Goal: Task Accomplishment & Management: Manage account settings

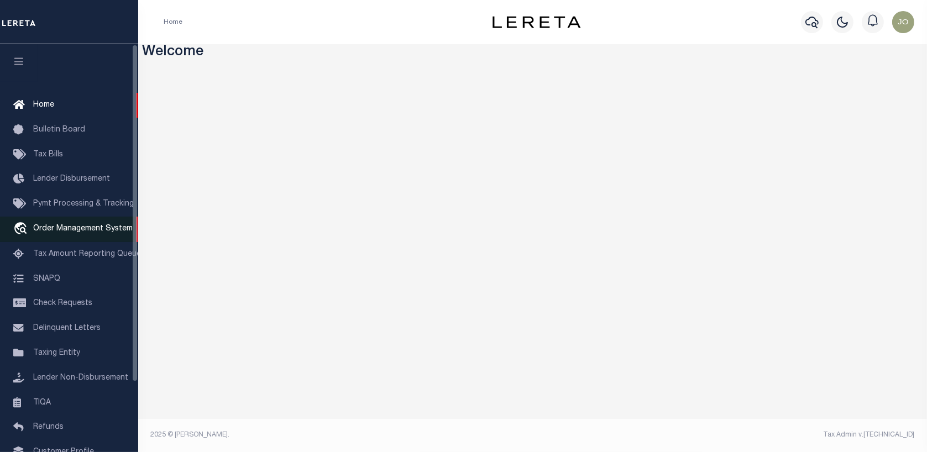
click at [76, 232] on span "Order Management System" at bounding box center [82, 229] width 99 height 8
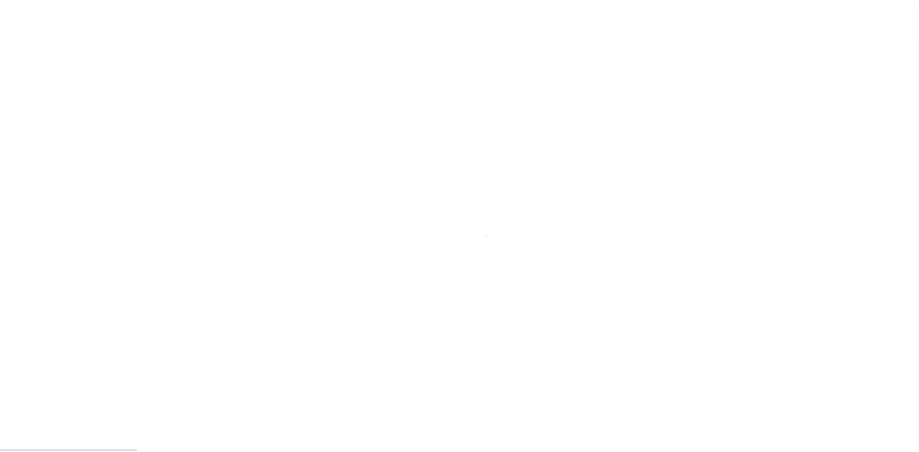
scroll to position [80, 0]
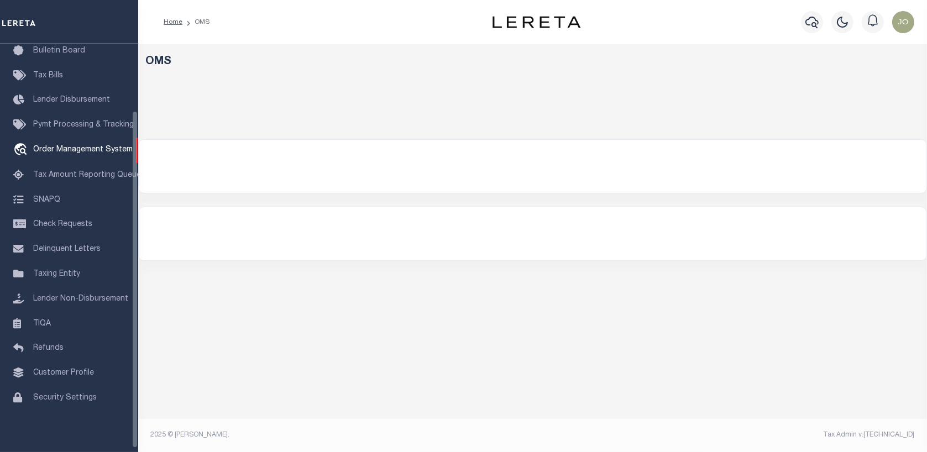
select select "200"
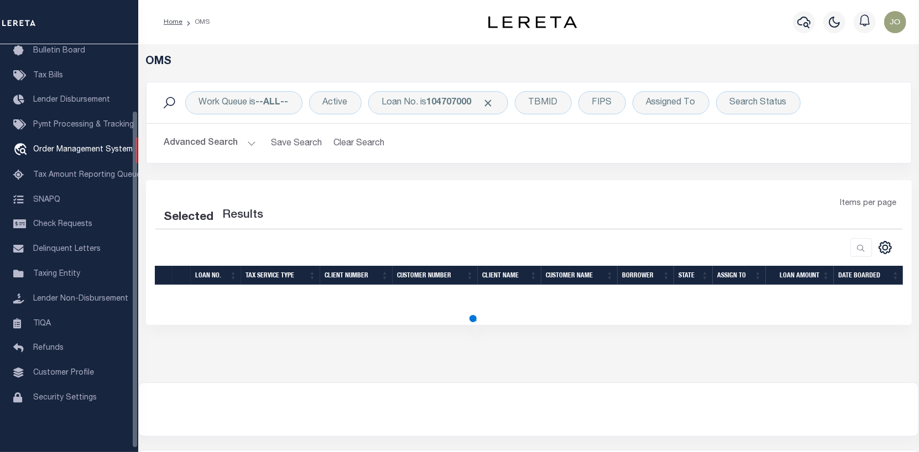
select select "200"
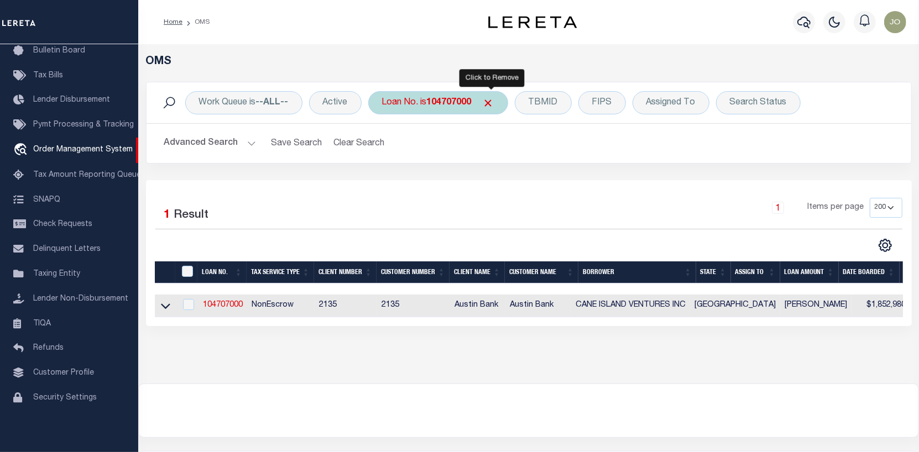
click at [494, 102] on span "Click to Remove" at bounding box center [489, 103] width 12 height 12
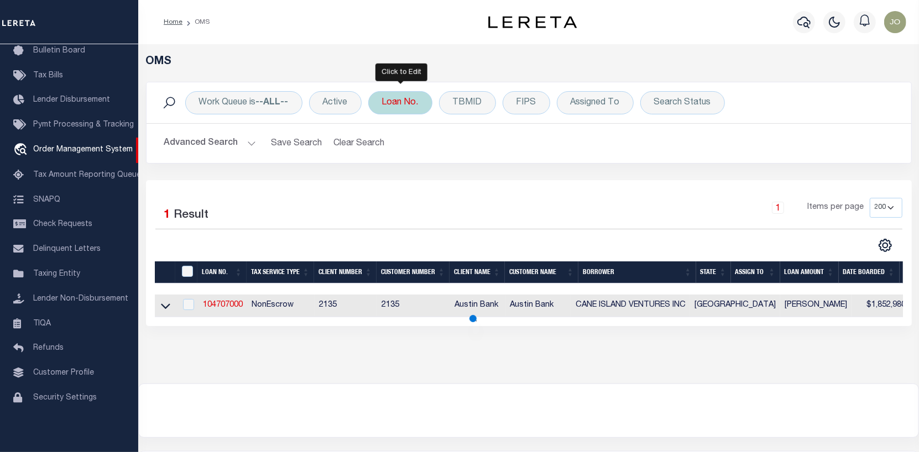
click at [411, 100] on div "Loan No." at bounding box center [400, 102] width 64 height 23
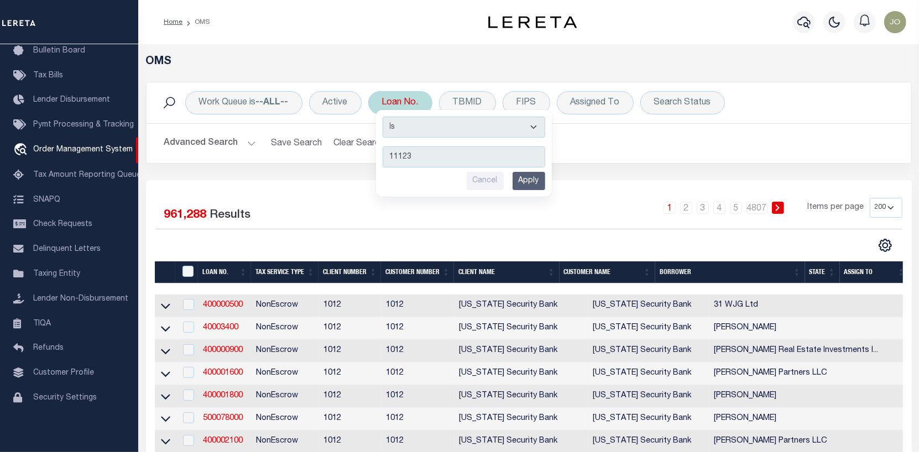
type input "111234"
click at [530, 176] on input "Apply" at bounding box center [528, 181] width 33 height 18
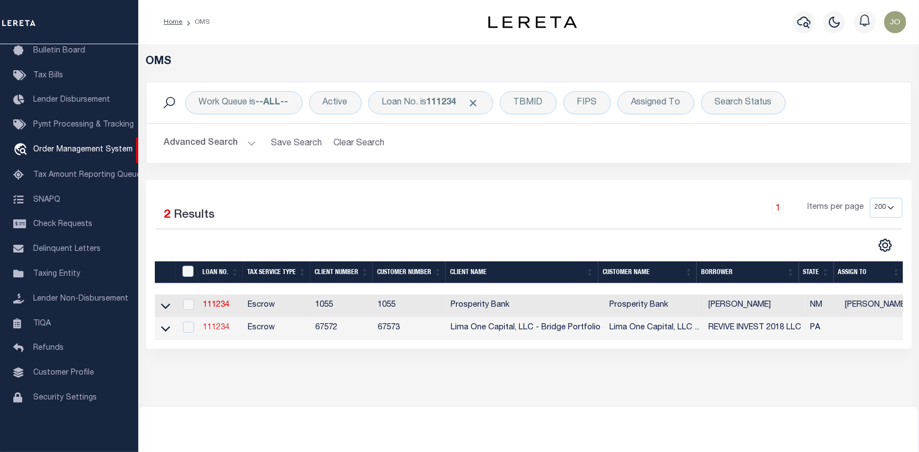
click at [225, 326] on link "111234" at bounding box center [216, 328] width 27 height 8
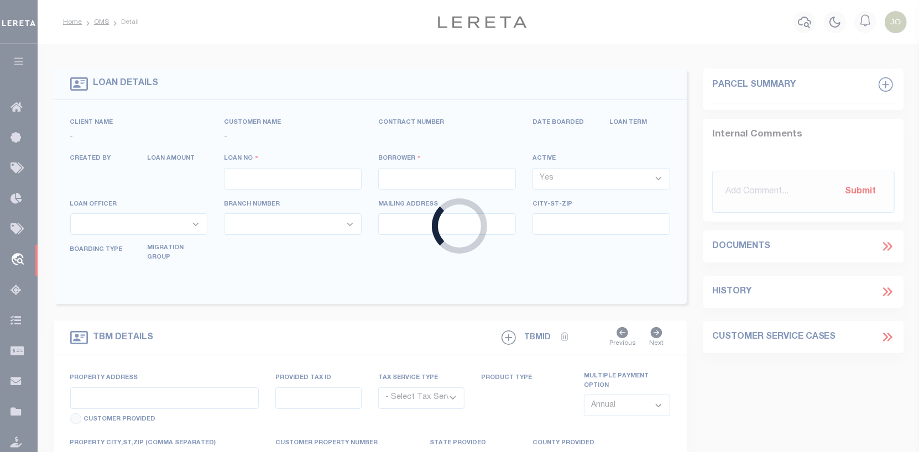
type input "111234"
type input "REVIVE INVEST 2018 LLC"
select select
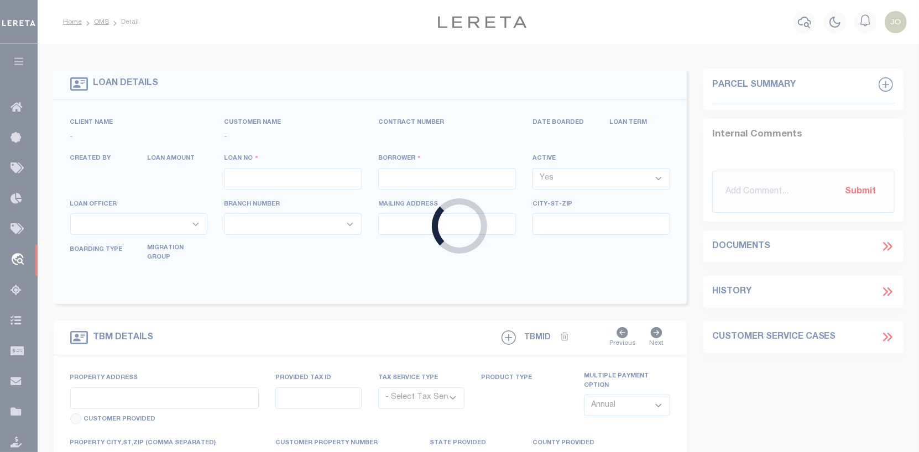
select select
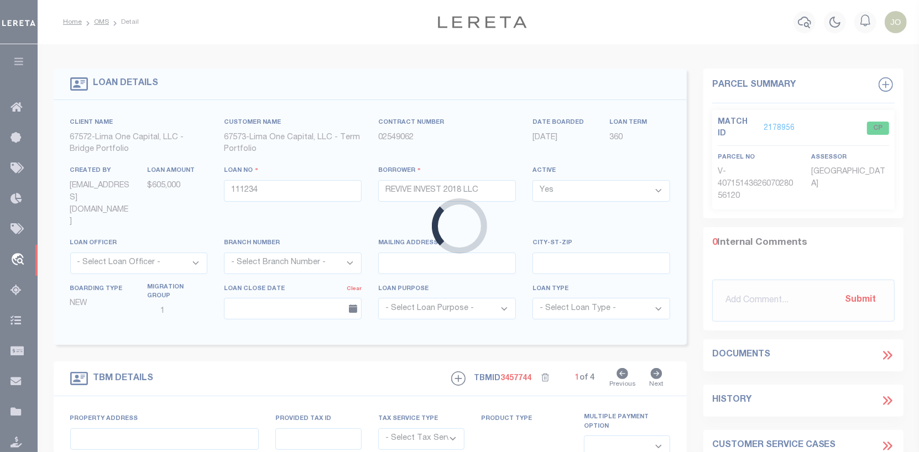
type input "[GEOGRAPHIC_DATA]"
radio input "true"
select select "Escrow"
select select
type input "[GEOGRAPHIC_DATA] [GEOGRAPHIC_DATA] 19141"
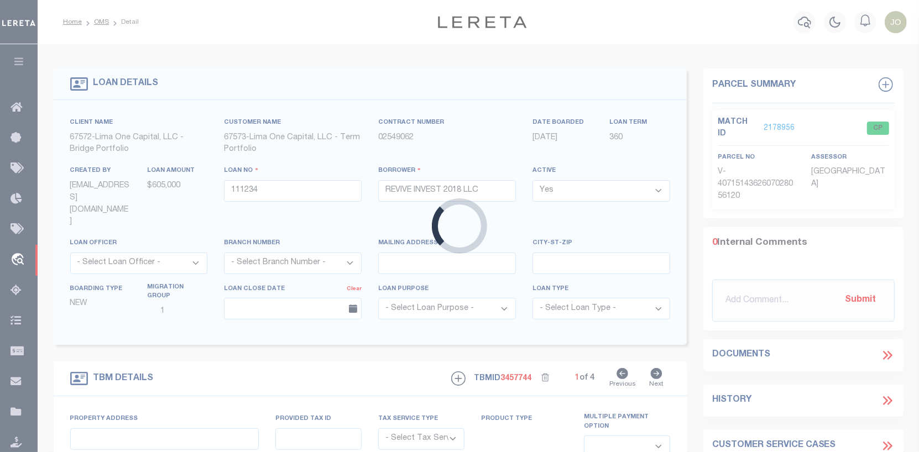
type input "111234-1"
type input "PA"
type textarea "COLLECTOR: ENTITY: PARCEL: 171041900"
type textarea "Compare"
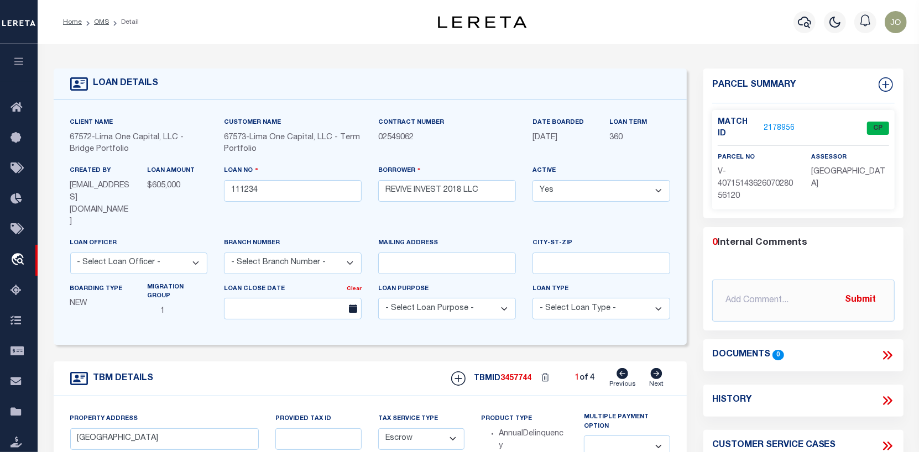
click at [783, 122] on p "2178956" at bounding box center [779, 128] width 31 height 12
click at [656, 368] on icon at bounding box center [656, 373] width 12 height 11
type input "[STREET_ADDRESS]"
radio input "false"
select select
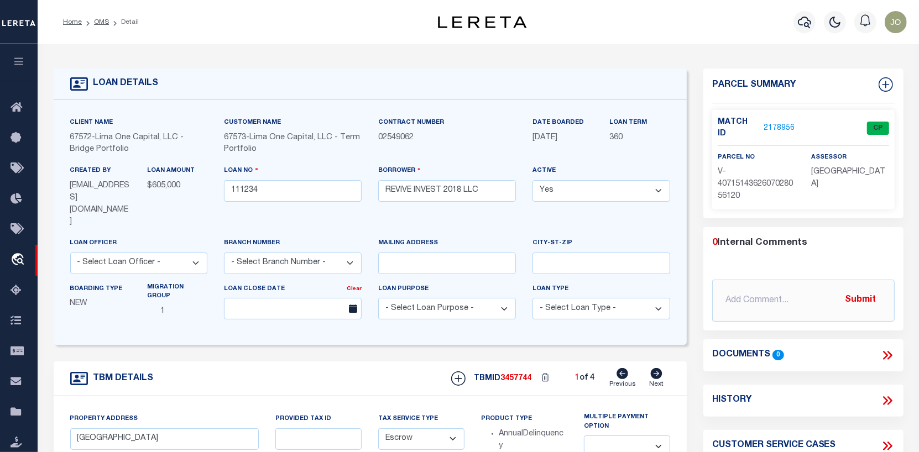
type input "[GEOGRAPHIC_DATA] PA 19121"
type input "111234-2"
click at [657, 368] on icon at bounding box center [657, 373] width 12 height 11
type input "[STREET_ADDRESS]"
select select
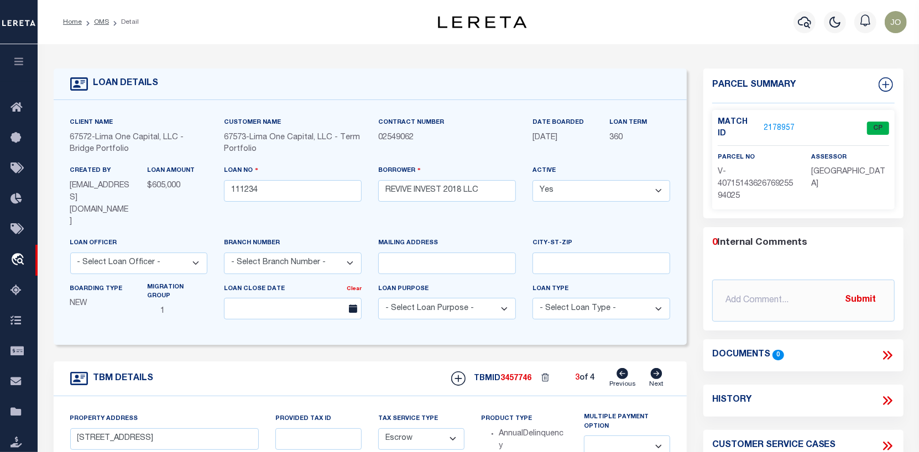
type input "[GEOGRAPHIC_DATA] [GEOGRAPHIC_DATA] 19143"
type input "111234-3"
click at [658, 368] on icon at bounding box center [657, 373] width 12 height 11
type input "334 N 62ND STREET"
select select
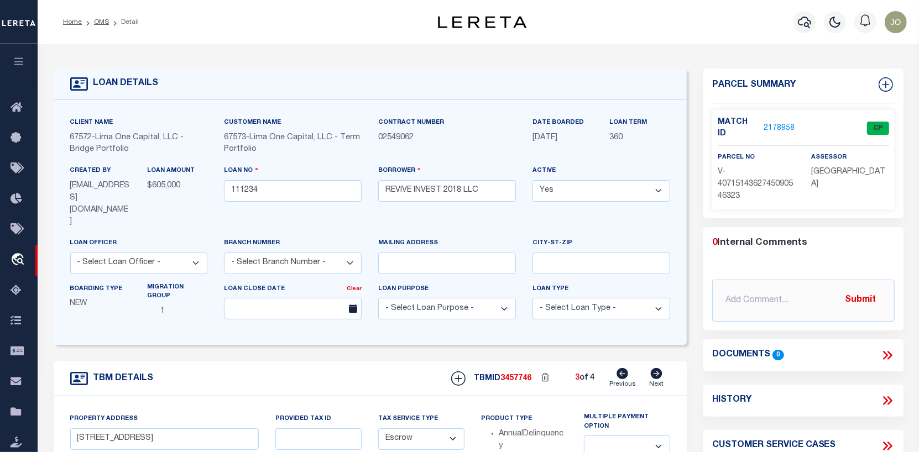
type input "PHILADELPHIA PA 19139"
type input "111234-4"
click at [624, 368] on icon at bounding box center [623, 373] width 12 height 11
type input "[STREET_ADDRESS]"
select select
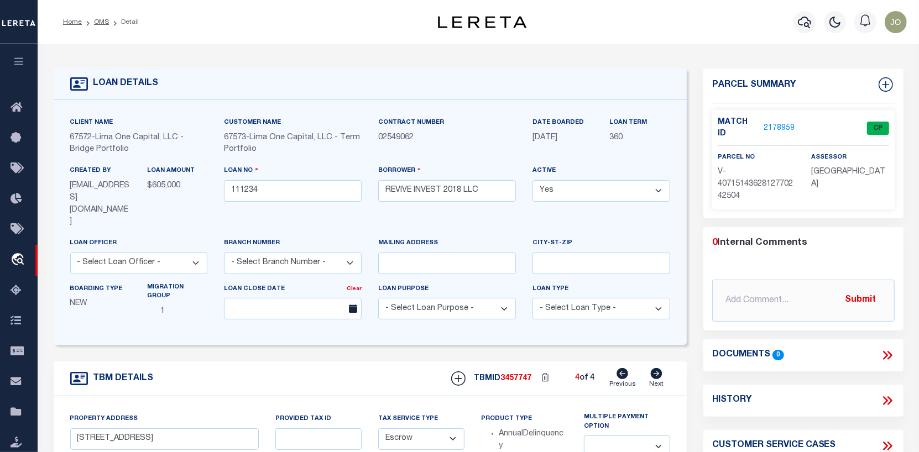
type input "[GEOGRAPHIC_DATA] [GEOGRAPHIC_DATA] 19143"
type input "111234-3"
click at [624, 368] on icon at bounding box center [623, 373] width 12 height 11
type input "2152 N 19TH STREET"
select select
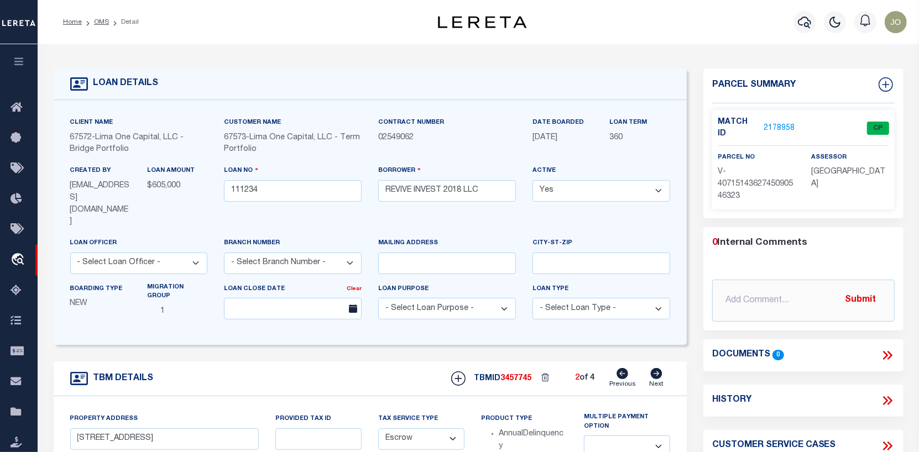
type input "PHILADELPHIA PA 19121"
type input "111234-2"
click at [624, 368] on icon at bounding box center [623, 373] width 12 height 11
type input "1508 RUSCOMB STREET"
radio input "true"
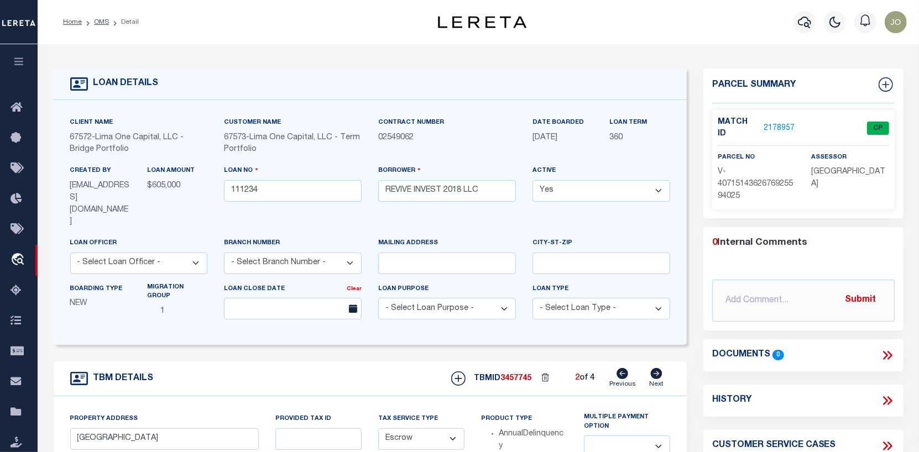
select select
type input "PHILADELPHIA PA 19141"
type input "111234-1"
click at [782, 124] on link "2178956" at bounding box center [779, 129] width 31 height 12
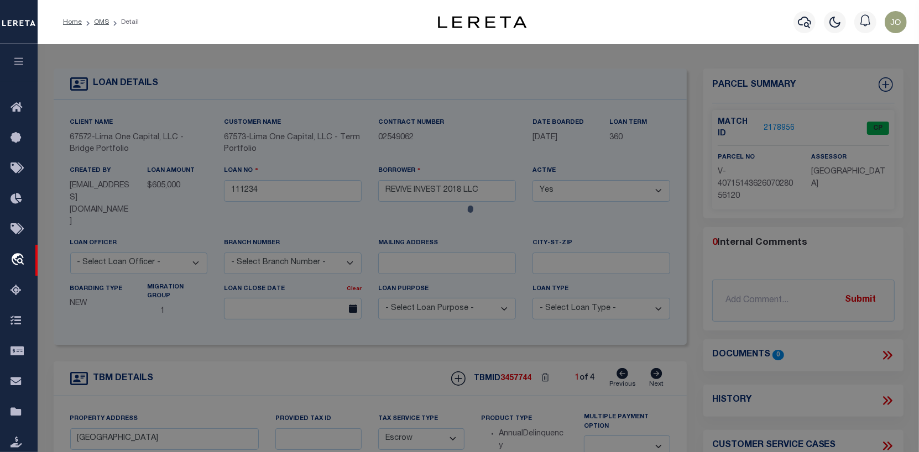
checkbox input "false"
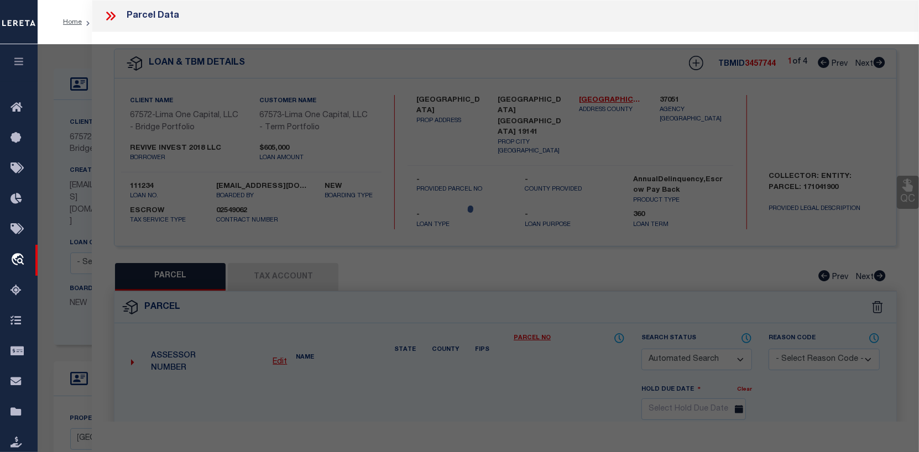
select select "CP"
select select "AGW"
select select
type input "1508 RUSCOMB STREET"
checkbox input "false"
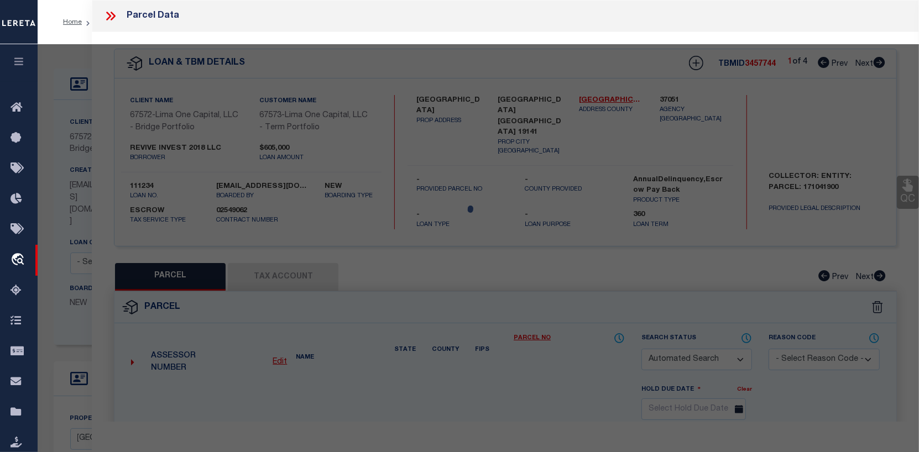
type input "PHILADELPHIA PA 19141"
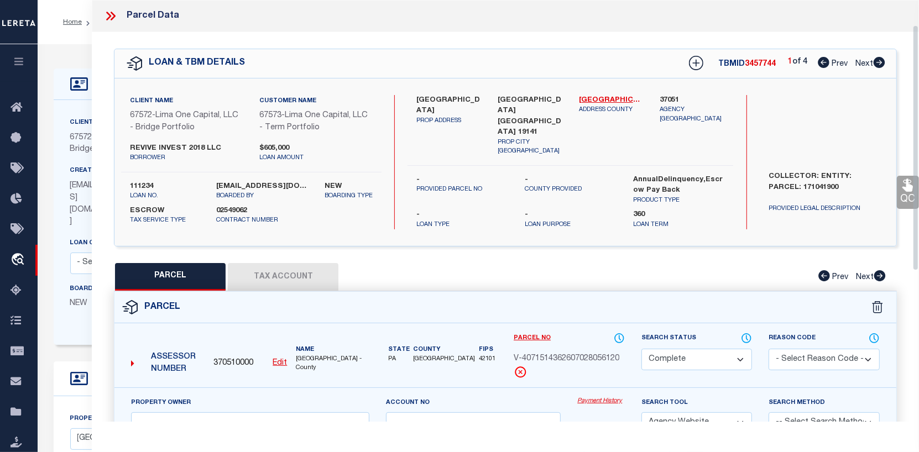
scroll to position [55, 0]
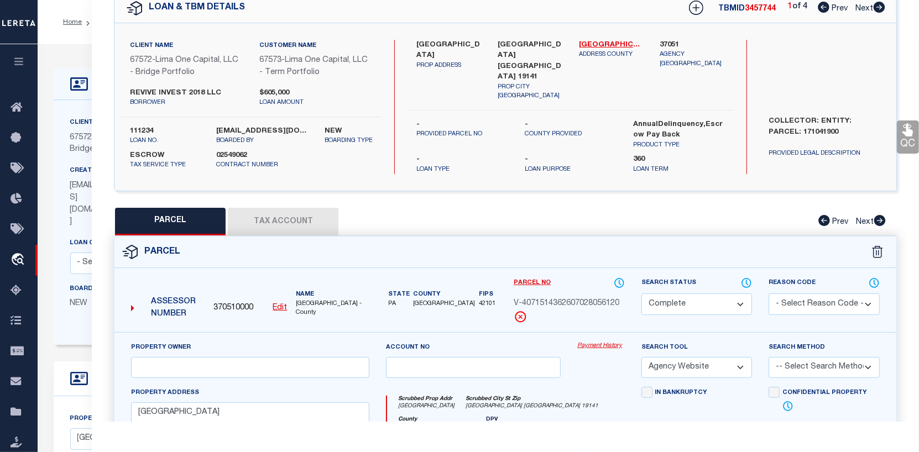
click at [296, 220] on button "Tax Account" at bounding box center [283, 222] width 111 height 28
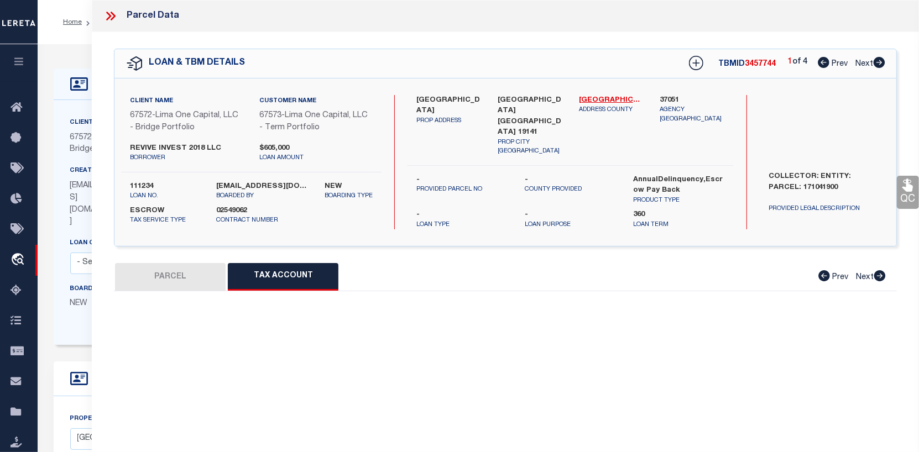
select select "100"
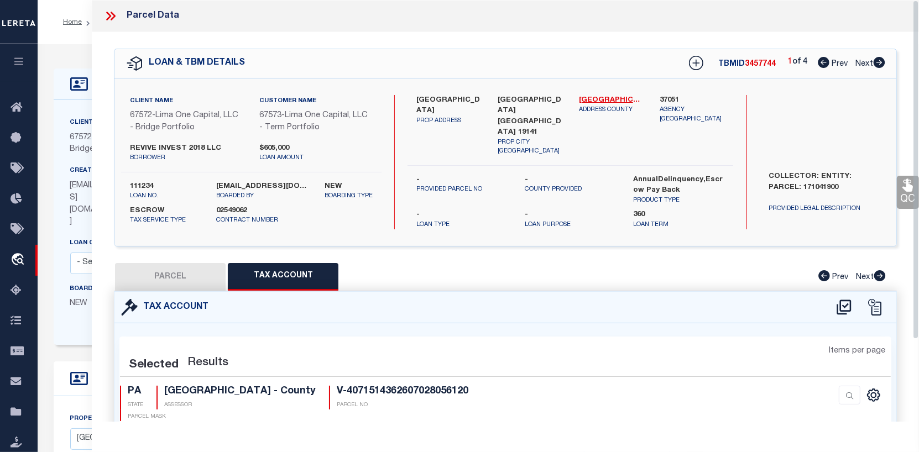
select select "100"
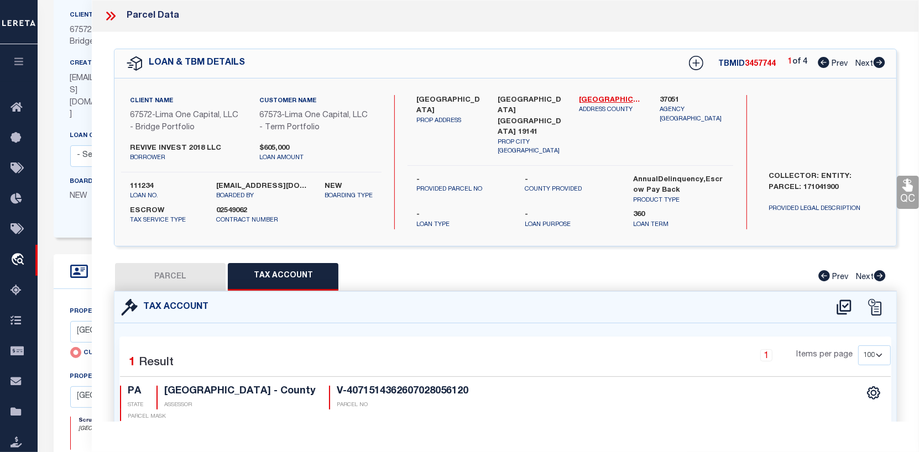
scroll to position [111, 0]
click at [683, 321] on div "Tax Account" at bounding box center [505, 308] width 782 height 32
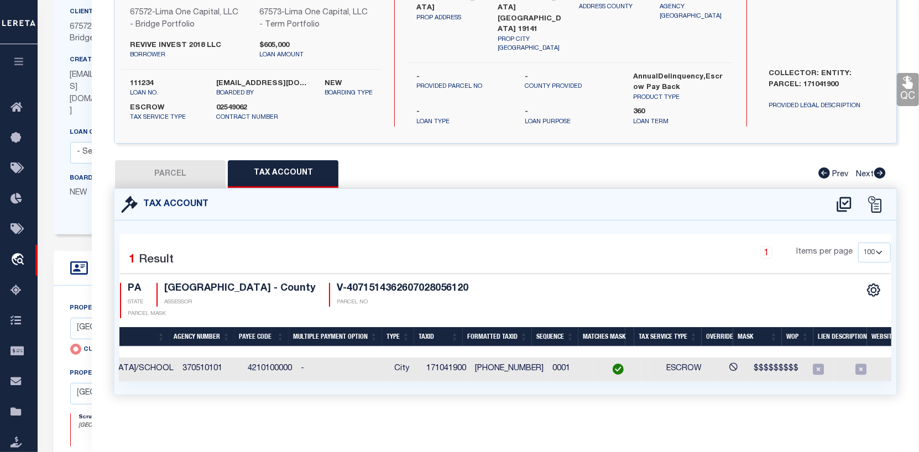
scroll to position [0, 138]
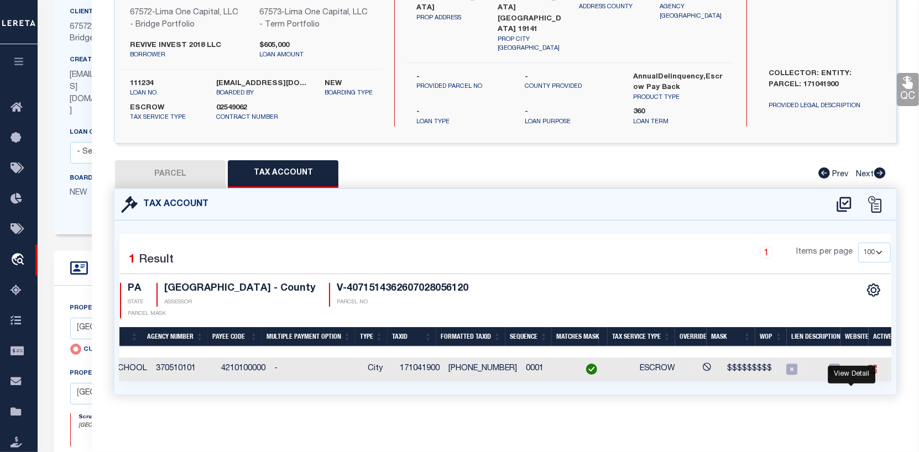
click at [867, 364] on icon "" at bounding box center [872, 369] width 11 height 11
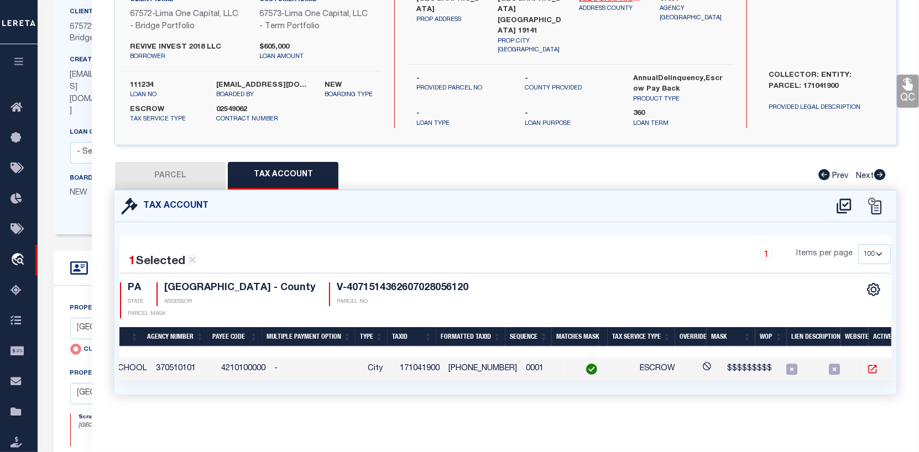
scroll to position [111, 0]
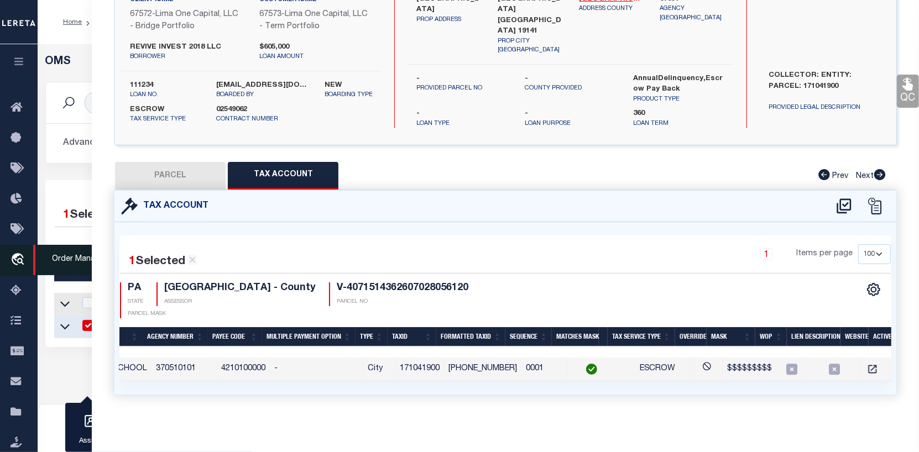
click at [16, 252] on link "travel_explore Order Management System" at bounding box center [19, 260] width 38 height 31
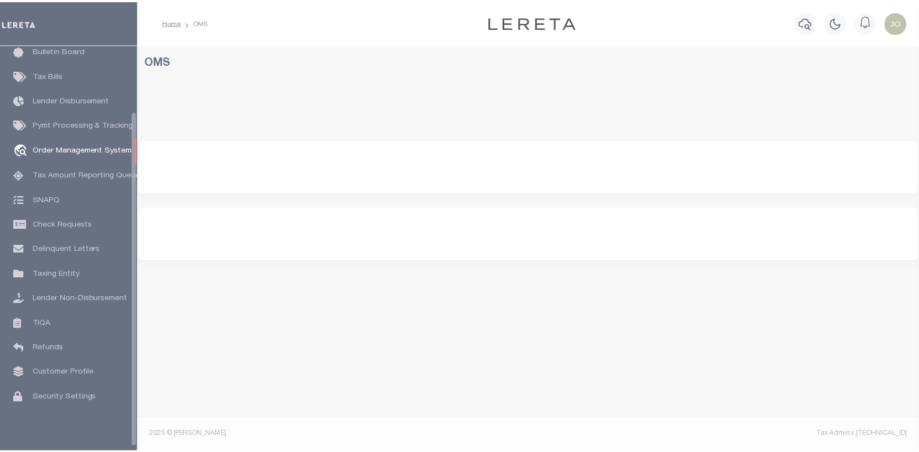
scroll to position [80, 0]
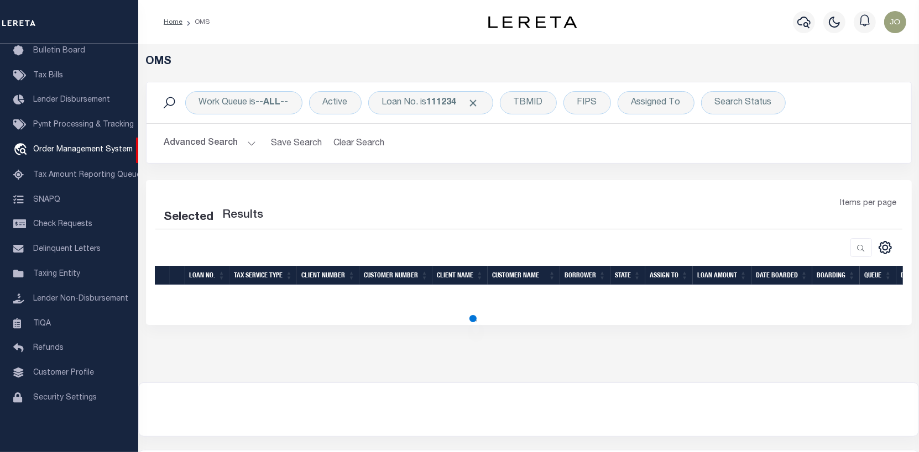
select select "200"
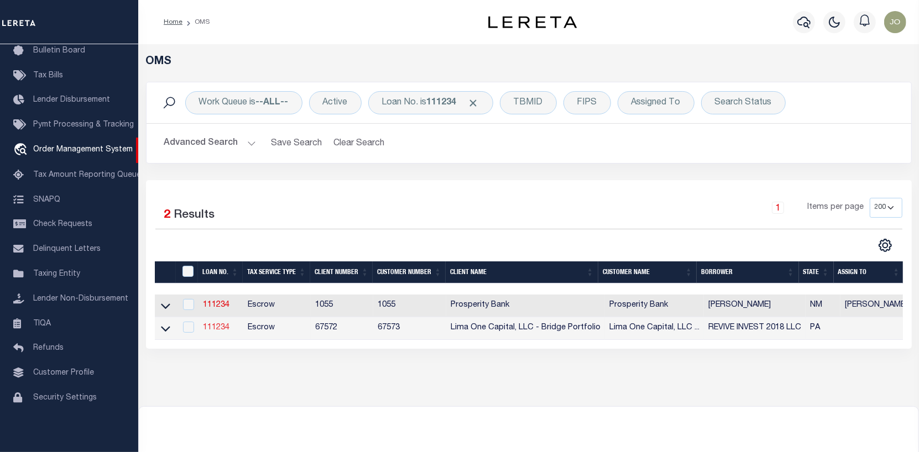
click at [213, 327] on link "111234" at bounding box center [216, 328] width 27 height 8
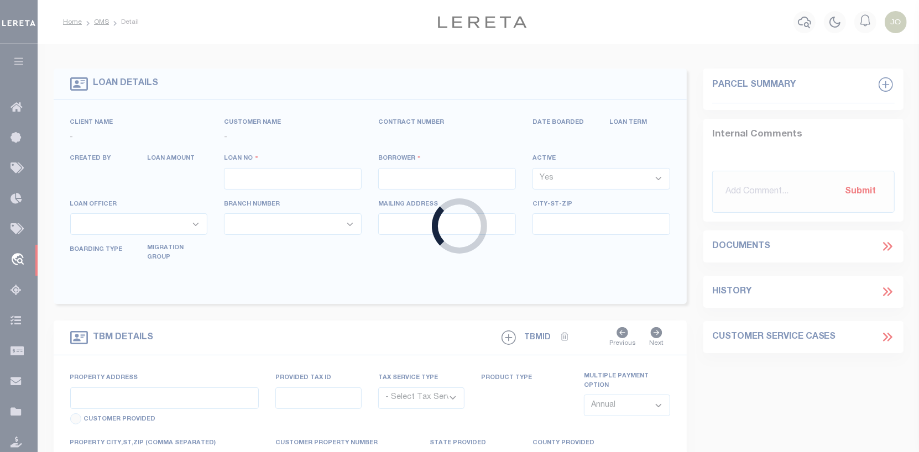
type input "111234"
type input "REVIVE INVEST 2018 LLC"
select select
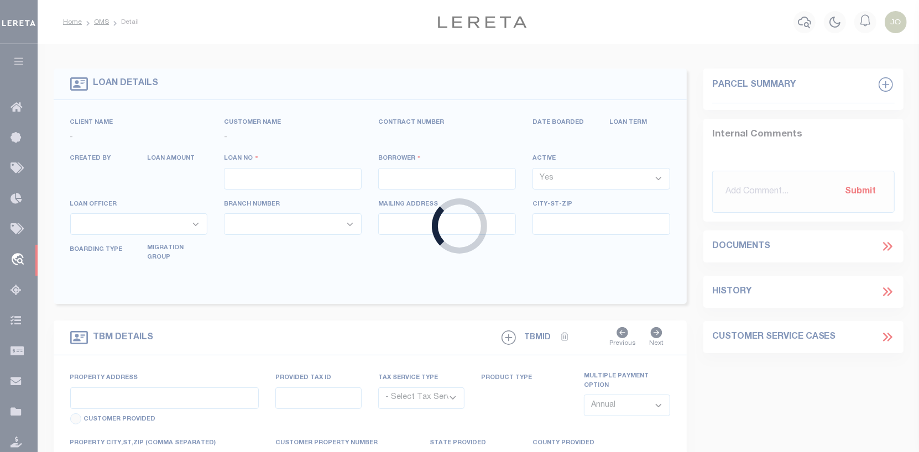
select select
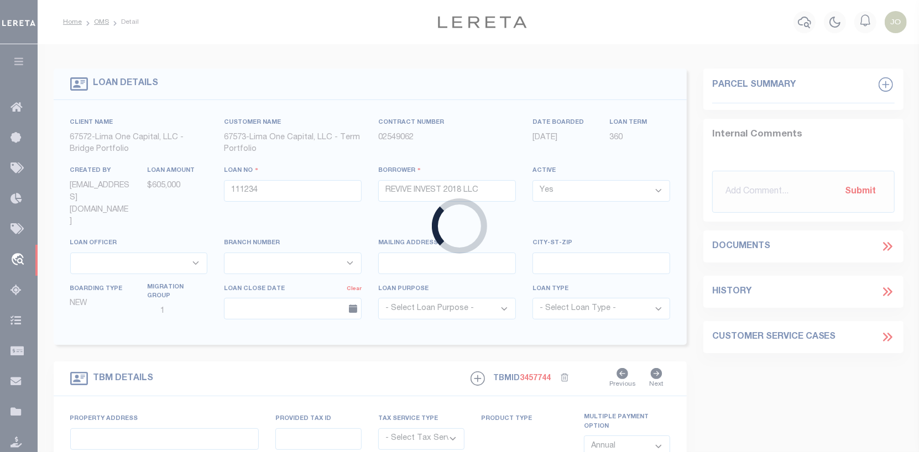
type input "[GEOGRAPHIC_DATA]"
radio input "true"
select select "Escrow"
select select
type input "[GEOGRAPHIC_DATA] [GEOGRAPHIC_DATA] 19141"
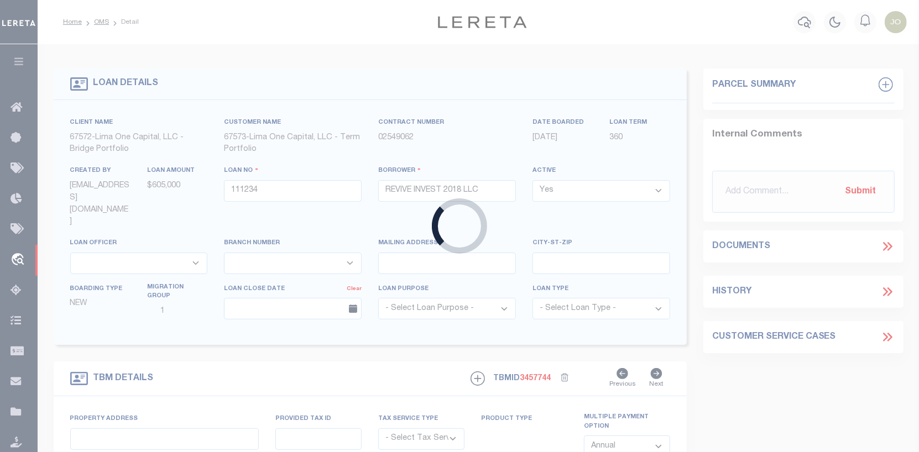
type input "111234-1"
type input "PA"
type textarea "COLLECTOR: ENTITY: PARCEL: 171041900"
type textarea "Compare"
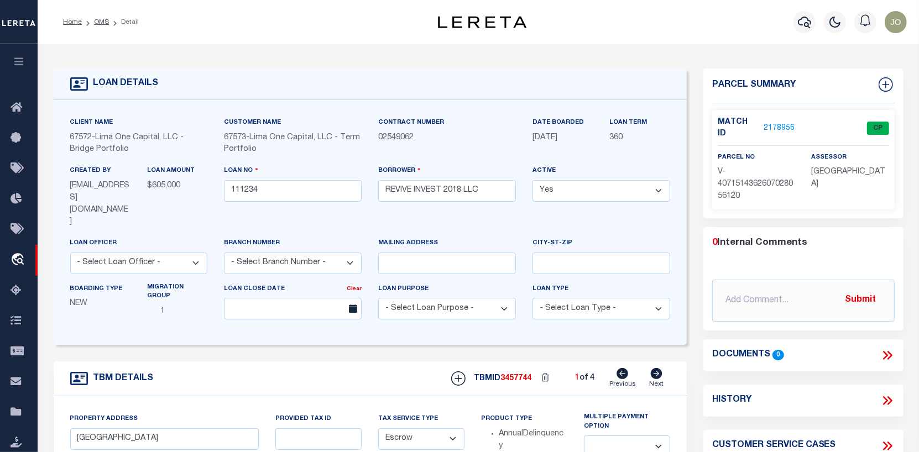
click at [657, 368] on icon at bounding box center [657, 373] width 12 height 11
type input "[STREET_ADDRESS]"
radio input "false"
select select
type input "[GEOGRAPHIC_DATA] PA 19121"
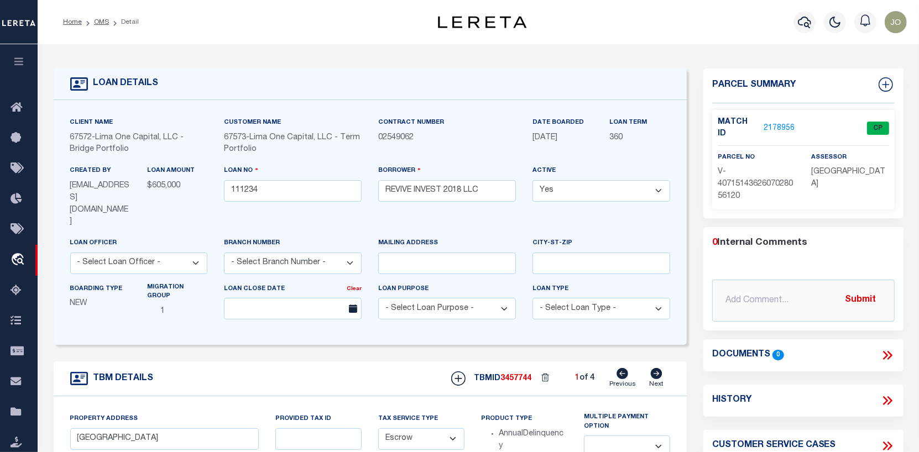
type input "111234-2"
click at [787, 123] on link "2178957" at bounding box center [779, 129] width 31 height 12
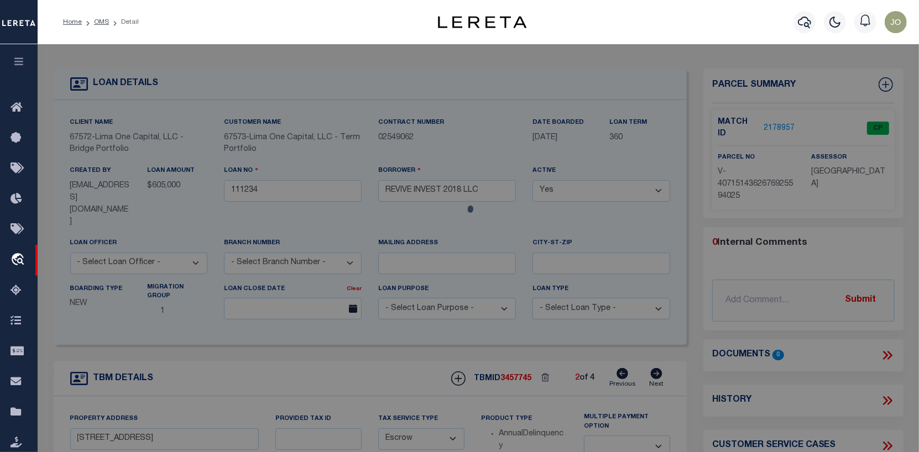
checkbox input "false"
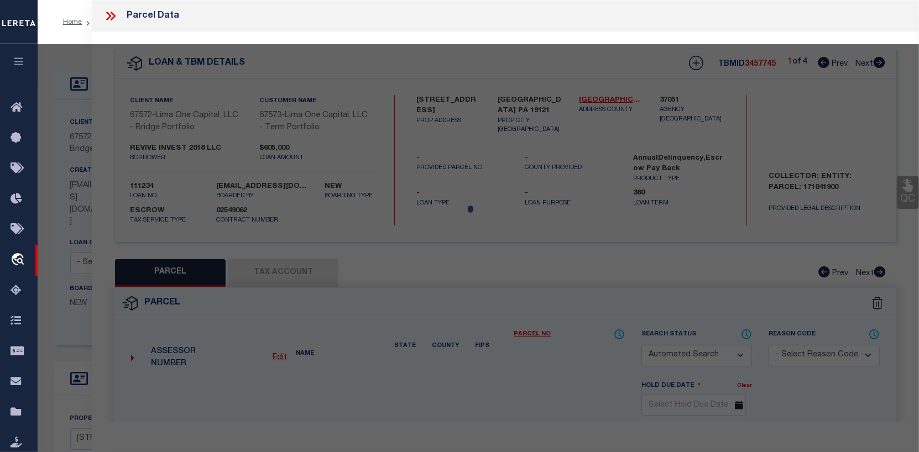
select select "CP"
select select "AGW"
select select
type input "[STREET_ADDRESS]"
checkbox input "false"
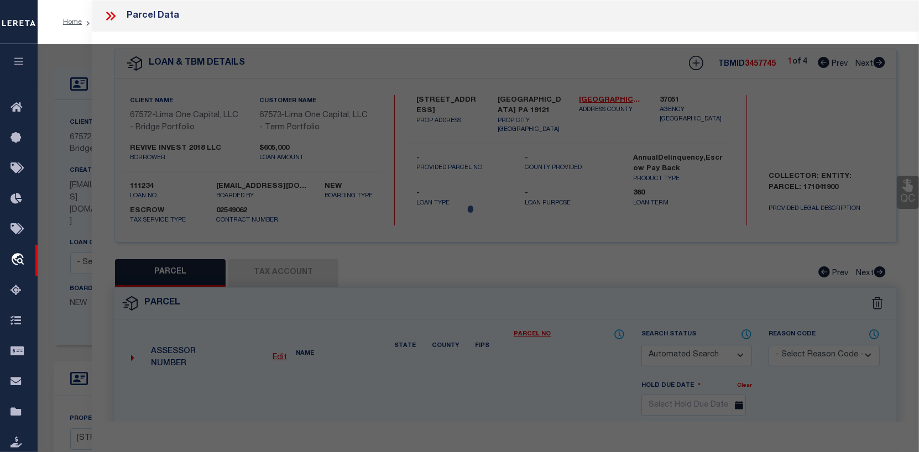
type input "[GEOGRAPHIC_DATA] PA 19121"
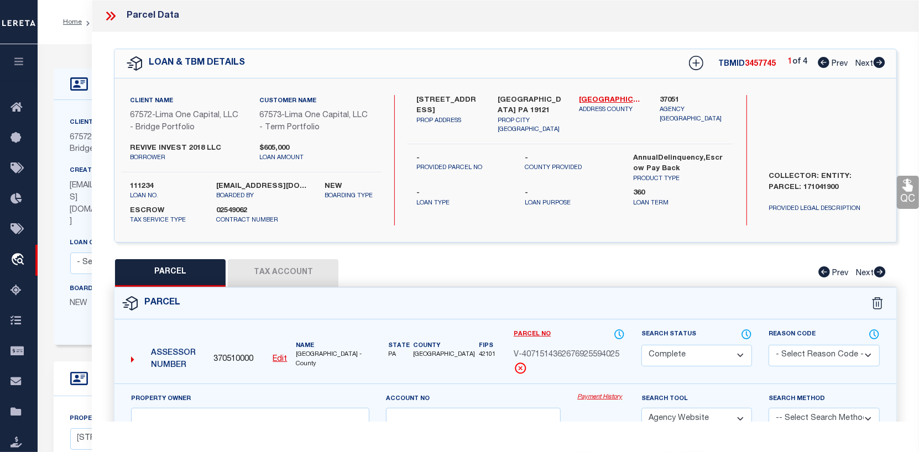
scroll to position [55, 0]
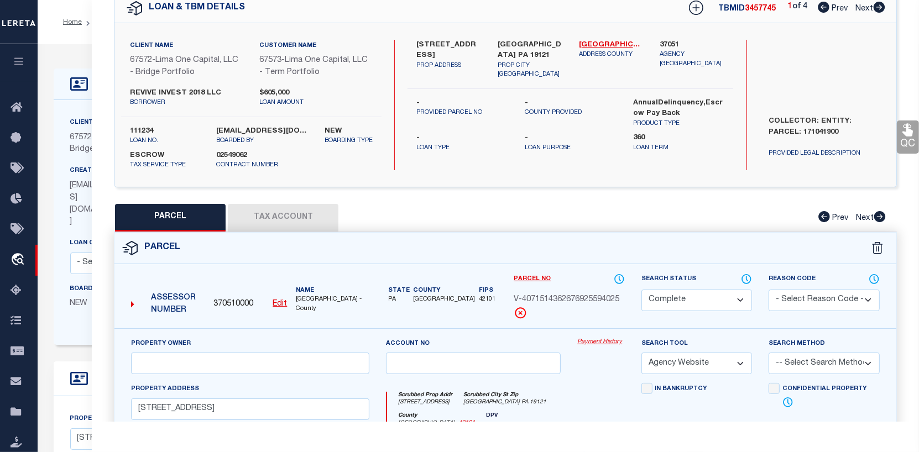
click at [300, 222] on button "Tax Account" at bounding box center [283, 218] width 111 height 28
select select "100"
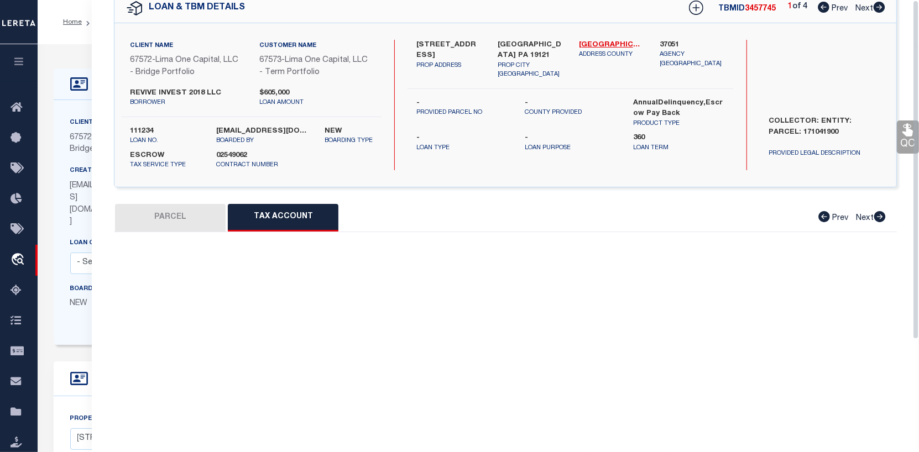
scroll to position [0, 0]
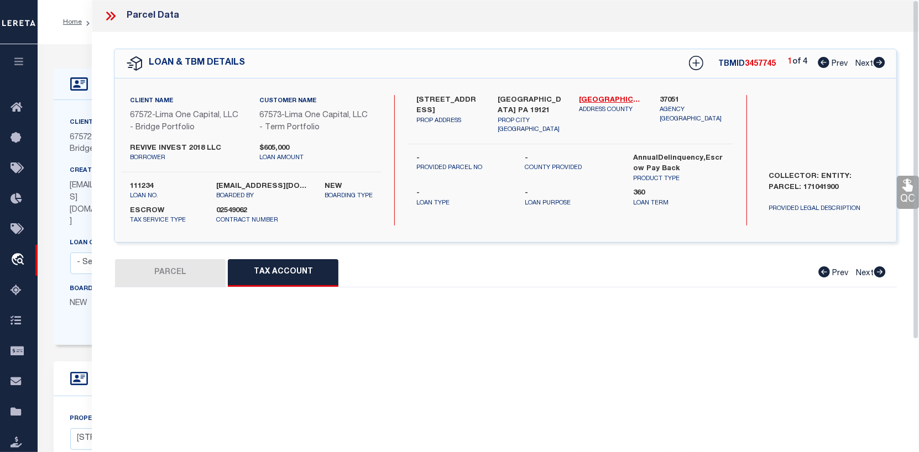
select select "100"
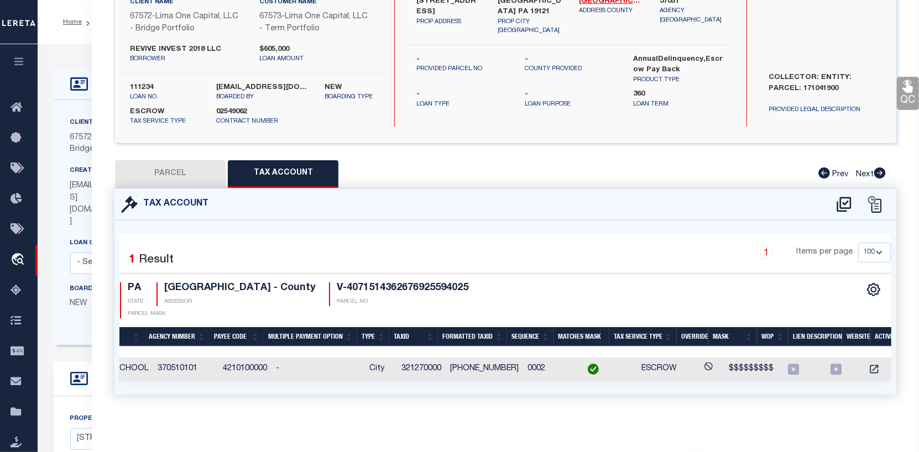
scroll to position [0, 137]
click at [868, 364] on icon "" at bounding box center [873, 369] width 11 height 11
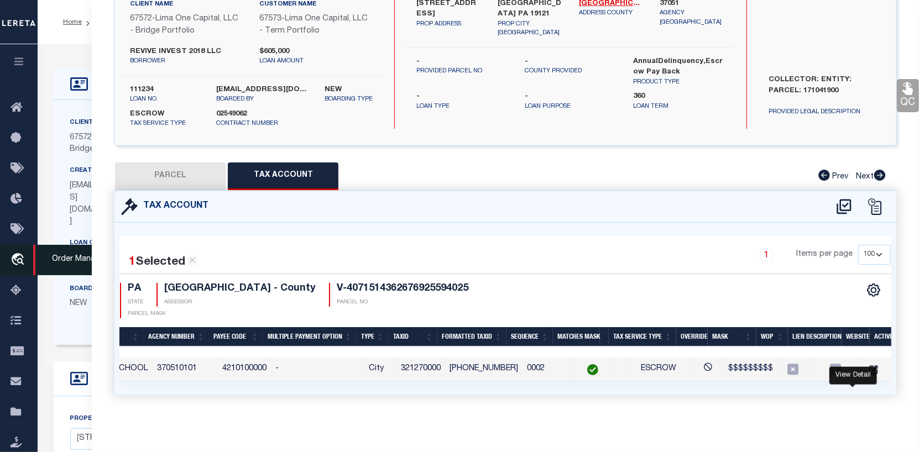
click at [16, 259] on icon "travel_explore" at bounding box center [20, 260] width 18 height 14
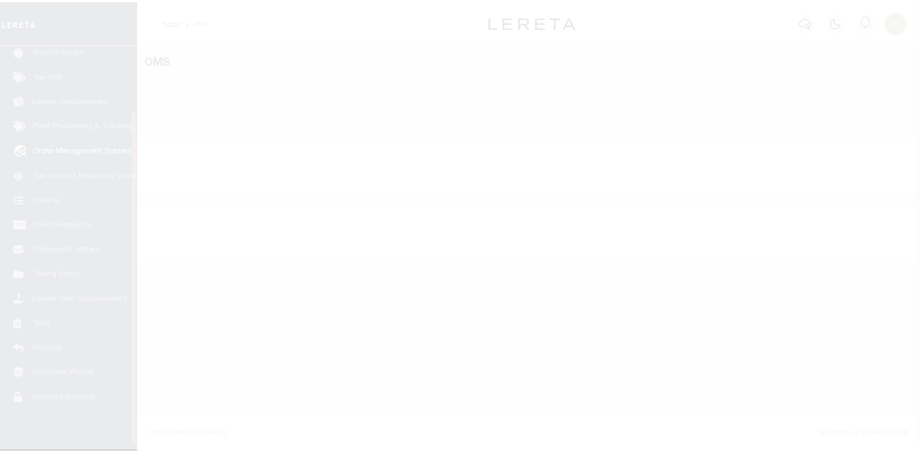
scroll to position [80, 0]
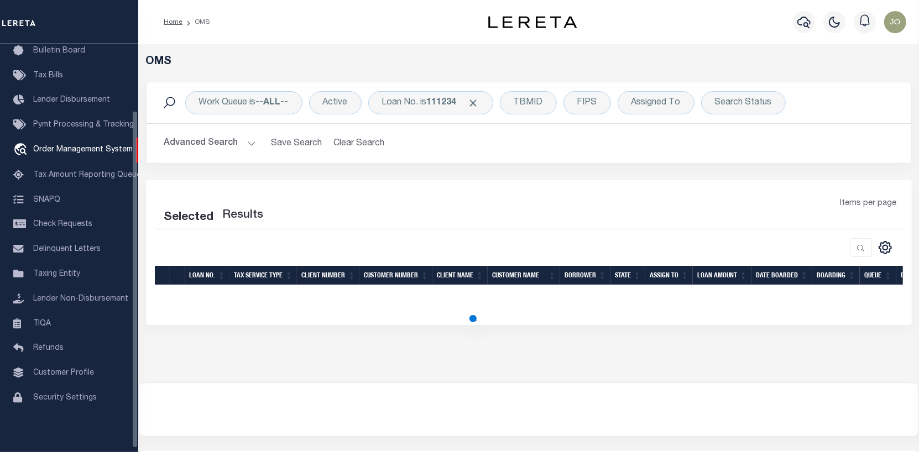
select select "200"
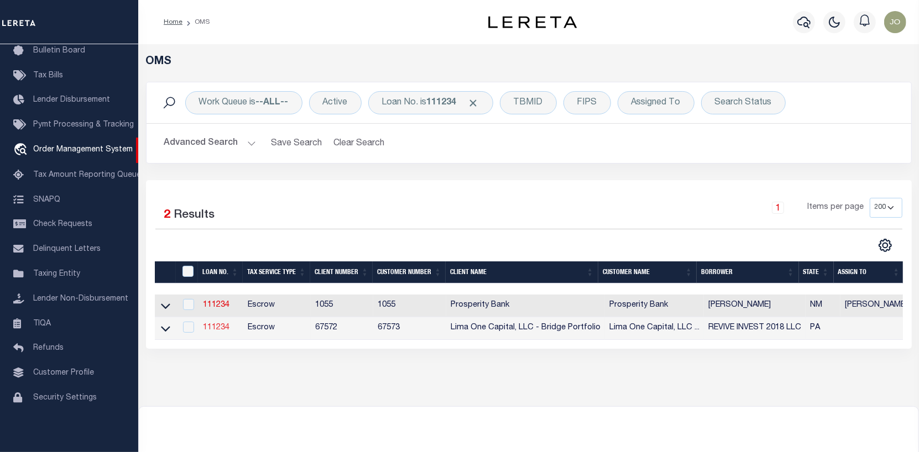
click at [221, 327] on link "111234" at bounding box center [216, 328] width 27 height 8
type input "111234"
type input "REVIVE INVEST 2018 LLC"
select select
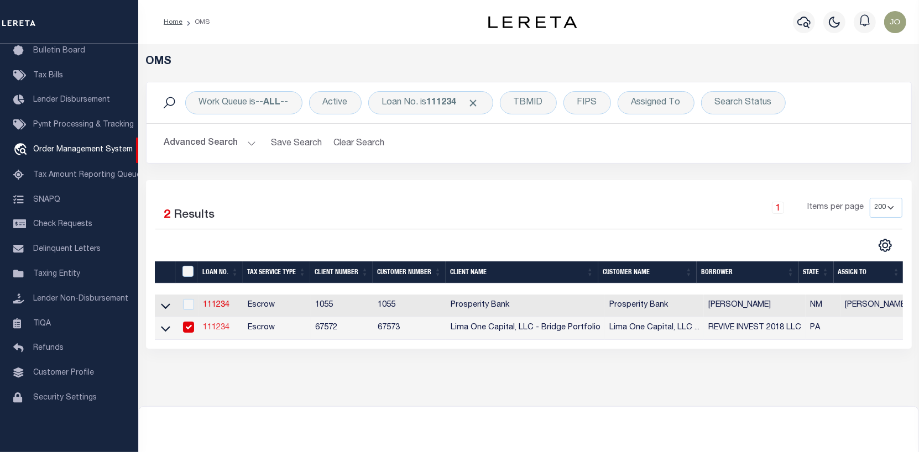
select select
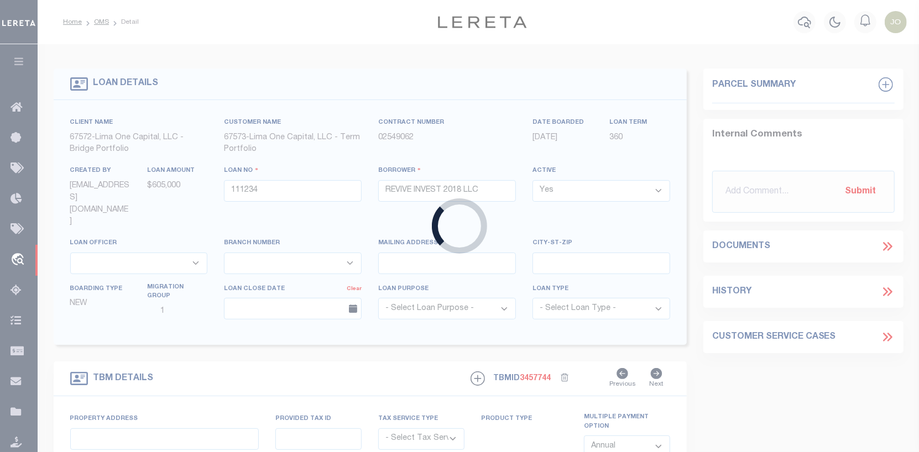
type input "[GEOGRAPHIC_DATA]"
radio input "true"
select select "Escrow"
select select
type input "[GEOGRAPHIC_DATA] [GEOGRAPHIC_DATA] 19141"
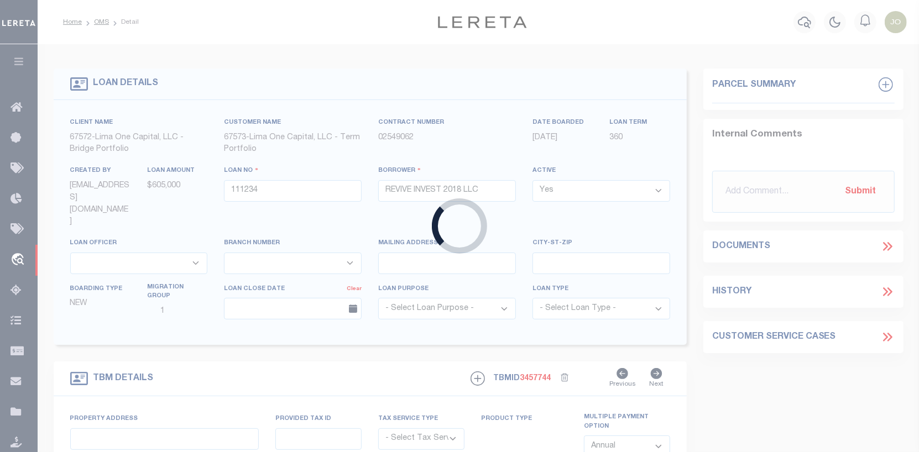
type input "111234-1"
type input "PA"
type textarea "COLLECTOR: ENTITY: PARCEL: 171041900"
type textarea "Compare"
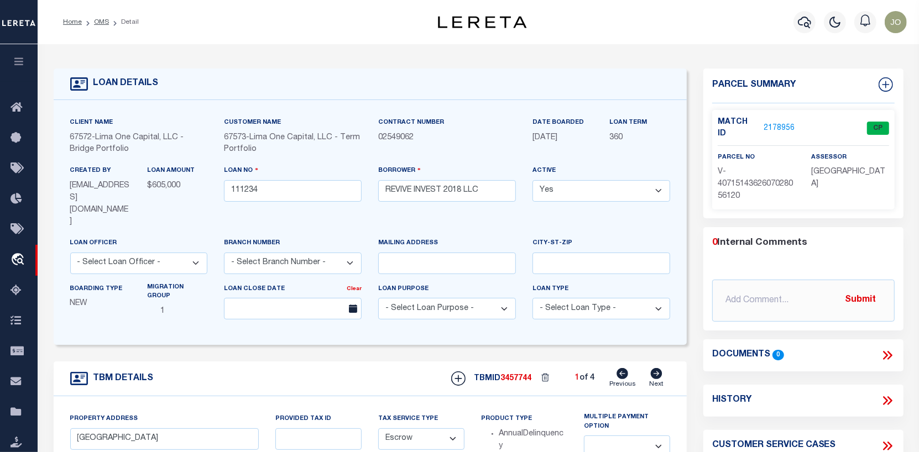
click at [654, 368] on icon at bounding box center [657, 373] width 12 height 11
type input "[STREET_ADDRESS]"
radio input "false"
select select
type input "[GEOGRAPHIC_DATA] PA 19121"
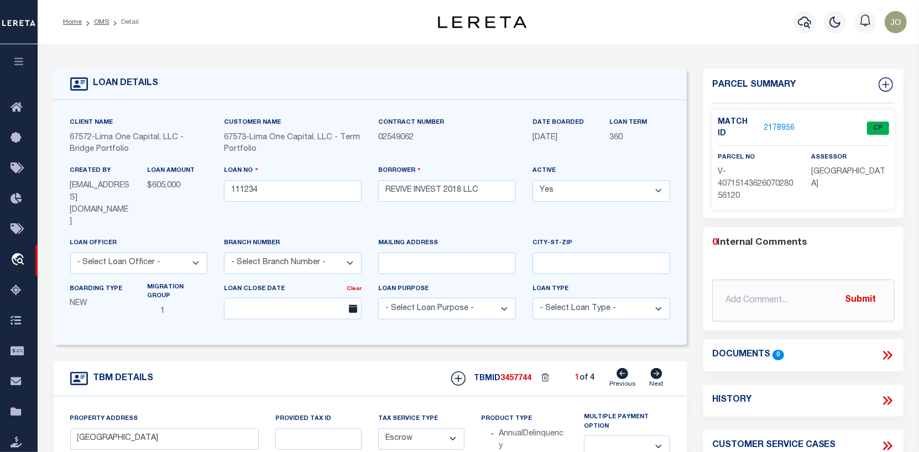
type input "111234-2"
click at [654, 368] on icon at bounding box center [657, 373] width 12 height 11
type input "[STREET_ADDRESS]"
select select
type input "[GEOGRAPHIC_DATA] [GEOGRAPHIC_DATA] 19143"
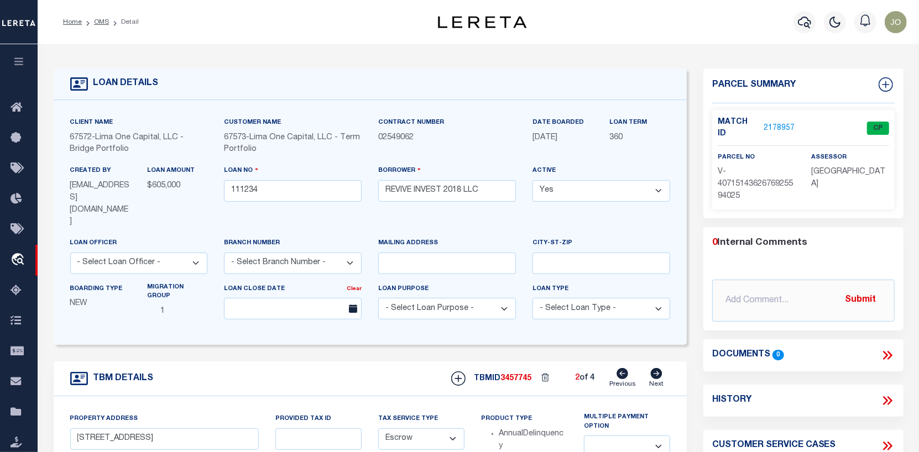
type input "111234-3"
click at [780, 123] on link "2178958" at bounding box center [779, 129] width 31 height 12
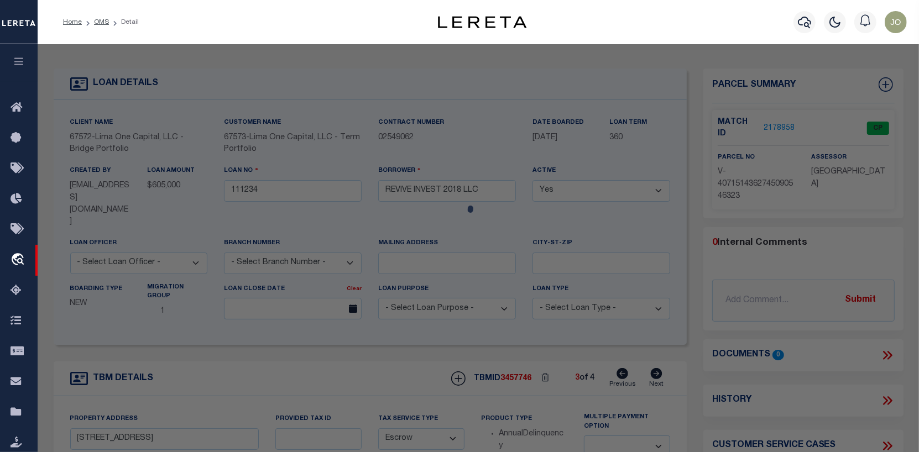
checkbox input "false"
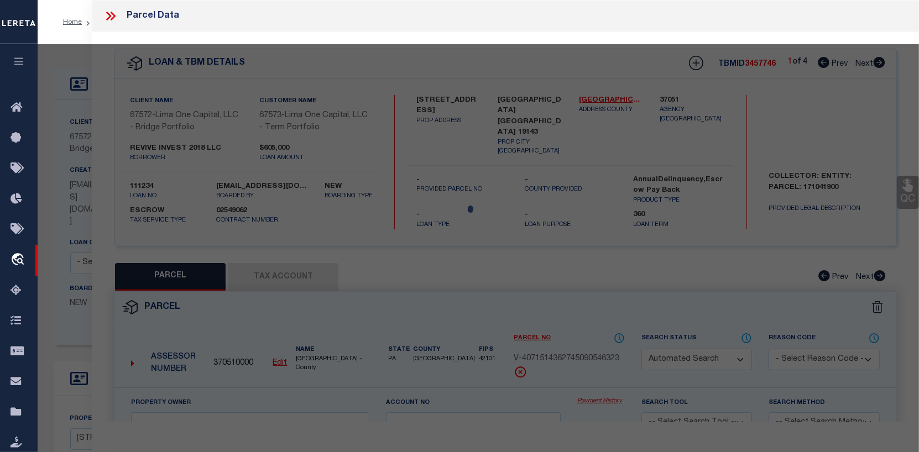
select select "CP"
select select "AGW"
select select
type input "[STREET_ADDRESS]"
checkbox input "false"
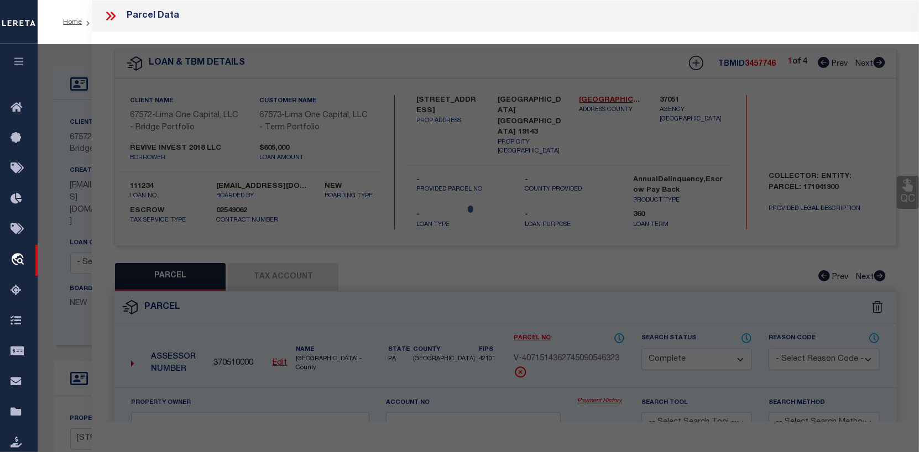
type input "[GEOGRAPHIC_DATA] [GEOGRAPHIC_DATA] 19143"
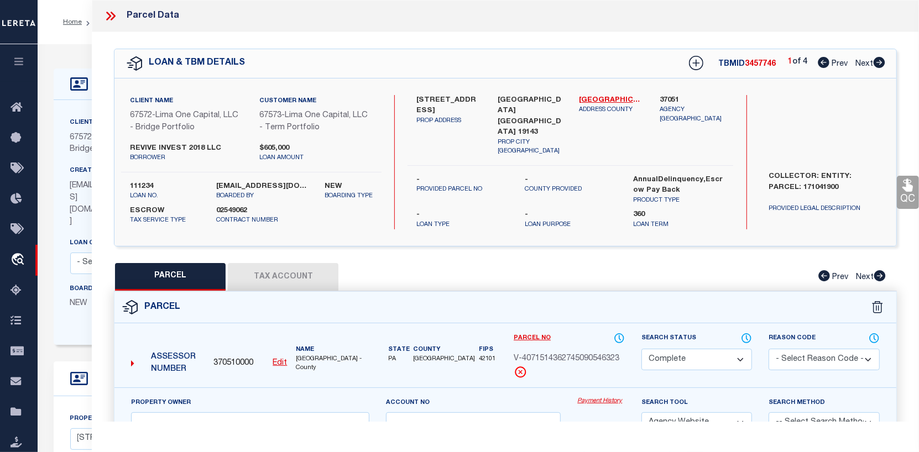
click at [290, 279] on button "Tax Account" at bounding box center [283, 277] width 111 height 28
select select "100"
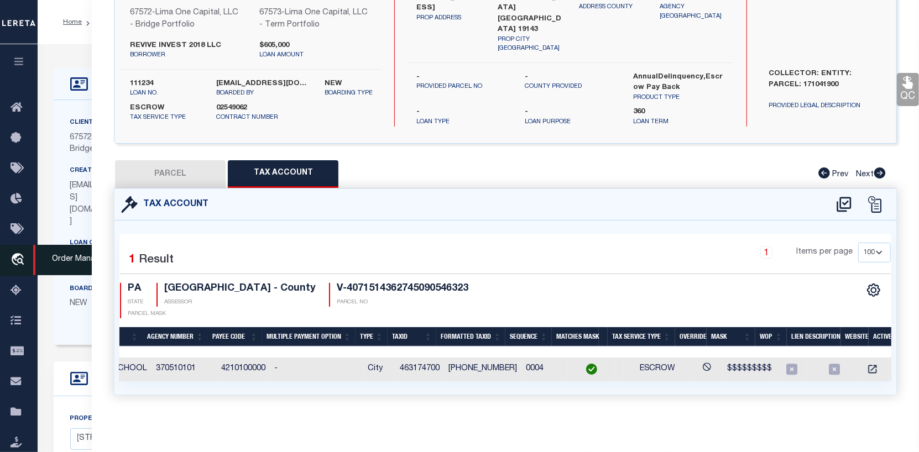
click at [15, 255] on icon "travel_explore" at bounding box center [20, 260] width 18 height 14
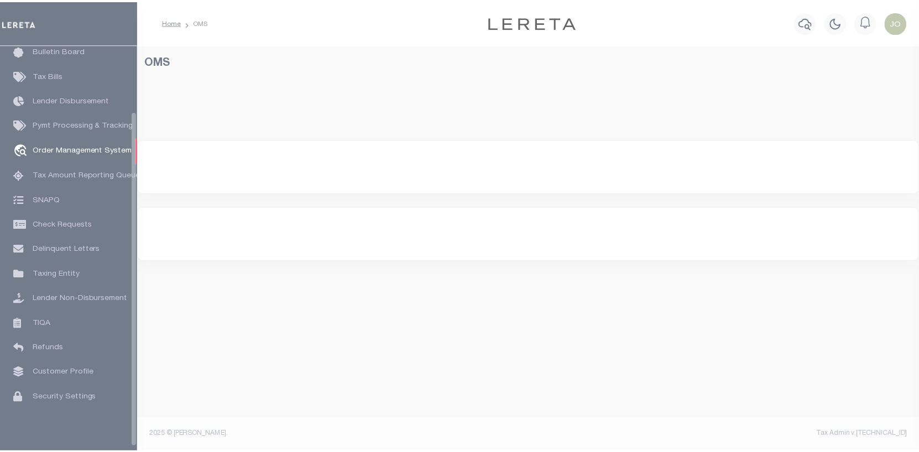
scroll to position [80, 0]
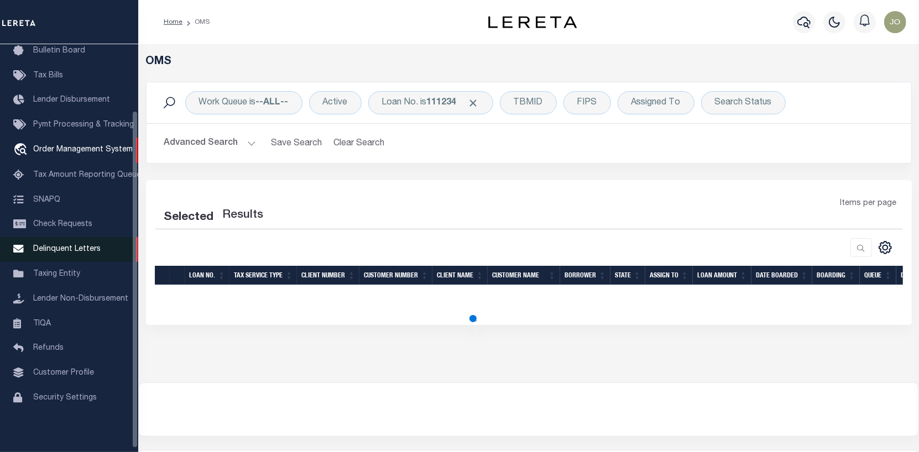
select select "200"
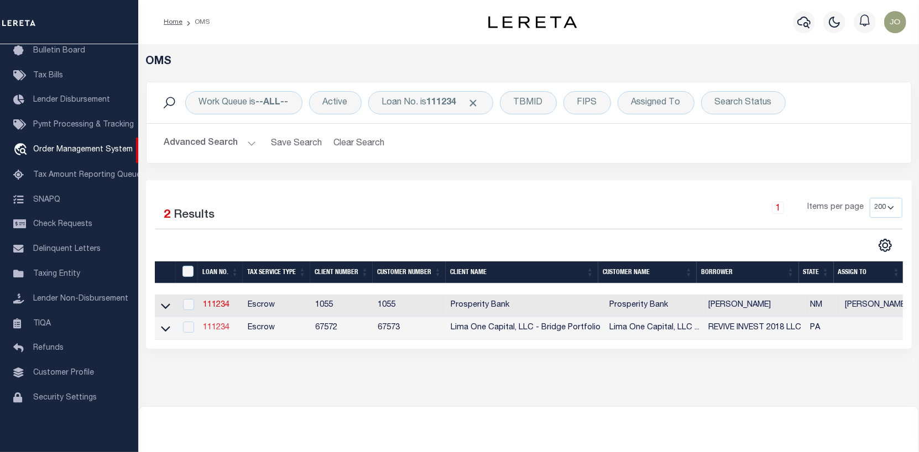
click at [217, 330] on link "111234" at bounding box center [216, 328] width 27 height 8
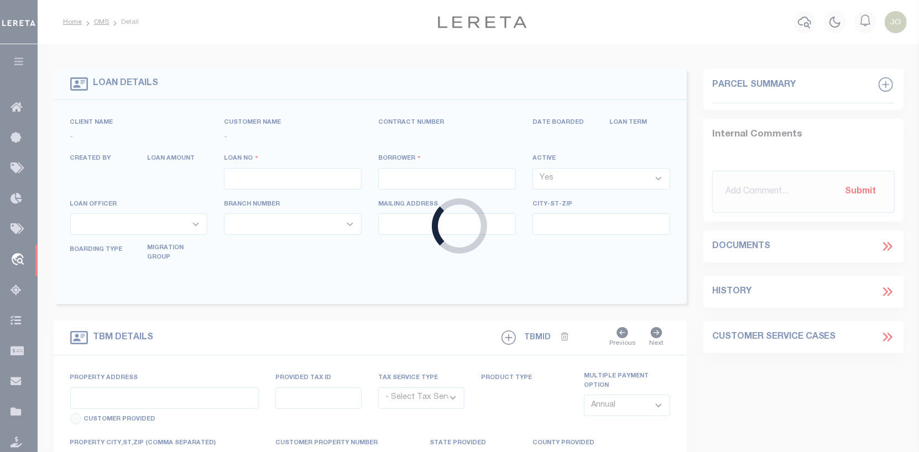
type input "111234"
type input "REVIVE INVEST 2018 LLC"
select select
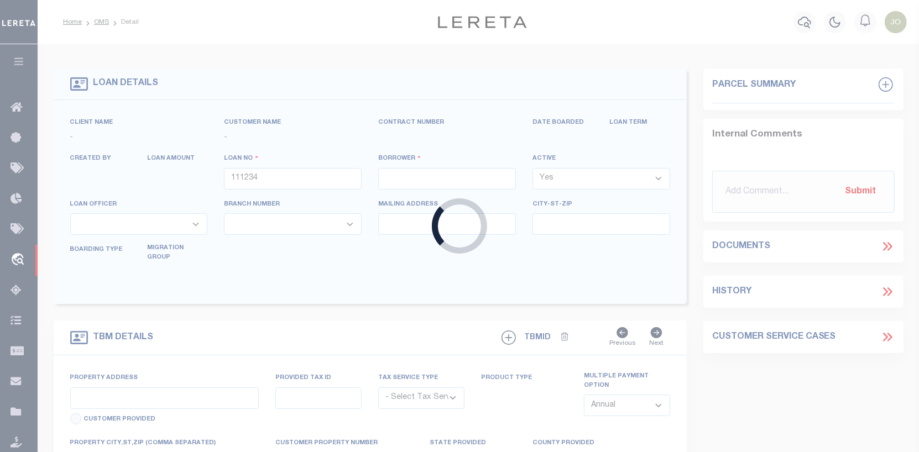
select select
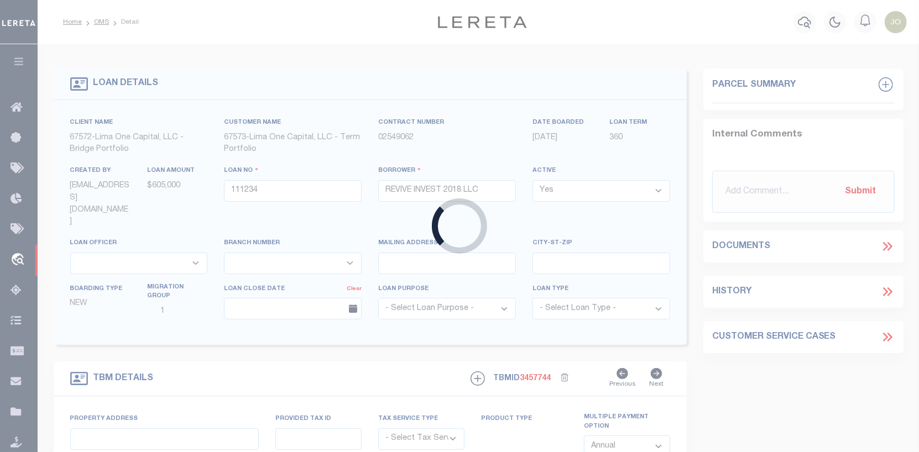
type input "[GEOGRAPHIC_DATA]"
radio input "true"
select select "Escrow"
select select
type input "[GEOGRAPHIC_DATA] [GEOGRAPHIC_DATA] 19141"
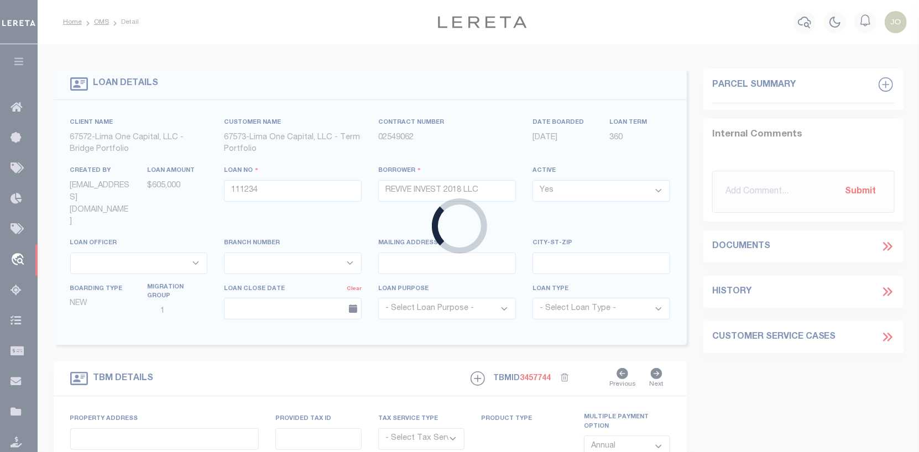
type input "111234-1"
type input "PA"
type textarea "COLLECTOR: ENTITY: PARCEL: 171041900"
type textarea "Compare"
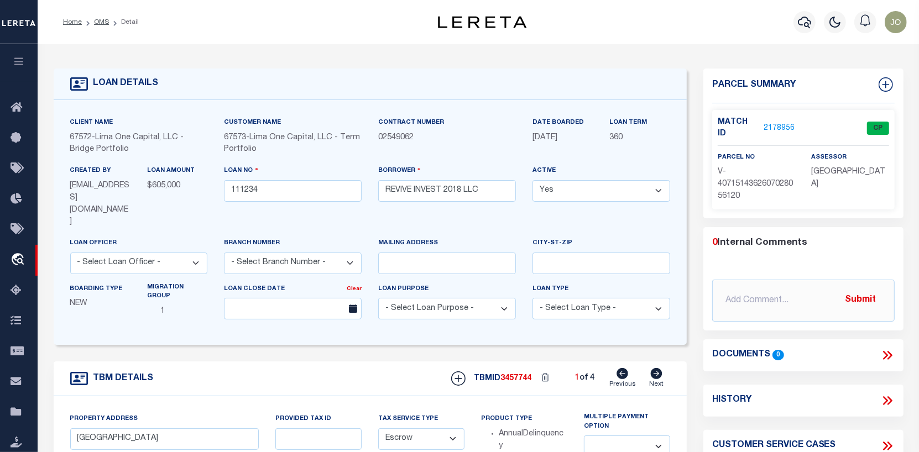
click at [658, 368] on icon at bounding box center [656, 373] width 12 height 11
type input "[STREET_ADDRESS]"
radio input "false"
select select
type input "[GEOGRAPHIC_DATA] PA 19121"
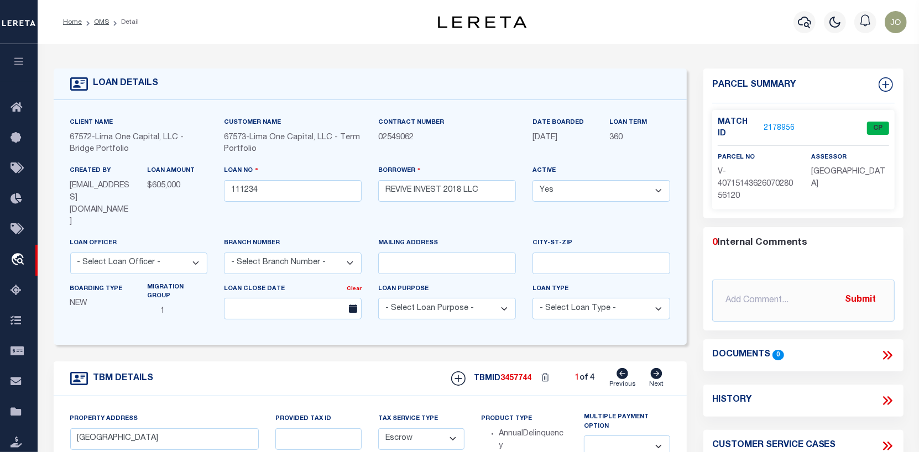
type input "111234-2"
click at [658, 368] on icon at bounding box center [656, 373] width 12 height 11
type input "[STREET_ADDRESS]"
select select
type input "[GEOGRAPHIC_DATA] [GEOGRAPHIC_DATA] 19143"
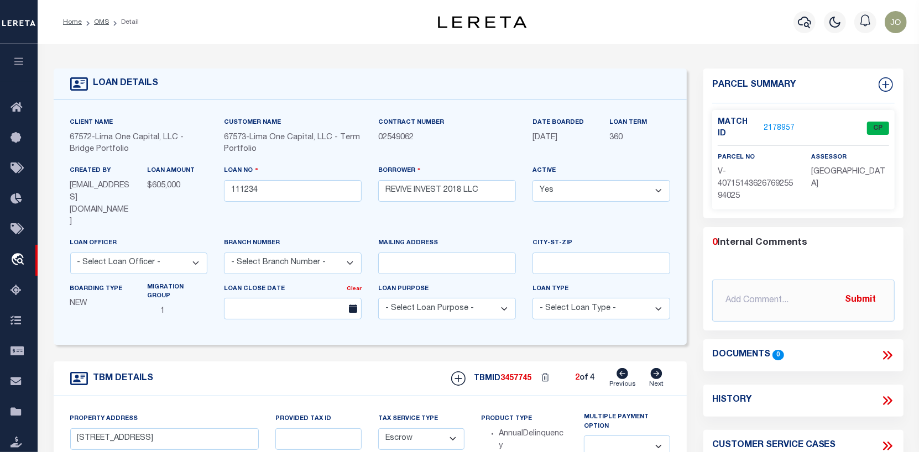
type input "111234-3"
click at [774, 123] on link "2178958" at bounding box center [779, 129] width 31 height 12
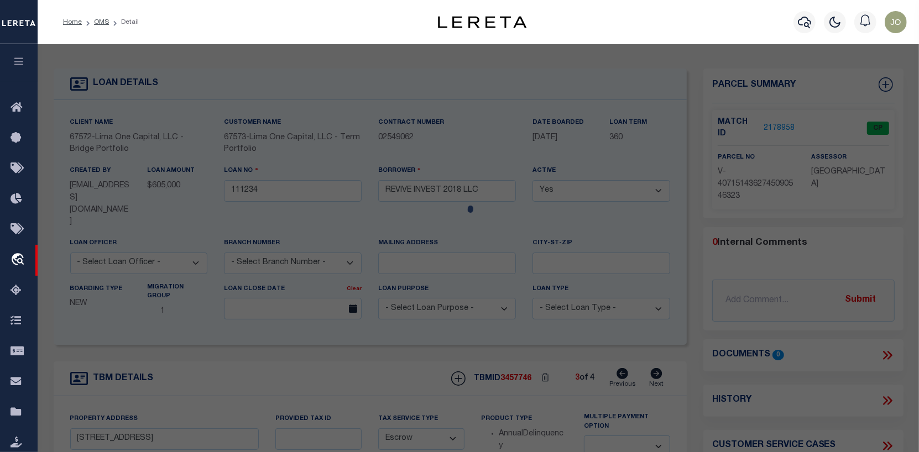
checkbox input "false"
select select "CP"
select select "AGW"
select select
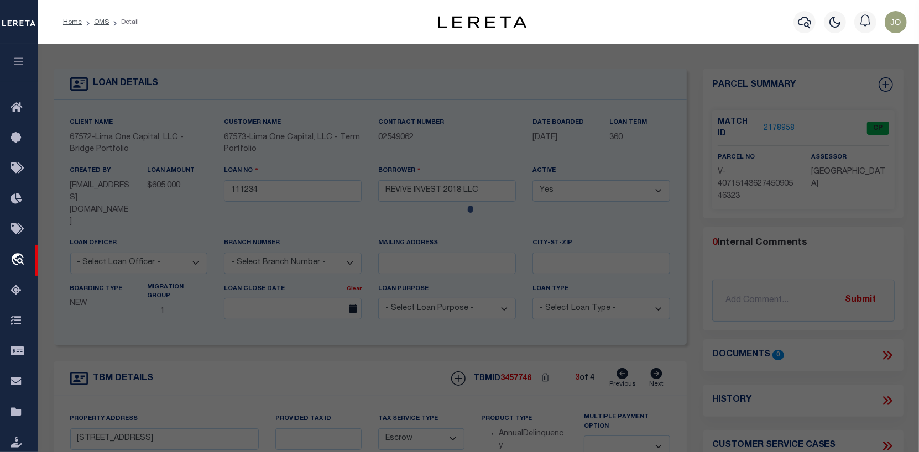
type input "[STREET_ADDRESS]"
checkbox input "false"
type input "[GEOGRAPHIC_DATA] [GEOGRAPHIC_DATA] 19143"
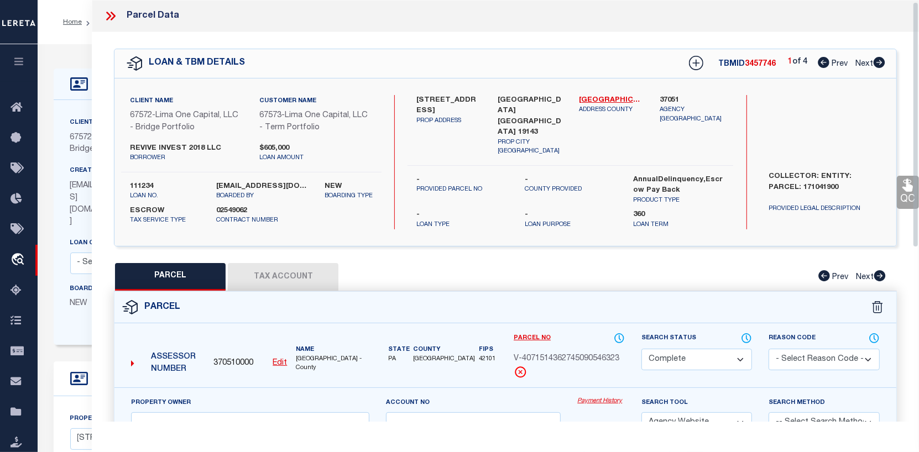
scroll to position [55, 0]
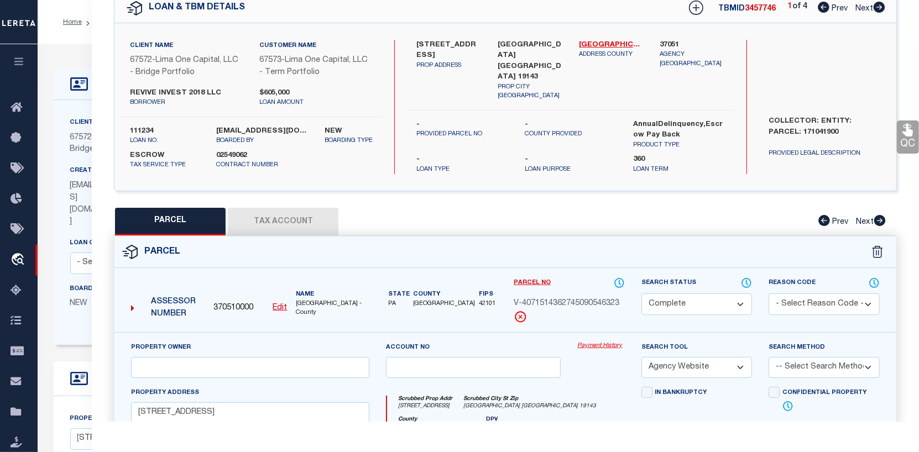
click at [296, 227] on button "Tax Account" at bounding box center [283, 222] width 111 height 28
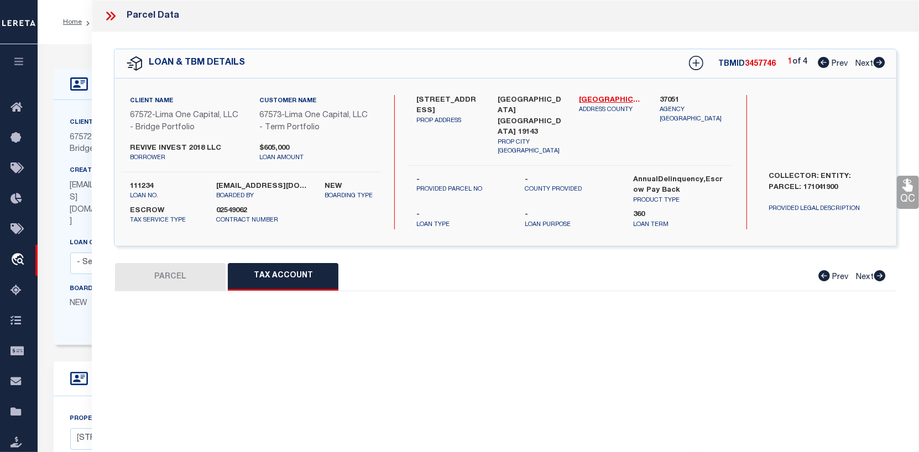
scroll to position [0, 0]
select select "100"
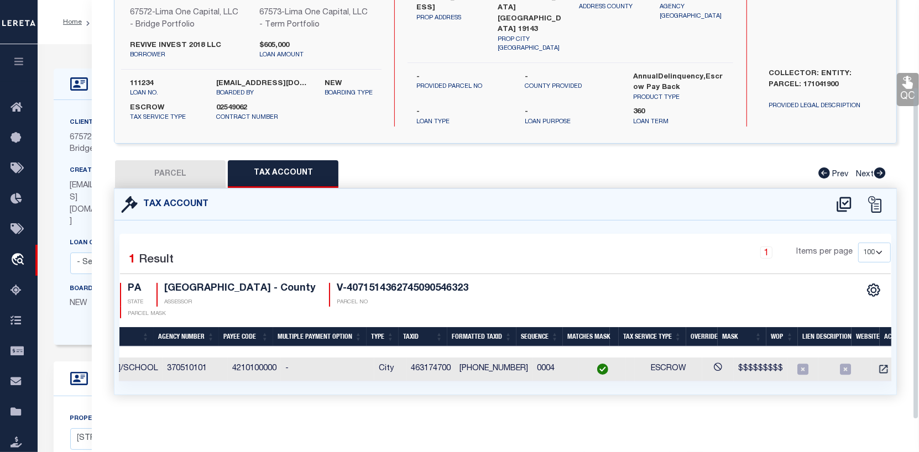
click at [872, 359] on td at bounding box center [886, 370] width 28 height 24
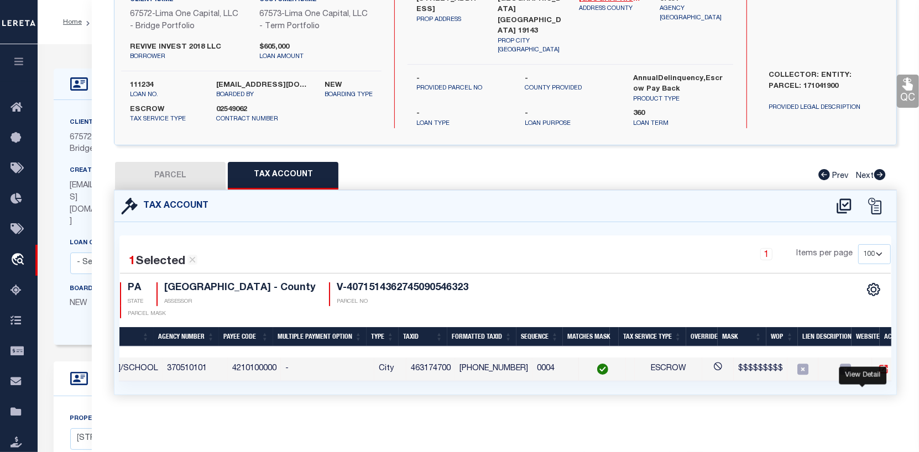
click at [878, 364] on icon "" at bounding box center [883, 369] width 11 height 11
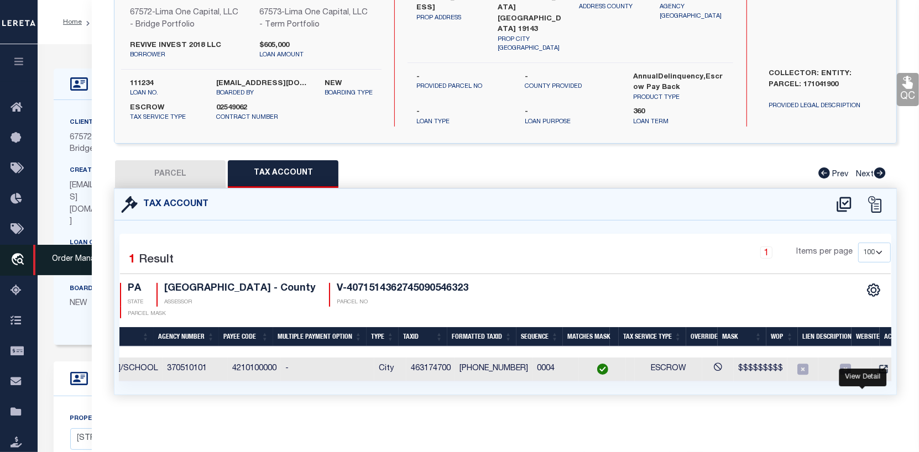
click at [16, 258] on icon "travel_explore" at bounding box center [20, 260] width 18 height 14
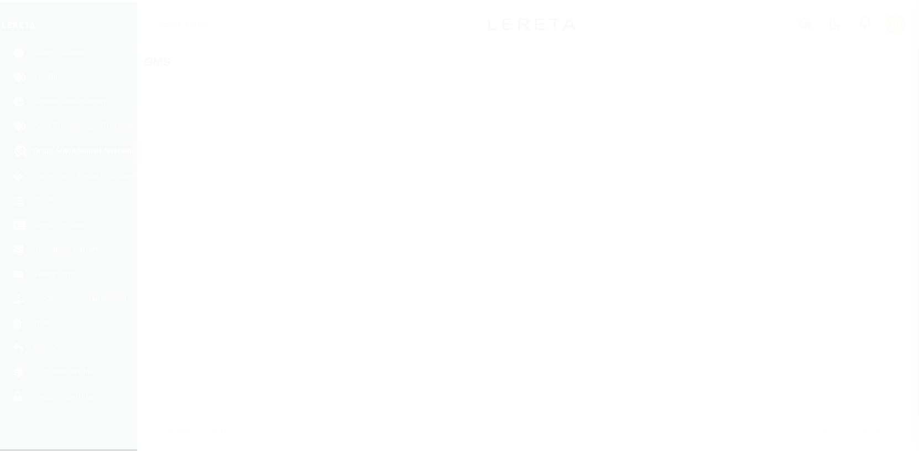
scroll to position [80, 0]
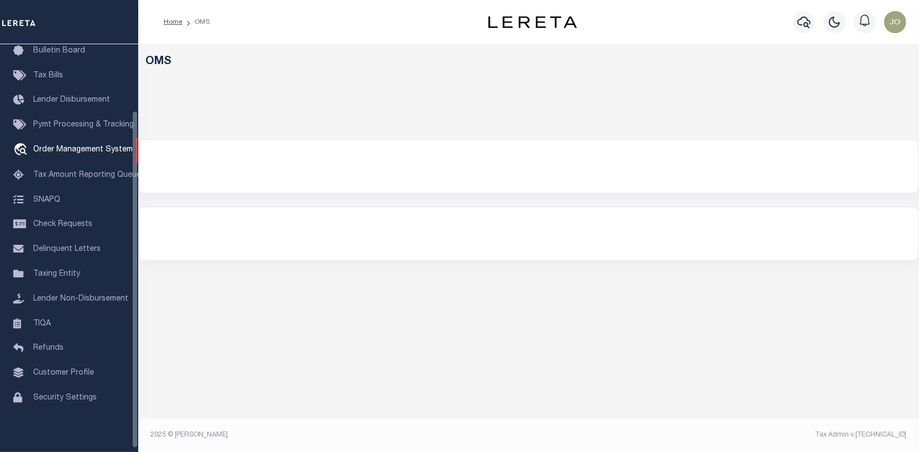
select select "200"
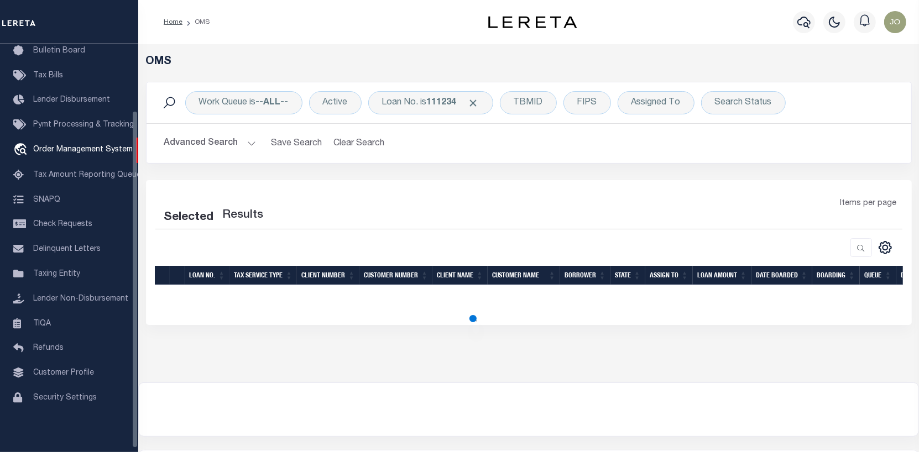
select select "200"
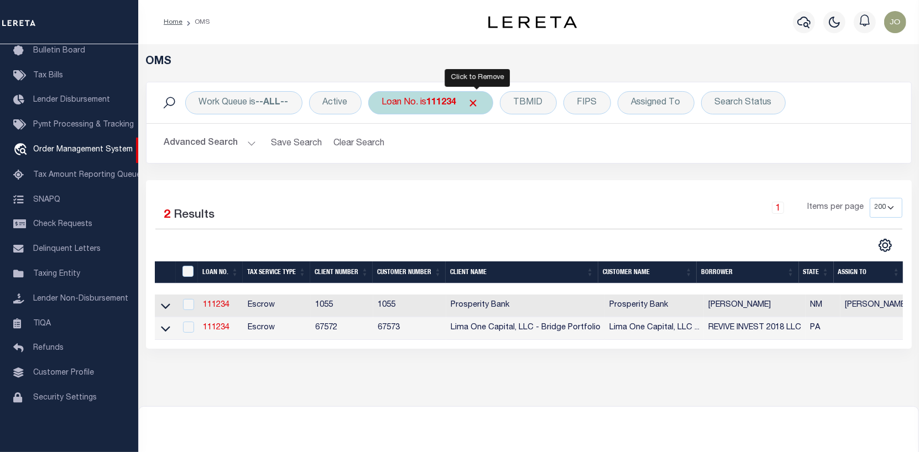
click at [478, 98] on span "Click to Remove" at bounding box center [474, 103] width 12 height 12
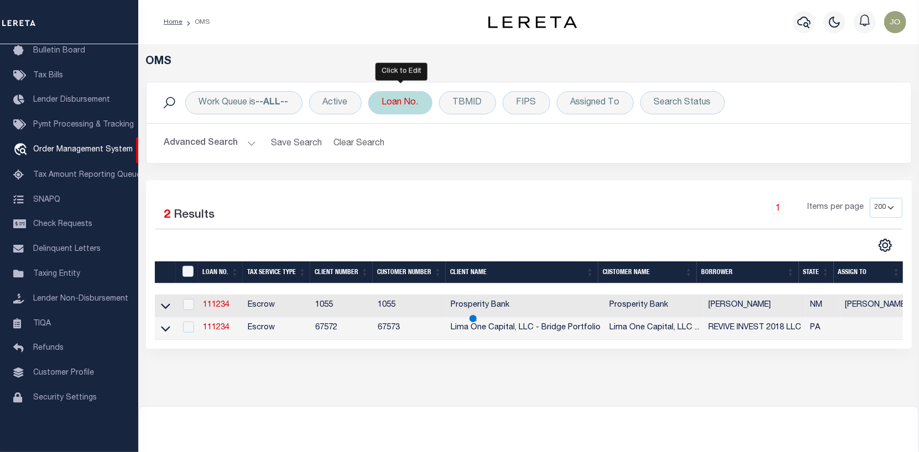
click at [398, 101] on div "Loan No." at bounding box center [400, 102] width 64 height 23
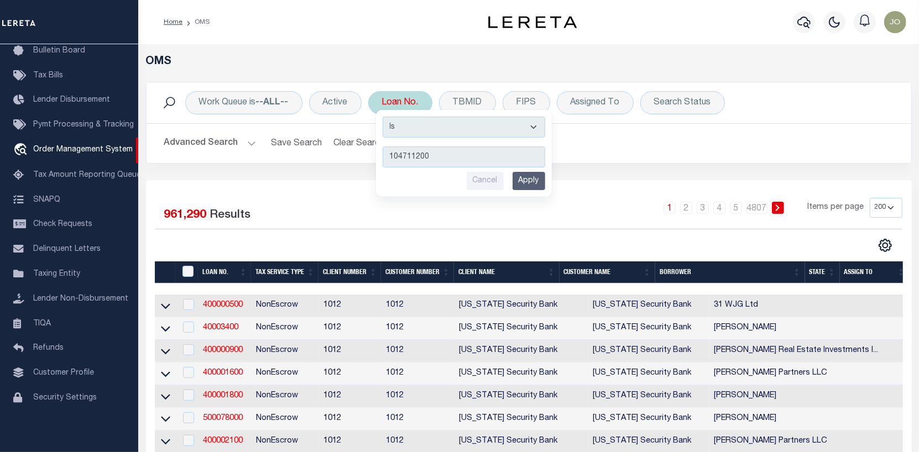
type input "104711200"
click at [531, 177] on input "Apply" at bounding box center [528, 181] width 33 height 18
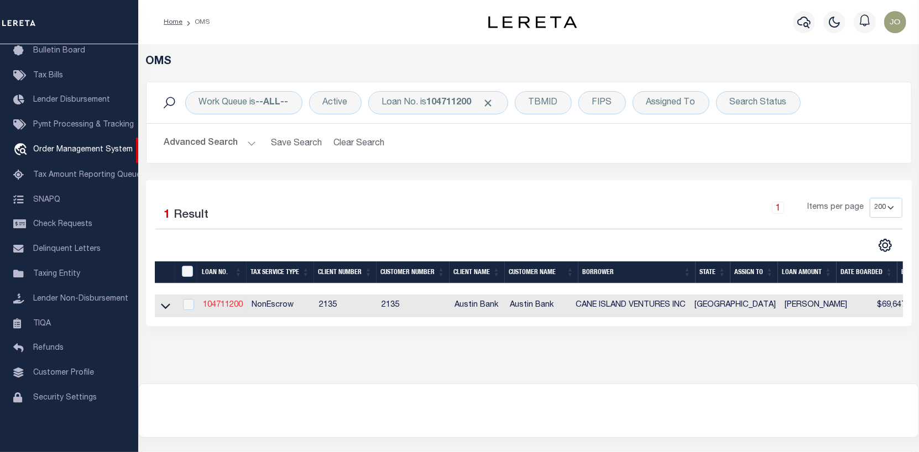
click at [231, 303] on link "104711200" at bounding box center [223, 305] width 40 height 8
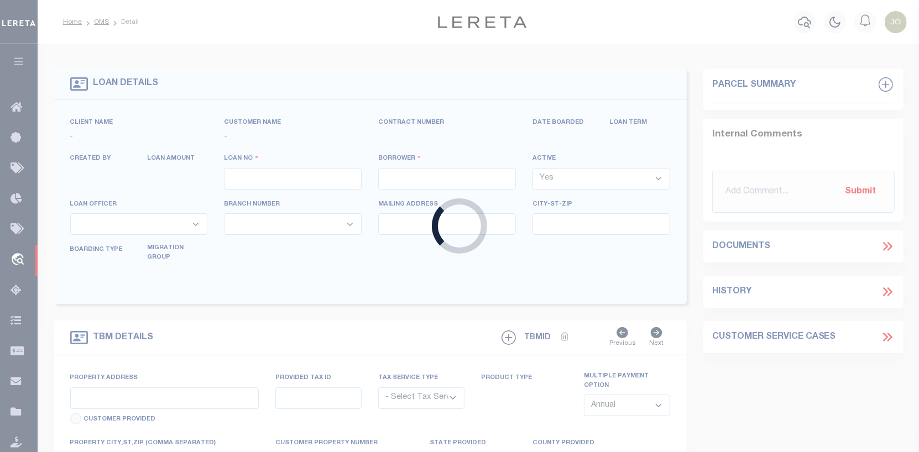
type input "104711200"
type input "CANE ISLAND VENTURES INC"
select select
type input "[STREET_ADDRESS]"
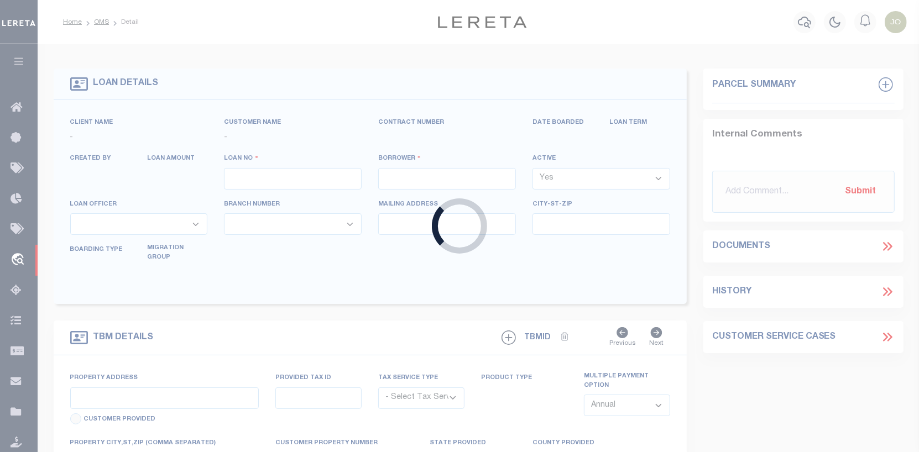
type input "[GEOGRAPHIC_DATA]"
select select "400"
select select "NonEscrow"
select select "166772"
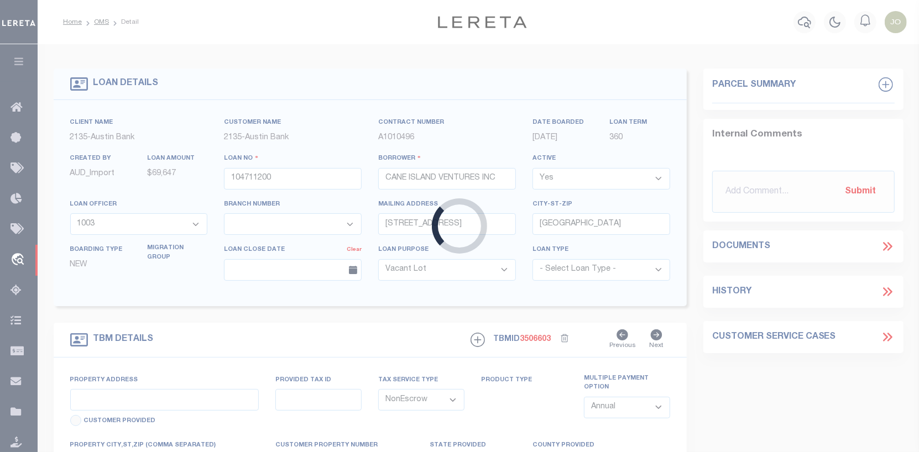
type input "[STREET_ADDRESS]"
select select
type input "KATY TX 77499"
type input "[GEOGRAPHIC_DATA]"
select select
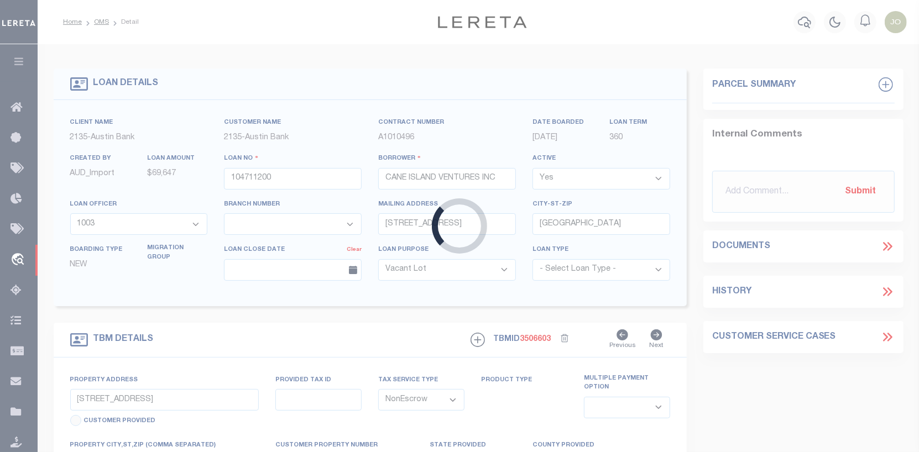
type textarea "(CP) DT 1.25 ACRS [PERSON_NAME] SVY A-1332"
select select "22686"
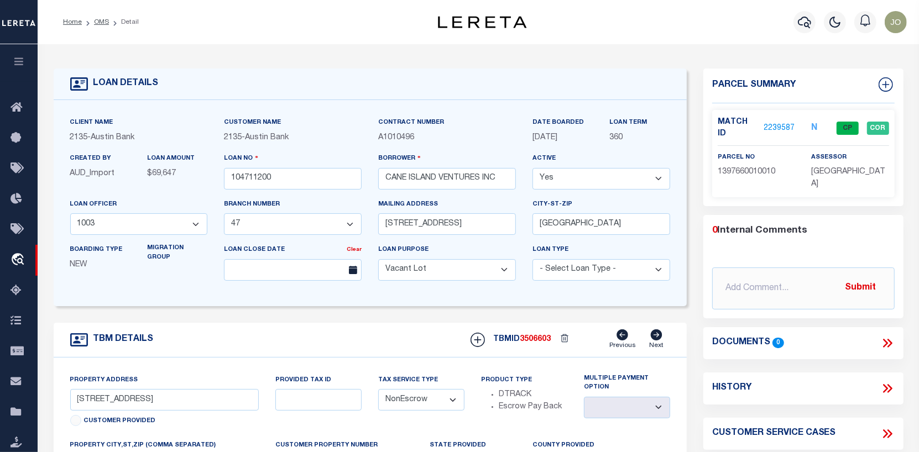
click at [778, 123] on link "2239587" at bounding box center [779, 129] width 31 height 12
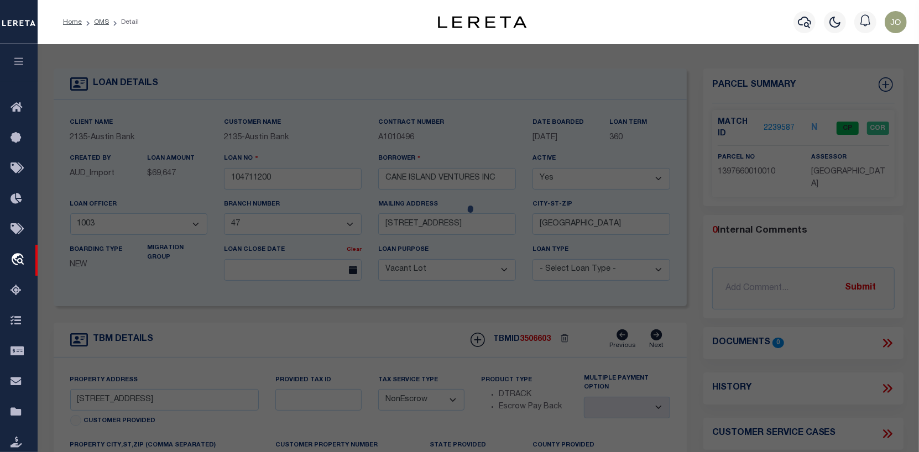
checkbox input "false"
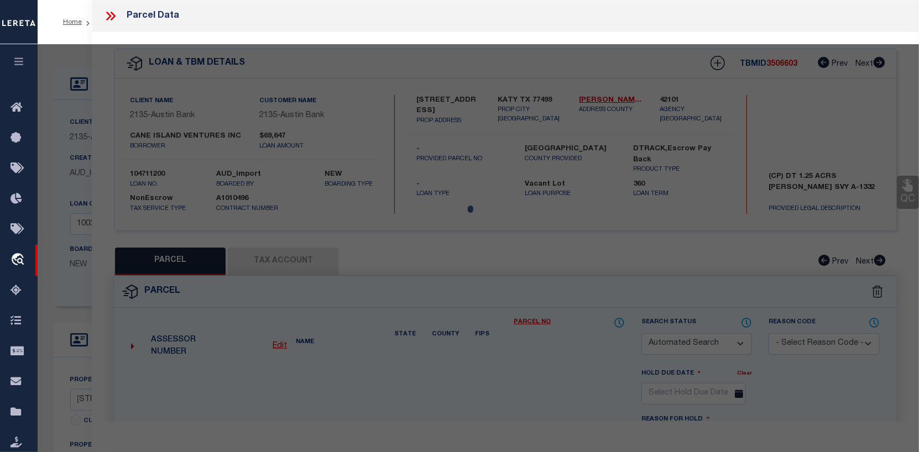
select select "CP"
type input "CANE ISLAND VENTURES INC"
select select "AGW"
select select
type input "[STREET_ADDRESS]"
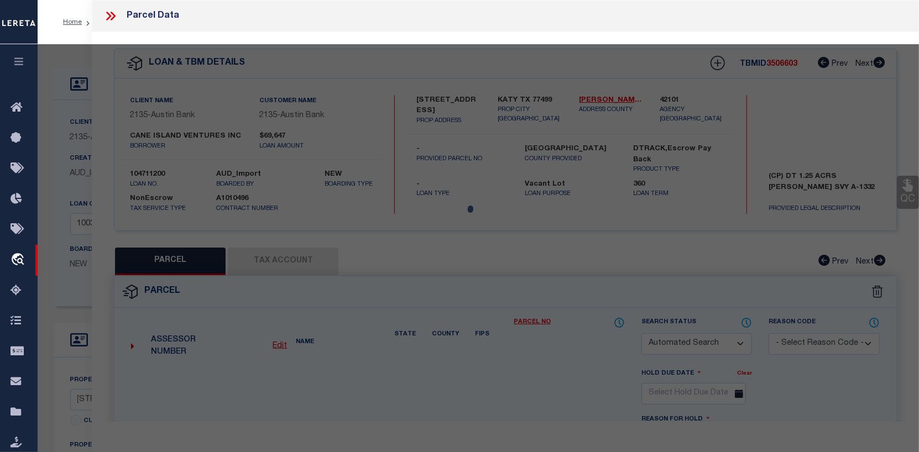
type input "KATY, TX 77449"
type textarea "RES A5-C BLK 1 WATERSTONE WEST SEC 3"
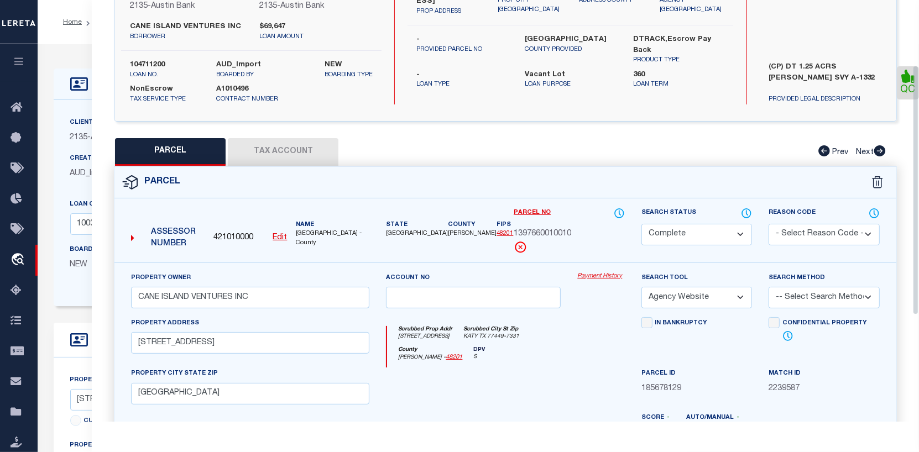
scroll to position [111, 0]
click at [596, 280] on link "Payment History" at bounding box center [600, 275] width 47 height 9
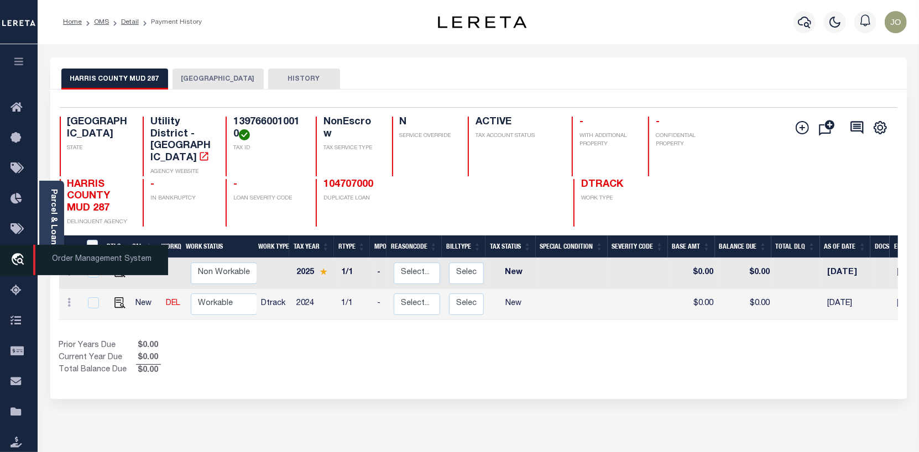
click at [22, 258] on icon "travel_explore" at bounding box center [20, 260] width 18 height 14
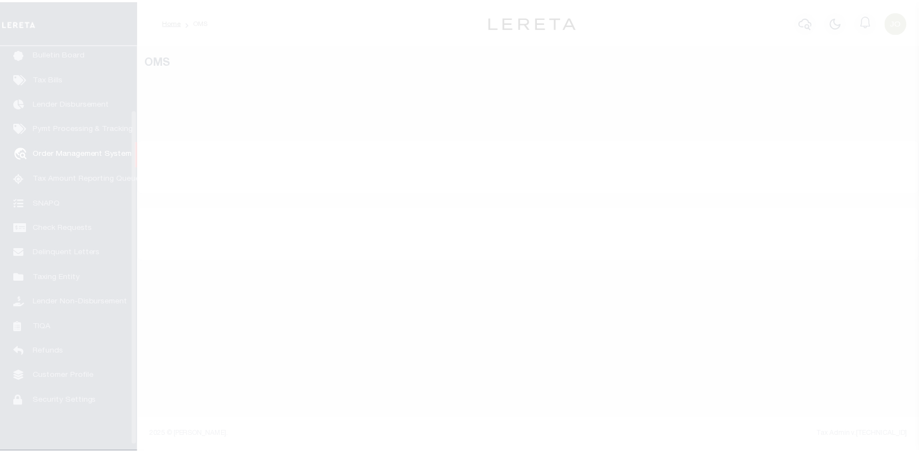
scroll to position [80, 0]
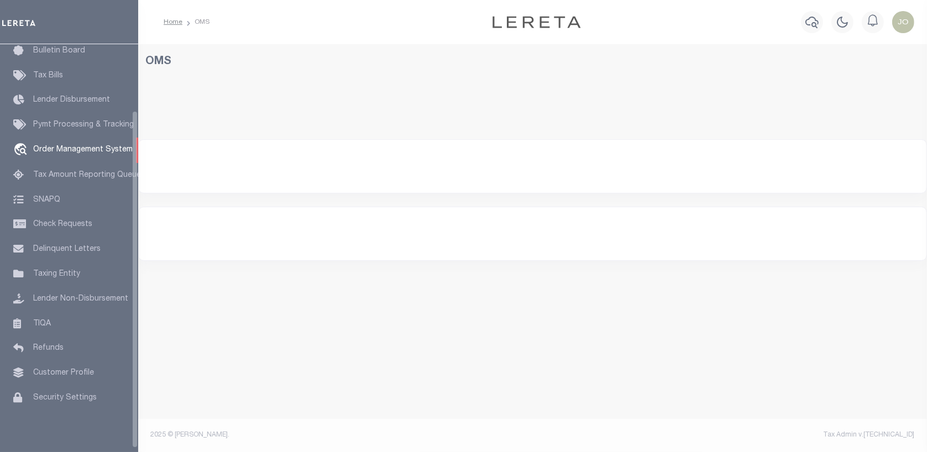
select select "200"
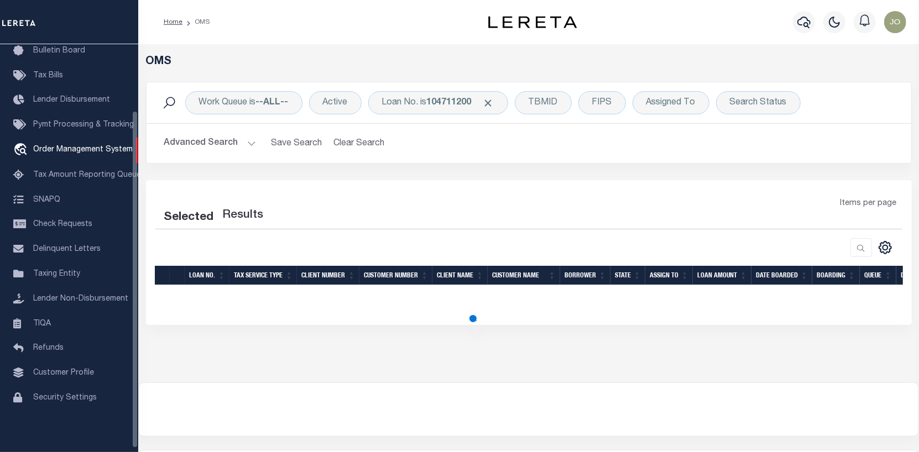
select select "200"
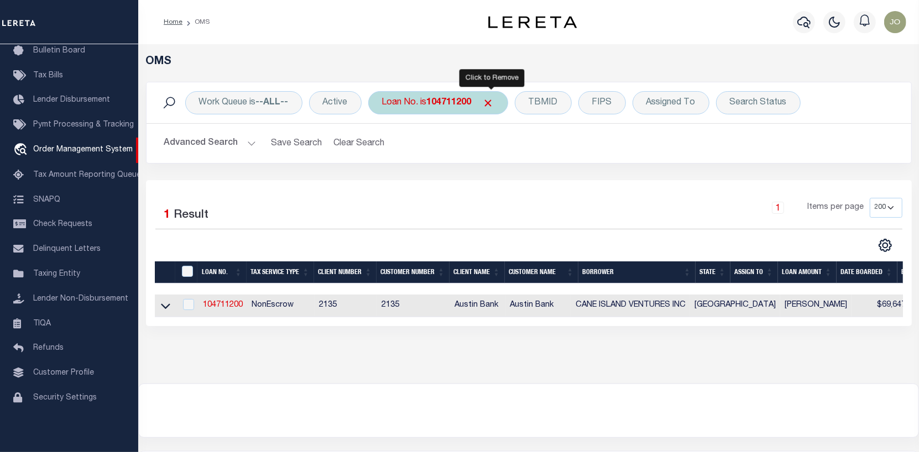
click at [491, 101] on span "Click to Remove" at bounding box center [489, 103] width 12 height 12
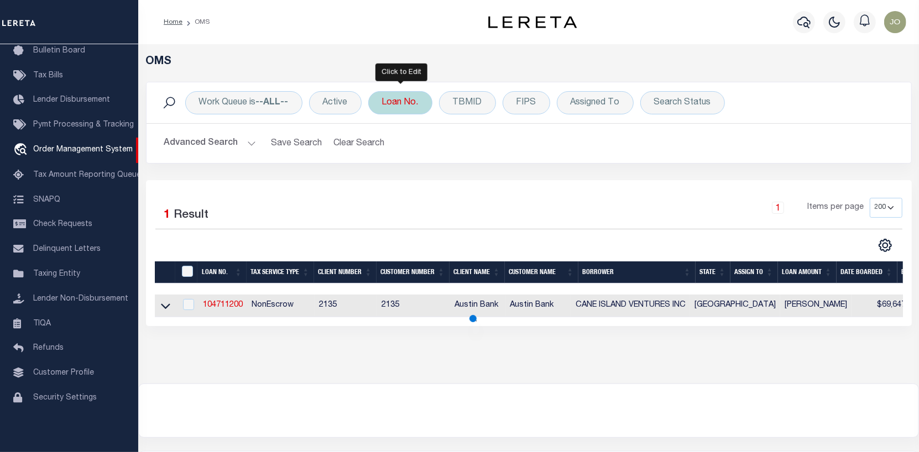
click at [410, 102] on div "Loan No." at bounding box center [400, 102] width 64 height 23
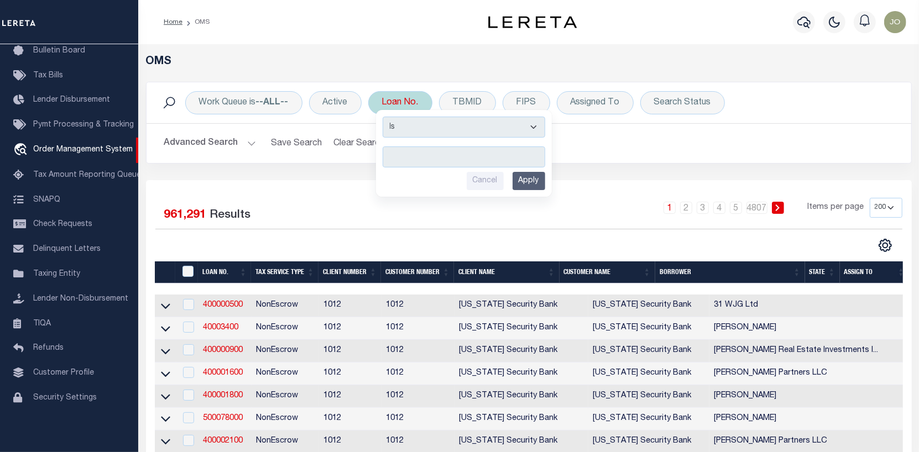
click at [391, 152] on input "text" at bounding box center [464, 156] width 163 height 21
type input "104707000"
click at [525, 177] on input "Apply" at bounding box center [528, 181] width 33 height 18
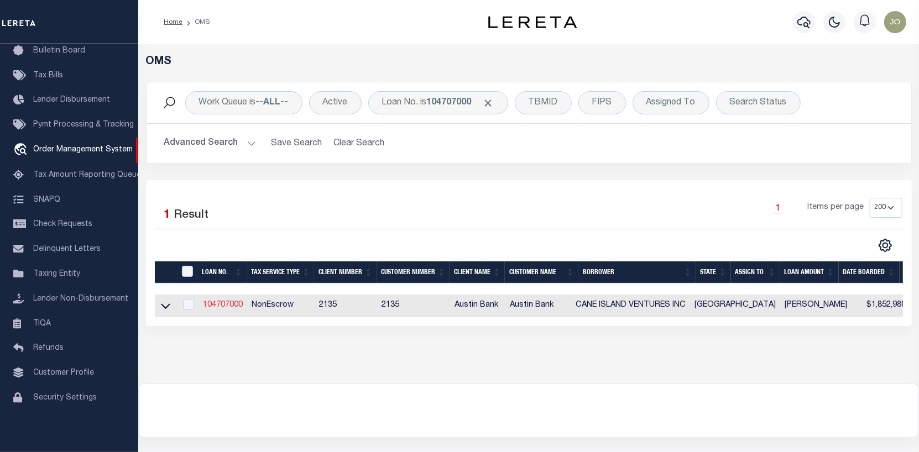
click at [232, 308] on link "104707000" at bounding box center [223, 305] width 40 height 8
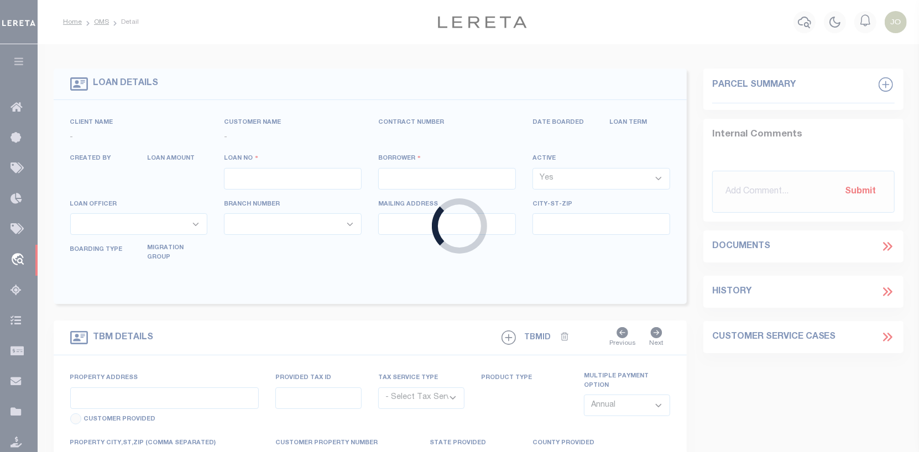
type input "104707000"
type input "CANE ISLAND VENTURES INC"
select select
type input "[STREET_ADDRESS]"
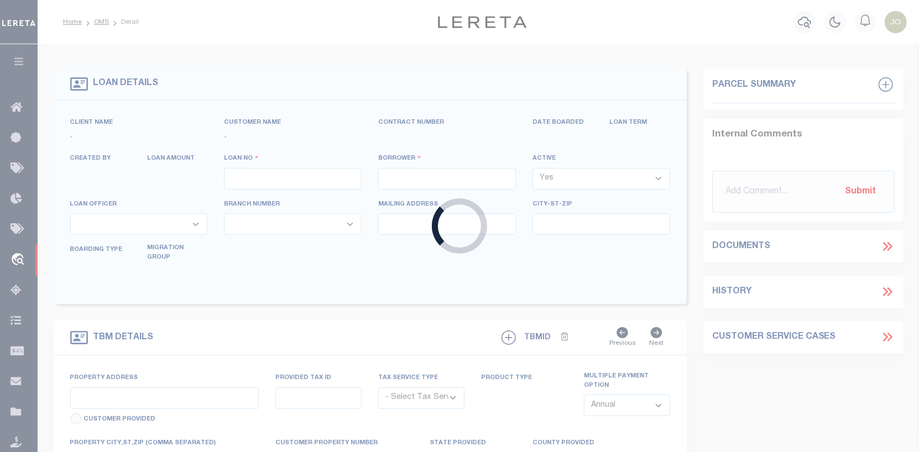
type input "[GEOGRAPHIC_DATA]"
select select "400"
select select "NonEscrow"
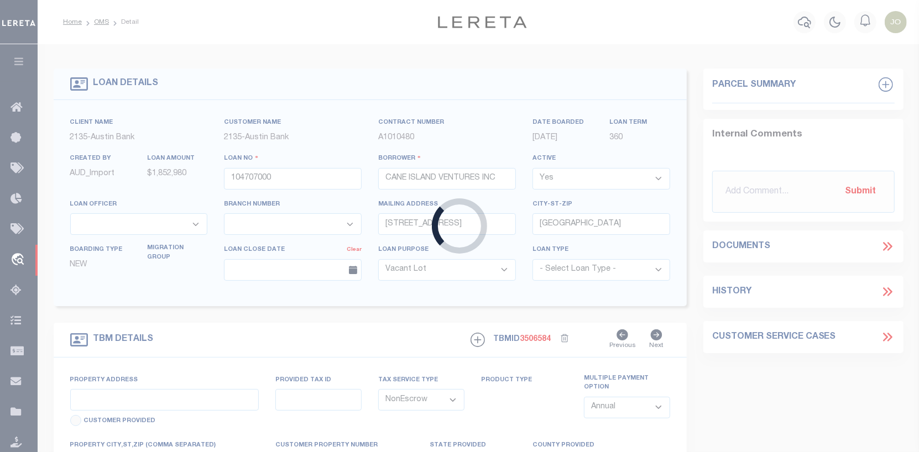
type input "[STREET_ADDRESS]"
select select
type input "KATY TX 77499"
type input "[GEOGRAPHIC_DATA]"
select select
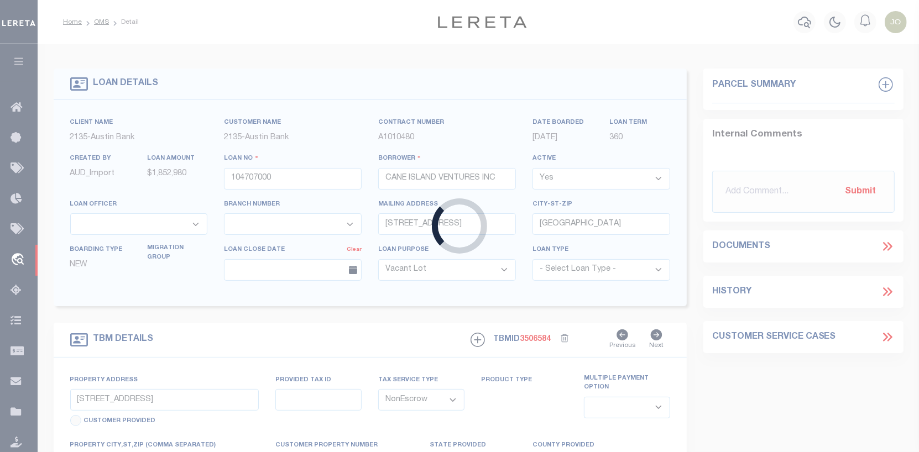
type textarea "(CP) DT 1.25 ACRS [PERSON_NAME] SVY A-1332"
select select "166772"
select select "22686"
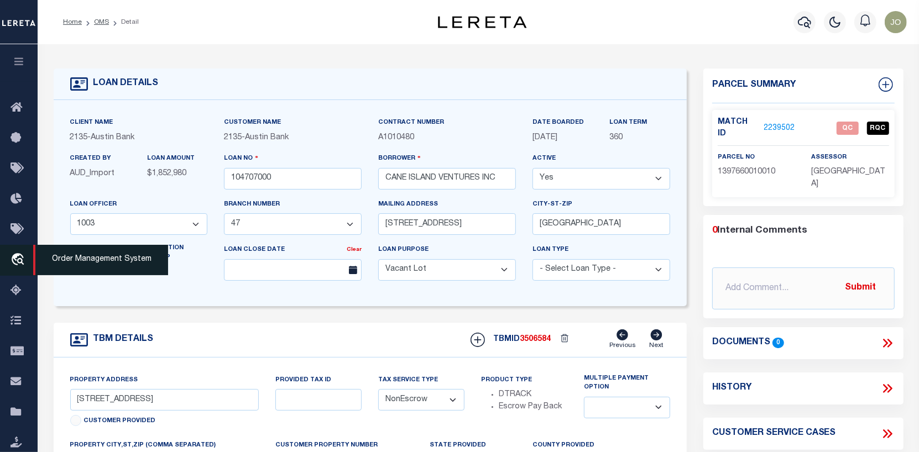
click at [16, 256] on icon "travel_explore" at bounding box center [20, 260] width 18 height 14
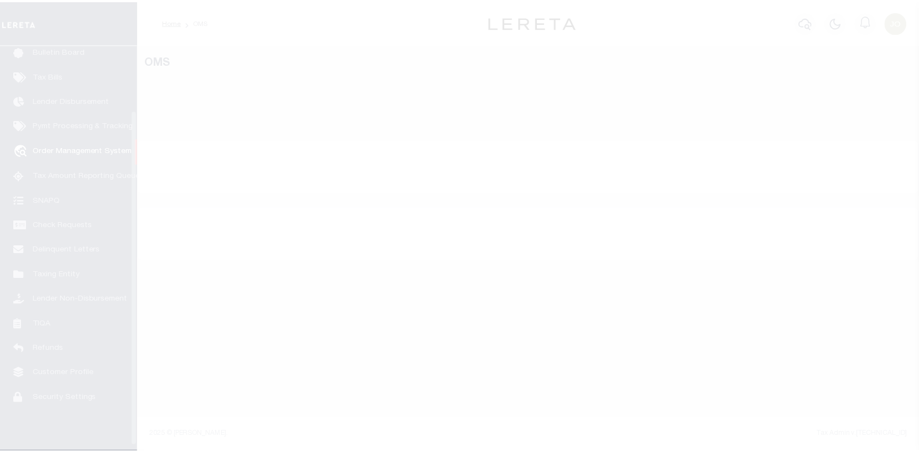
scroll to position [80, 0]
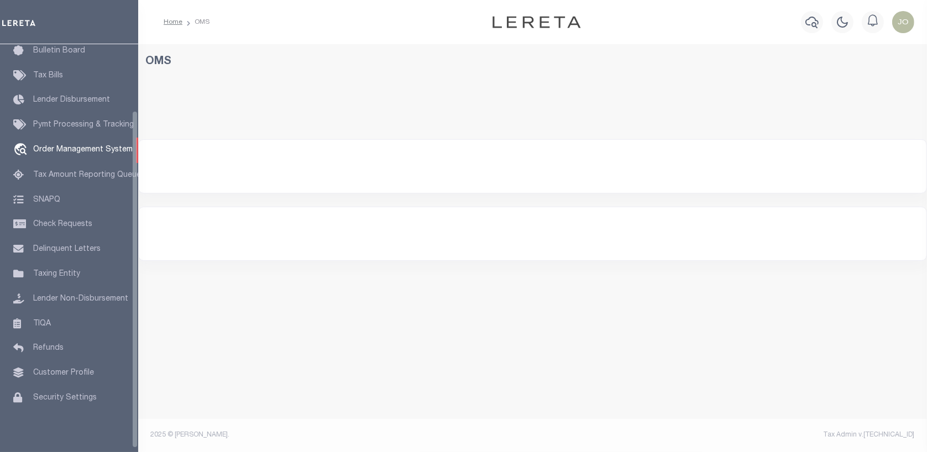
select select "200"
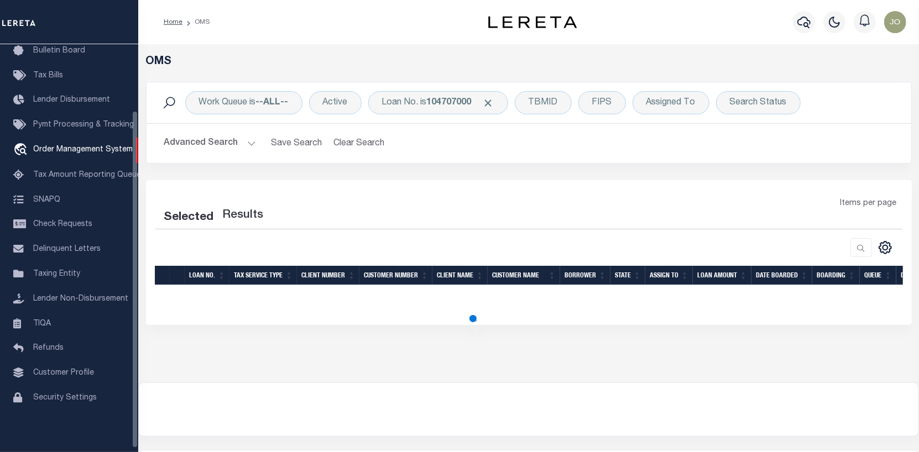
select select "200"
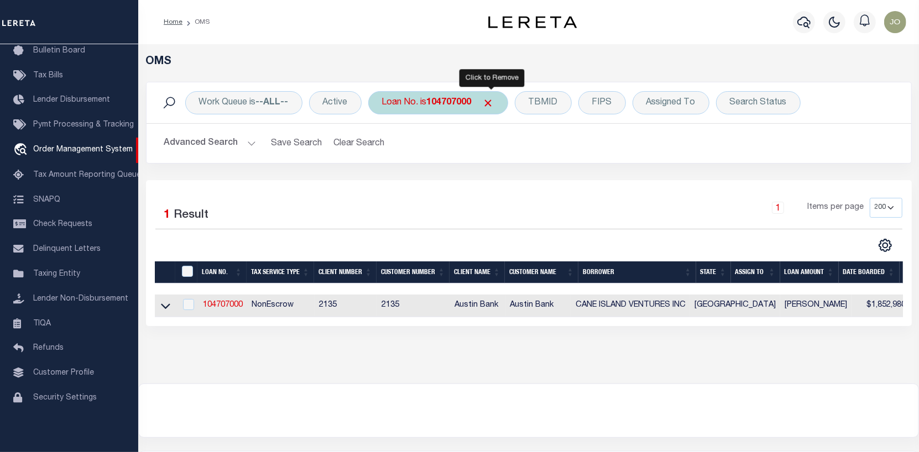
click at [491, 98] on span "Click to Remove" at bounding box center [489, 103] width 12 height 12
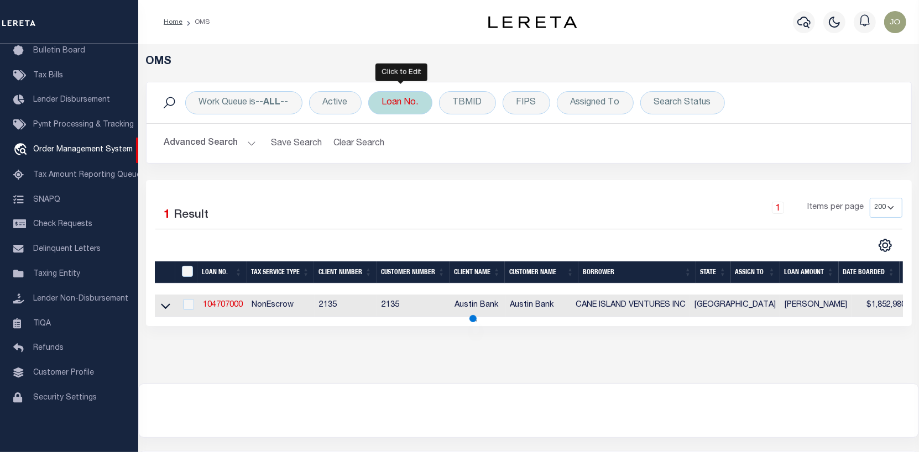
click at [409, 98] on div "Loan No." at bounding box center [400, 102] width 64 height 23
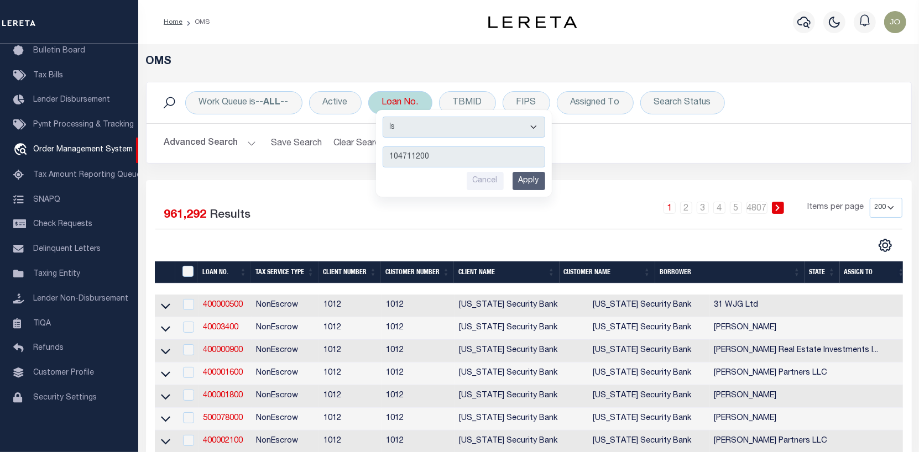
type input "104711200"
click at [528, 178] on input "Apply" at bounding box center [528, 181] width 33 height 18
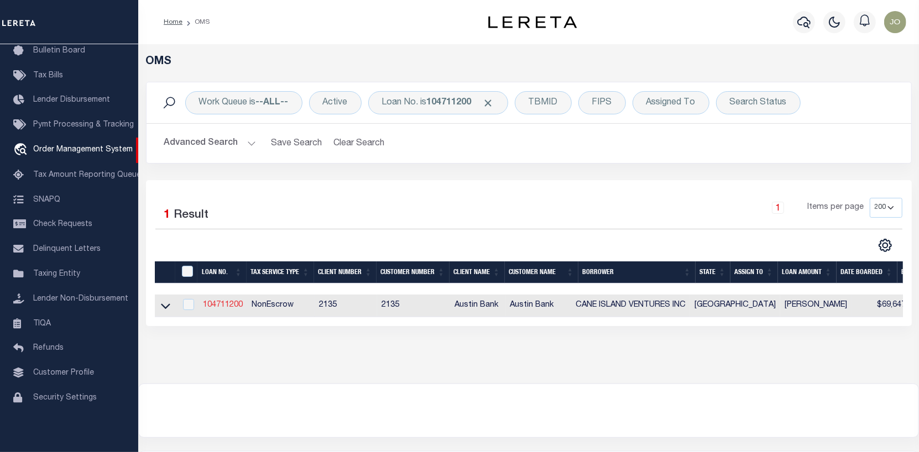
click at [216, 304] on link "104711200" at bounding box center [223, 305] width 40 height 8
type input "104711200"
type input "CANE ISLAND VENTURES INC"
select select
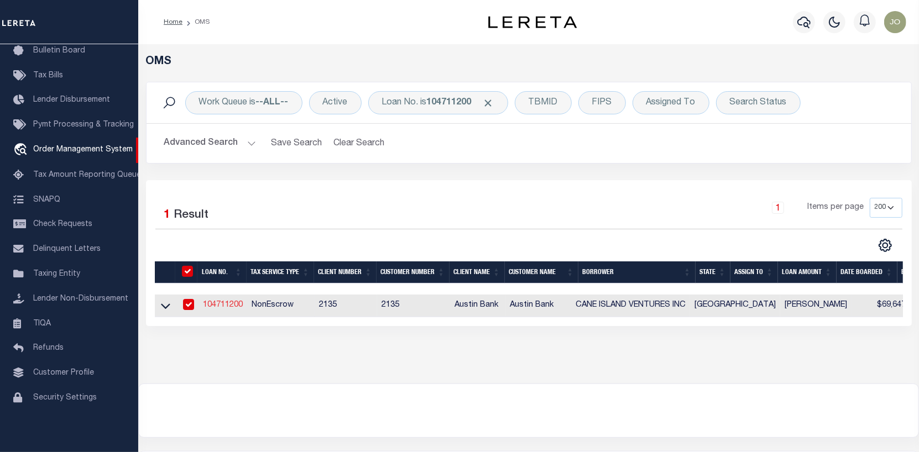
type input "[STREET_ADDRESS]"
type input "[GEOGRAPHIC_DATA]"
select select "400"
select select "NonEscrow"
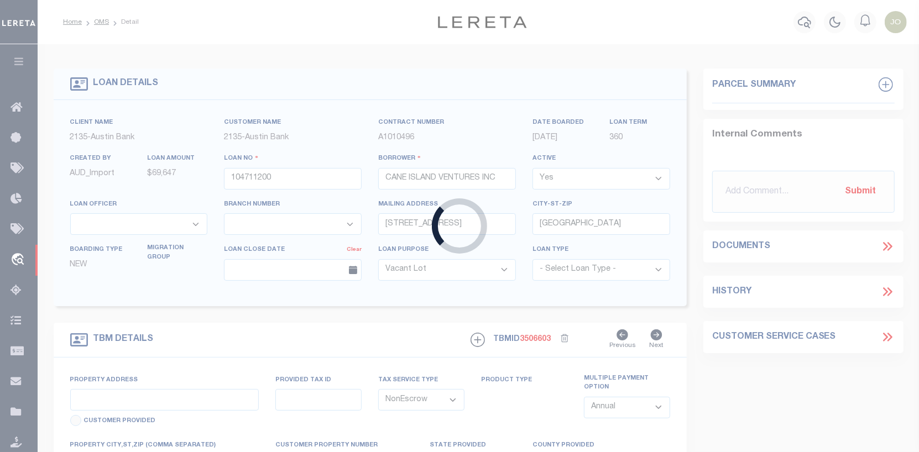
type input "[STREET_ADDRESS]"
select select
type input "KATY TX 77499"
type input "[GEOGRAPHIC_DATA]"
select select
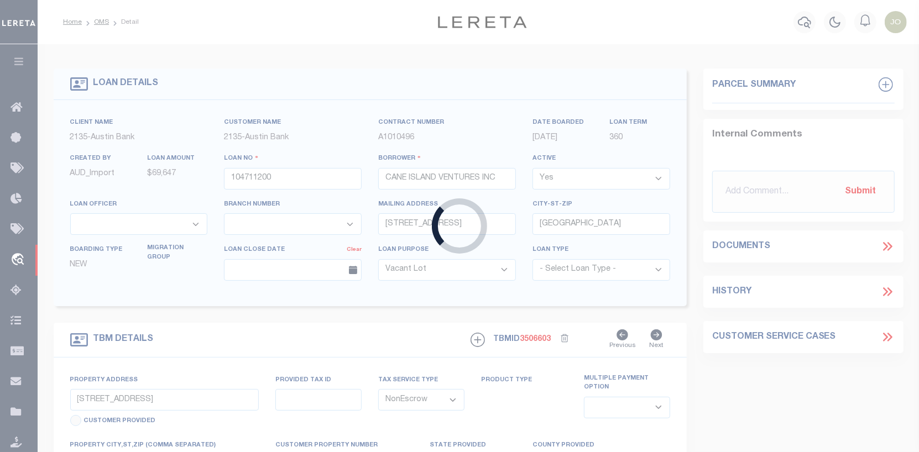
type textarea "(CP) DT 1.25 ACRS [PERSON_NAME] SVY A-1332"
select select "166772"
select select "22686"
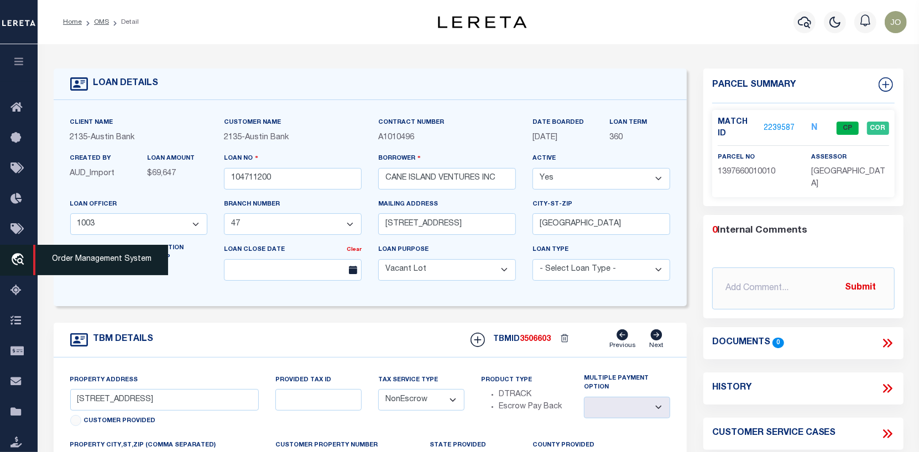
click at [15, 257] on icon "travel_explore" at bounding box center [20, 260] width 18 height 14
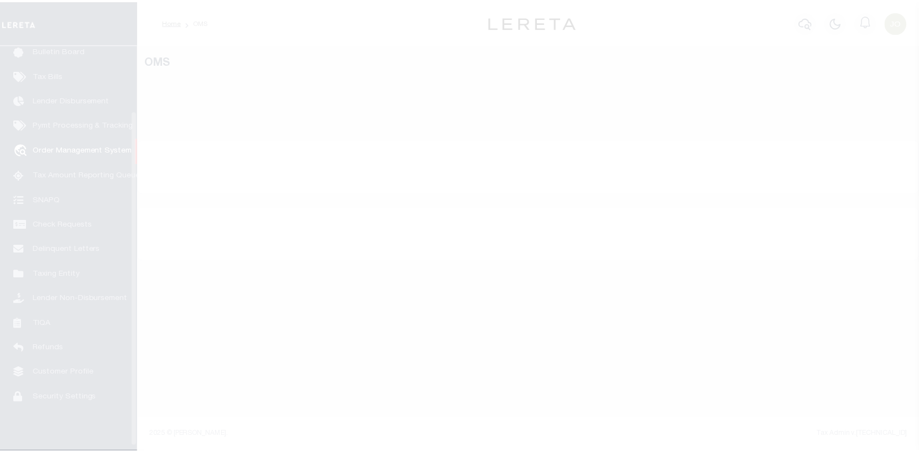
scroll to position [80, 0]
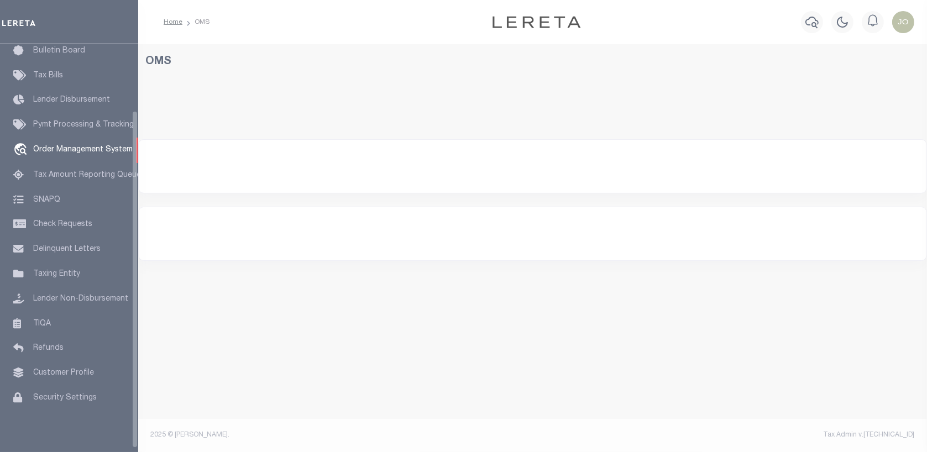
select select "200"
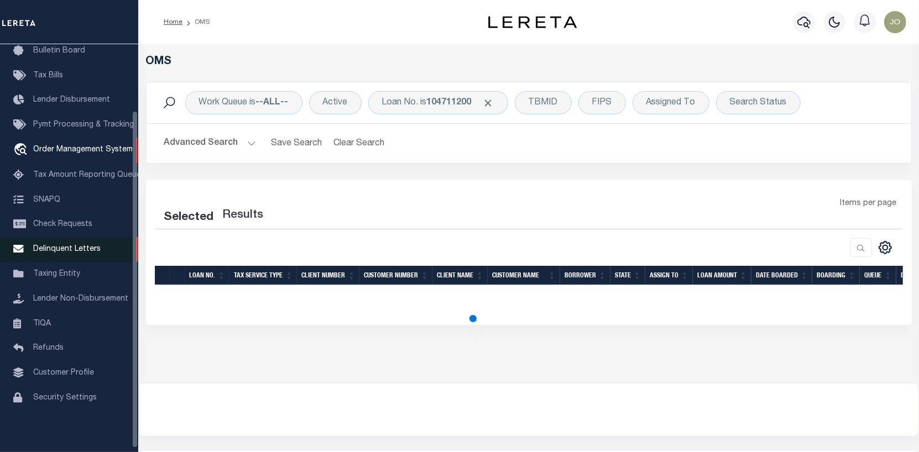
select select "200"
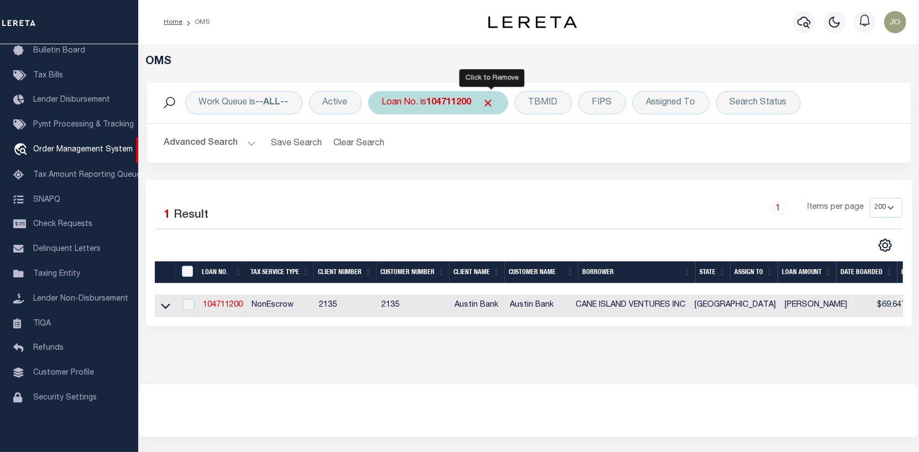
click at [493, 99] on span "Click to Remove" at bounding box center [489, 103] width 12 height 12
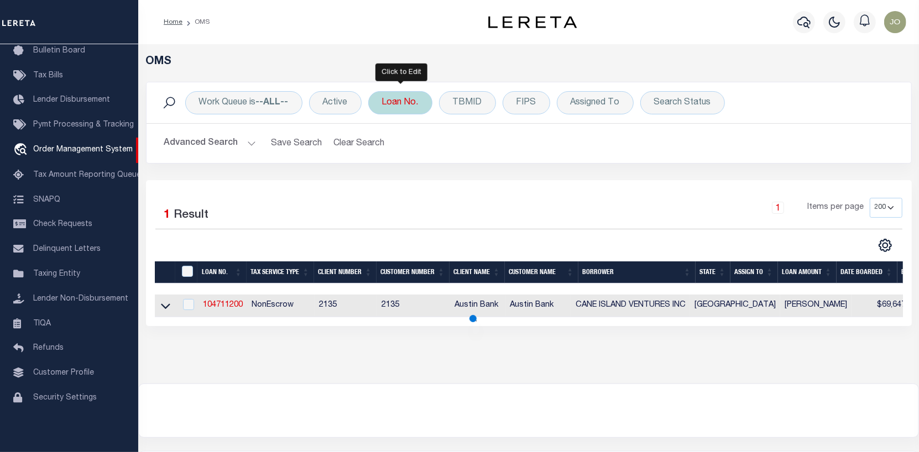
click at [399, 100] on div "Loan No." at bounding box center [400, 102] width 64 height 23
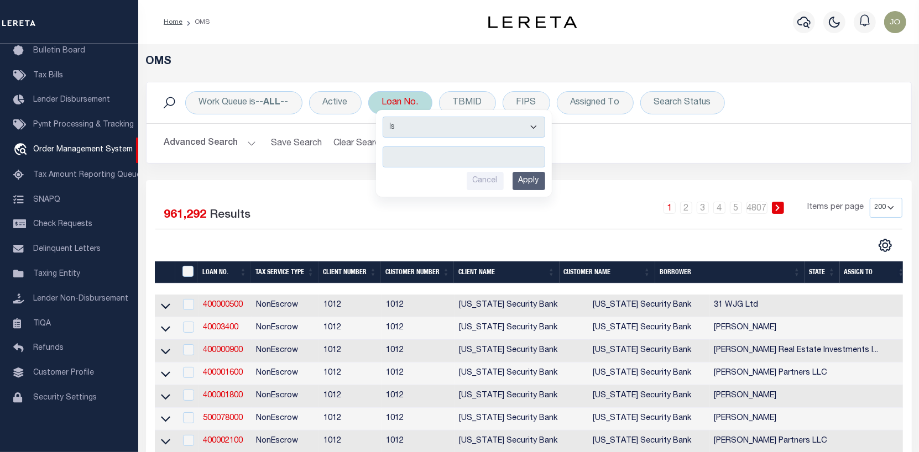
click at [389, 156] on input "text" at bounding box center [464, 156] width 163 height 21
type input "104707000"
click at [533, 180] on input "Apply" at bounding box center [528, 181] width 33 height 18
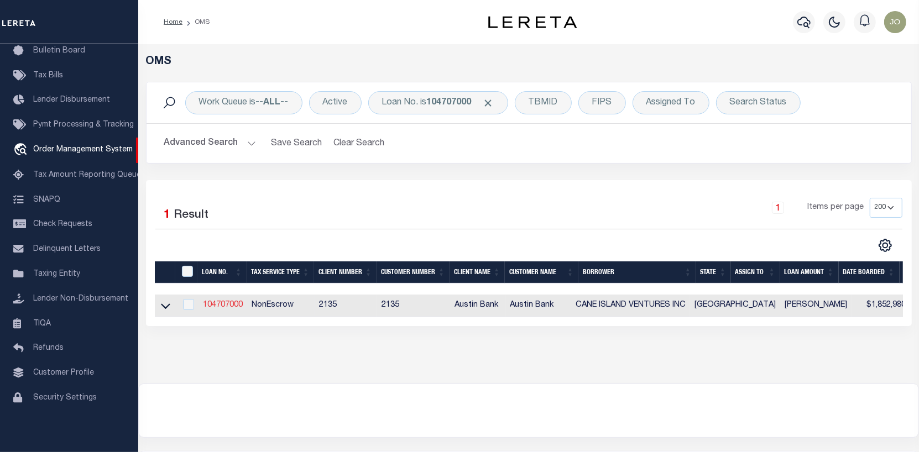
click at [224, 306] on link "104707000" at bounding box center [223, 305] width 40 height 8
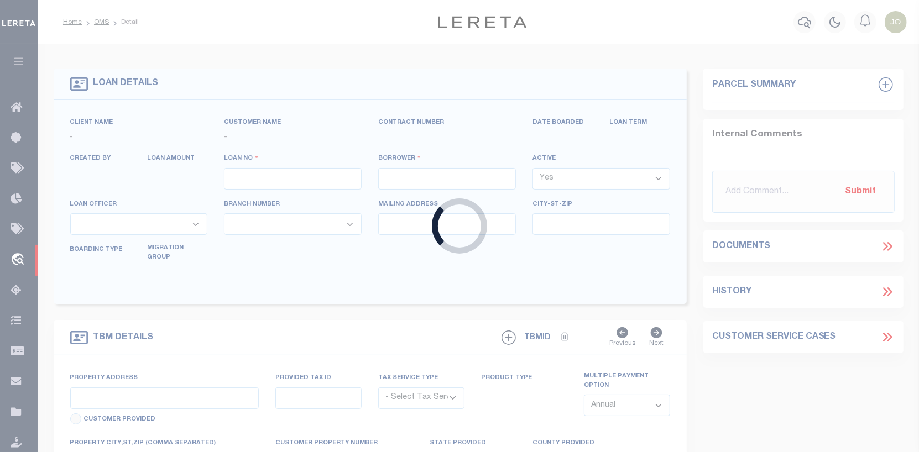
type input "104707000"
type input "CANE ISLAND VENTURES INC"
select select
type input "[STREET_ADDRESS]"
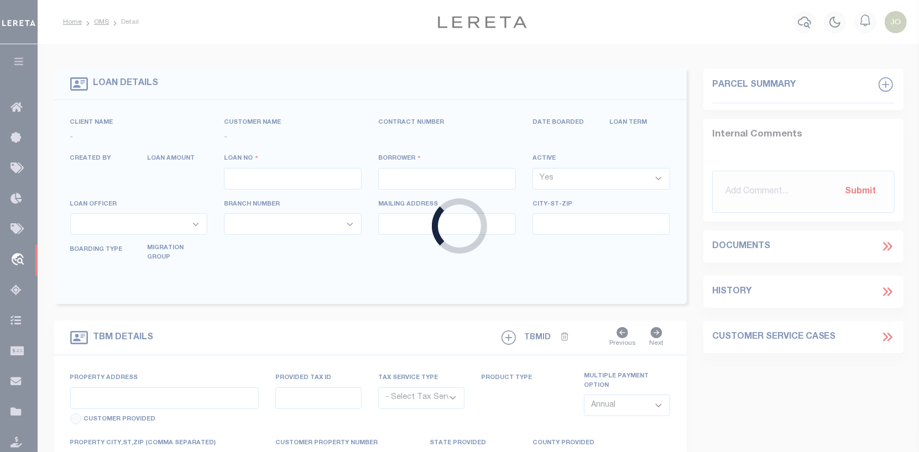
type input "[GEOGRAPHIC_DATA]"
select select "400"
select select "NonEscrow"
type input "[STREET_ADDRESS]"
select select
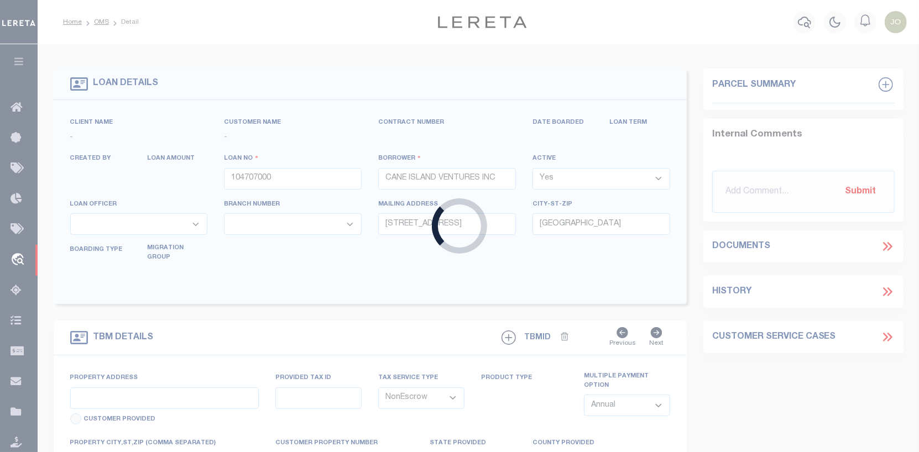
type input "KATY TX 77499"
type input "[GEOGRAPHIC_DATA]"
select select
type textarea "(CP) DT 1.25 ACRS [PERSON_NAME] SVY A-1332"
select select "166772"
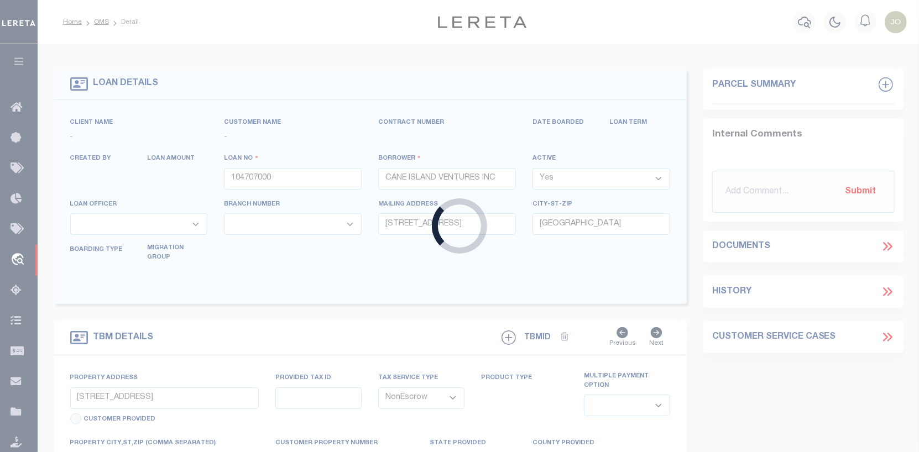
select select "22686"
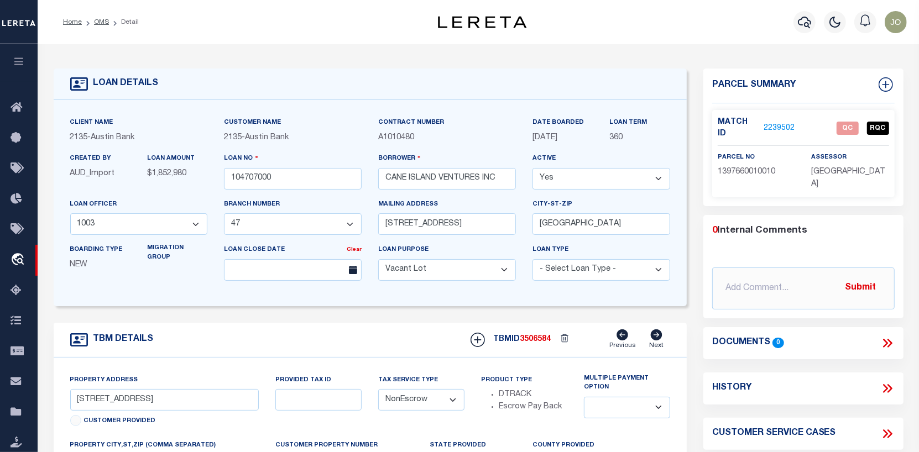
click at [778, 123] on link "2239502" at bounding box center [779, 129] width 31 height 12
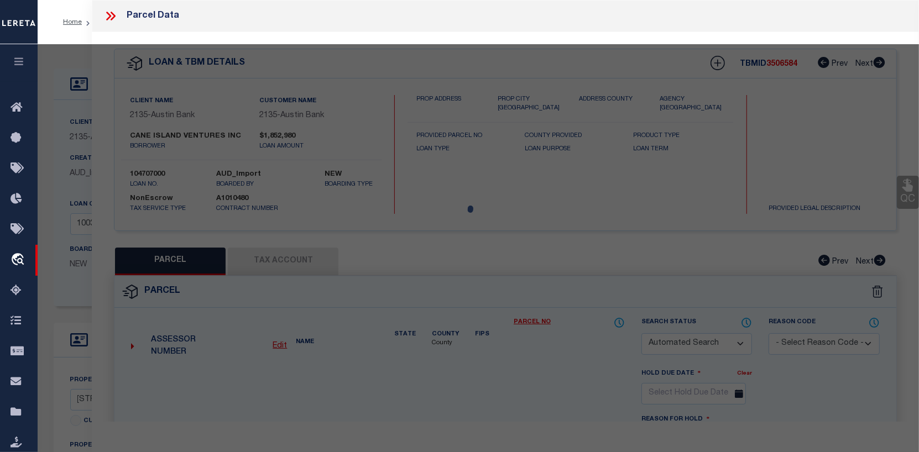
checkbox input "false"
select select "QC"
type input "CANE ISLAND VENTURES INC"
select select "AGW"
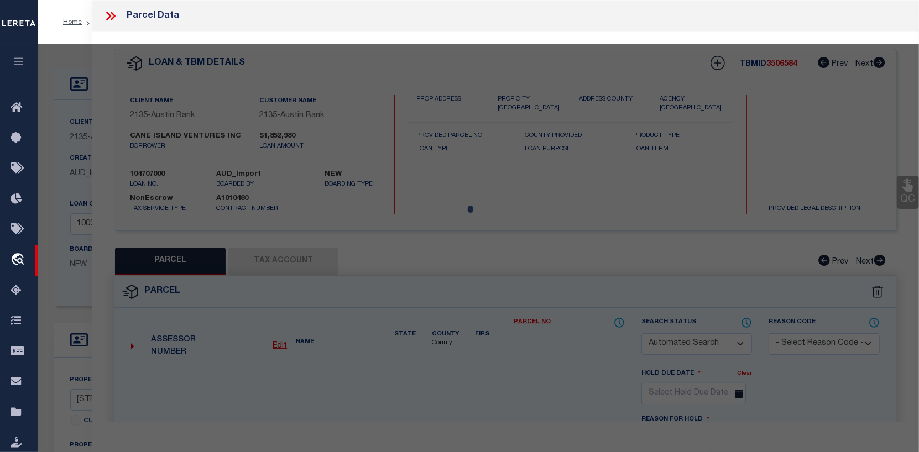
select select "LEG"
type input "[STREET_ADDRESS]"
type input "KATY, TX 77449"
type textarea "RES A5-C BLK 1 WATERSTONE WEST SEC 3"
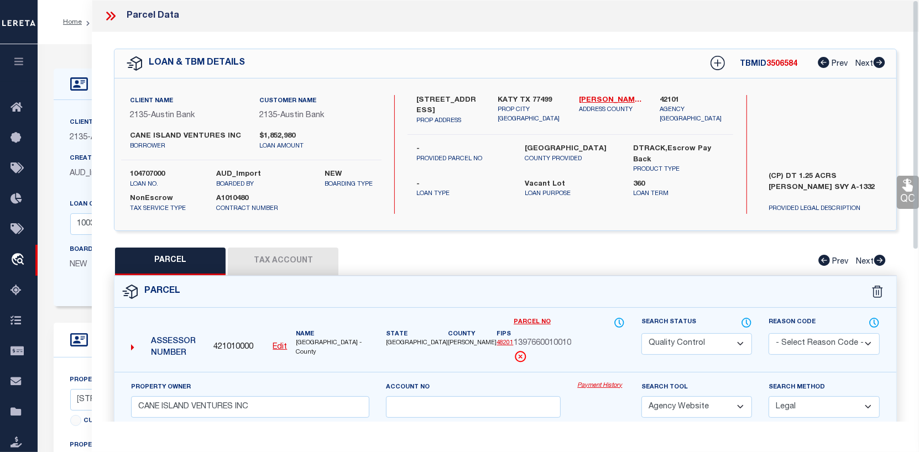
click at [599, 391] on link "Payment History" at bounding box center [600, 385] width 47 height 9
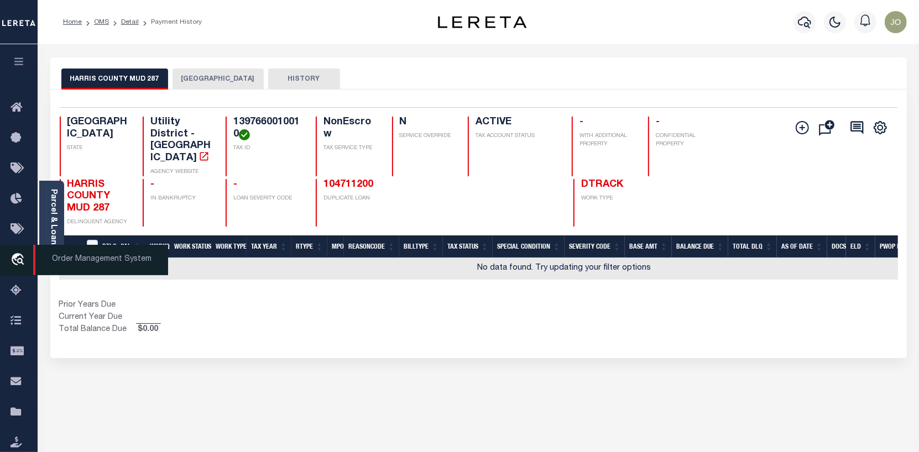
click at [19, 256] on icon "travel_explore" at bounding box center [20, 260] width 18 height 14
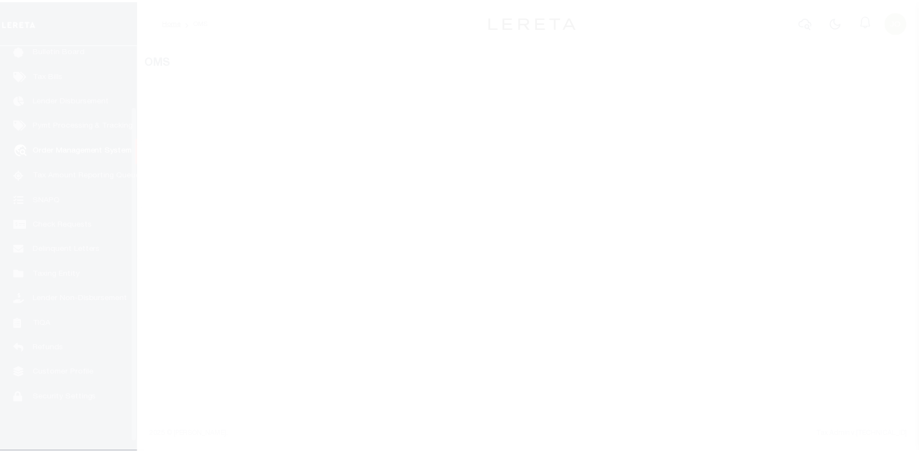
scroll to position [80, 0]
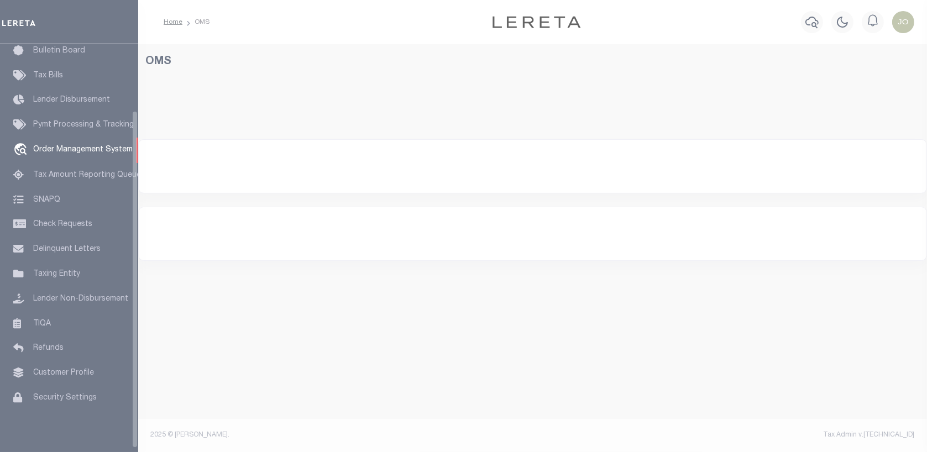
select select "200"
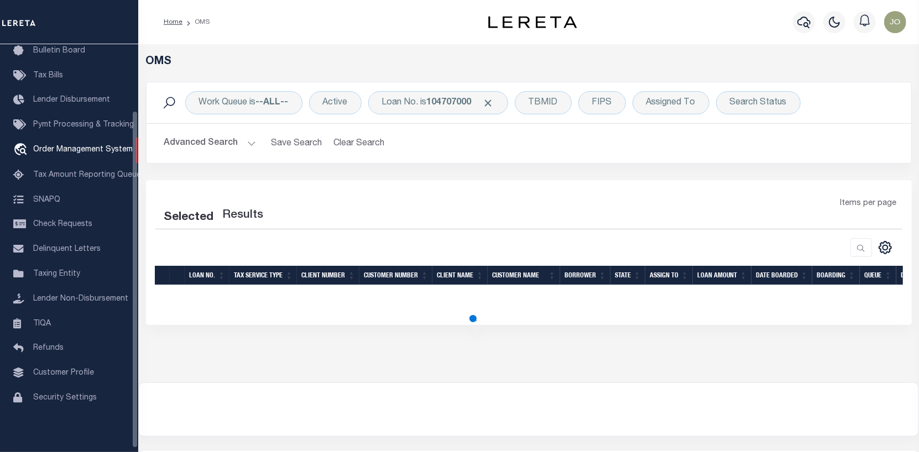
select select "200"
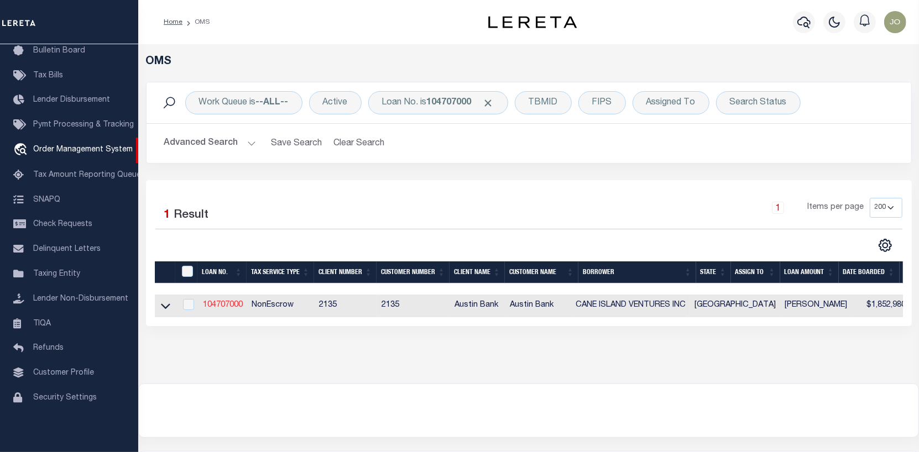
click at [224, 303] on link "104707000" at bounding box center [223, 305] width 40 height 8
type input "104707000"
type input "CANE ISLAND VENTURES INC"
select select
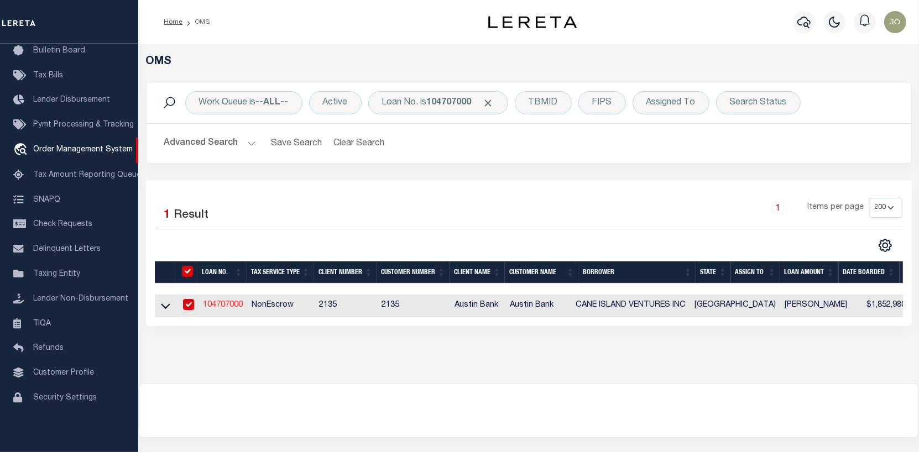
type input "[STREET_ADDRESS]"
type input "[GEOGRAPHIC_DATA]"
select select "400"
select select "NonEscrow"
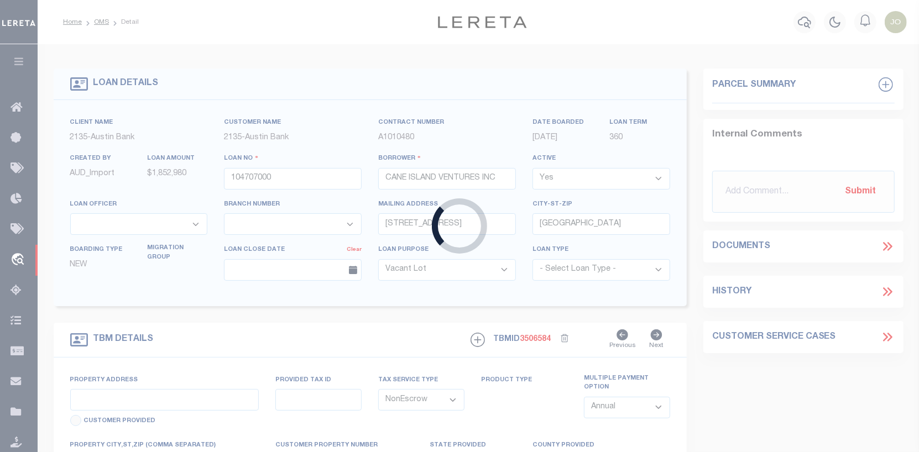
type input "[STREET_ADDRESS]"
select select
type input "KATY TX 77499"
type input "[GEOGRAPHIC_DATA]"
select select
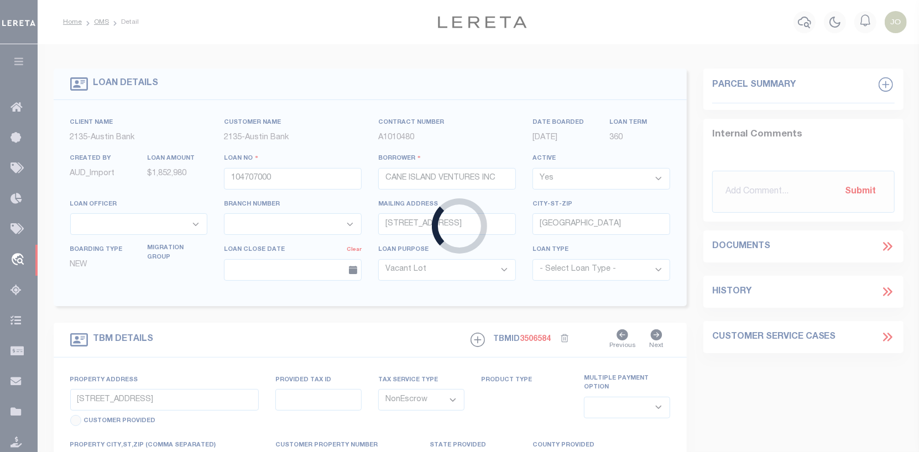
type textarea "(CP) DT 1.25 ACRS [PERSON_NAME] SVY A-1332"
select select "166772"
select select "22686"
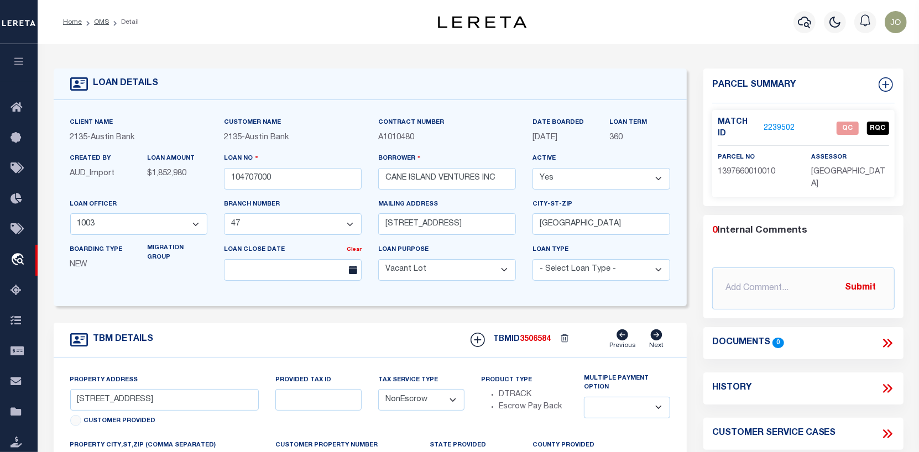
click at [782, 123] on link "2239502" at bounding box center [779, 129] width 31 height 12
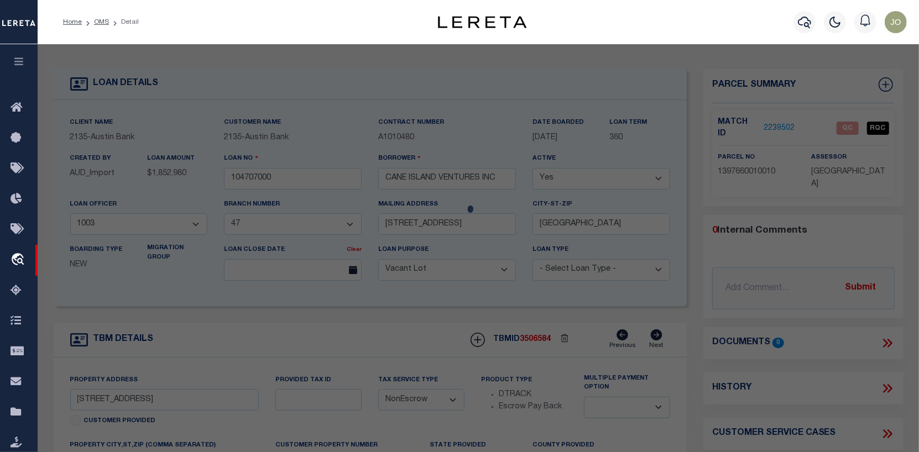
checkbox input "false"
select select "QC"
type input "CANE ISLAND VENTURES INC"
select select "AGW"
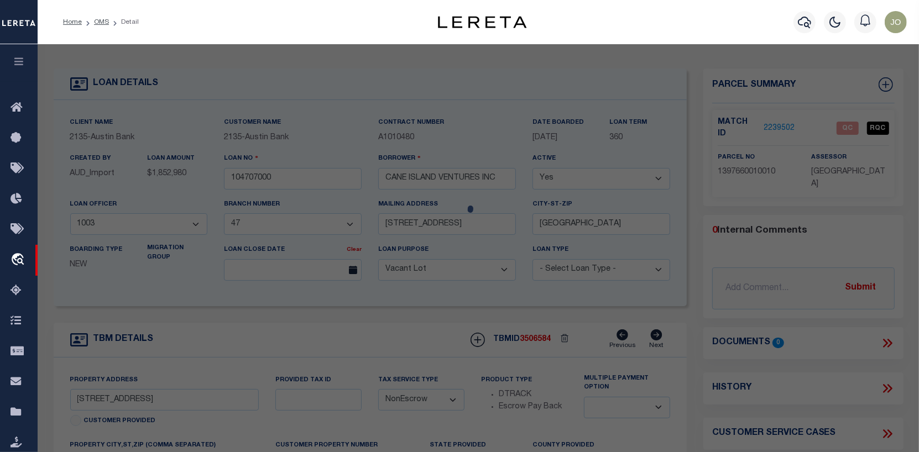
select select "LEG"
type input "[STREET_ADDRESS]"
type input "KATY, TX 77449"
type textarea "RES A5-C BLK 1 WATERSTONE WEST SEC 3"
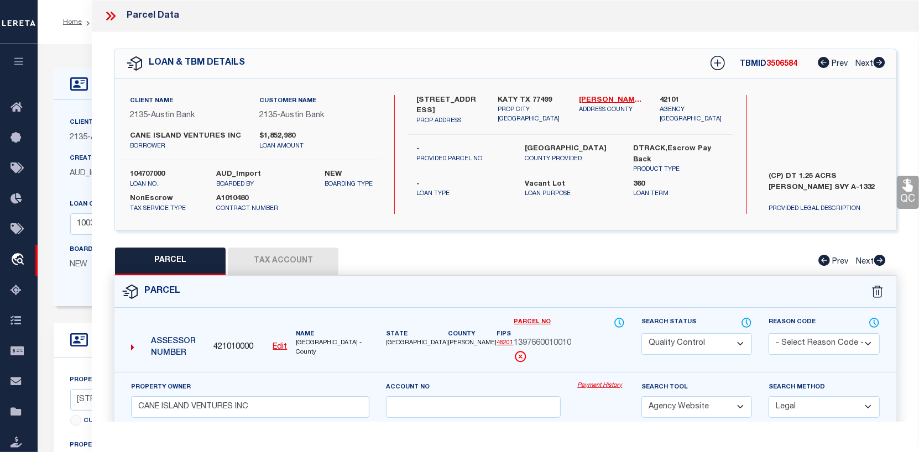
click at [295, 268] on button "Tax Account" at bounding box center [283, 262] width 111 height 28
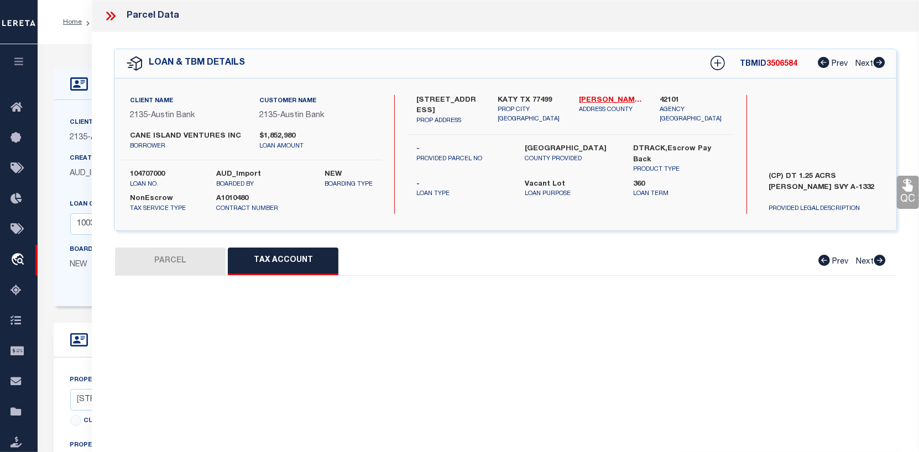
select select "100"
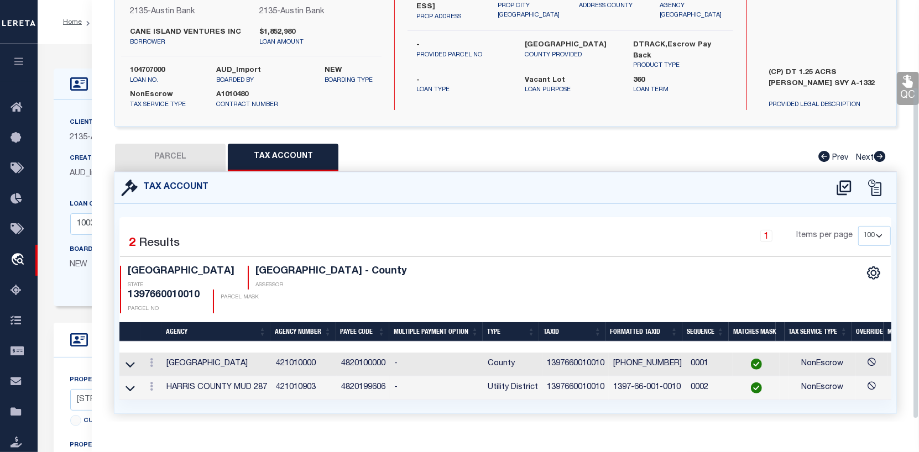
scroll to position [111, 0]
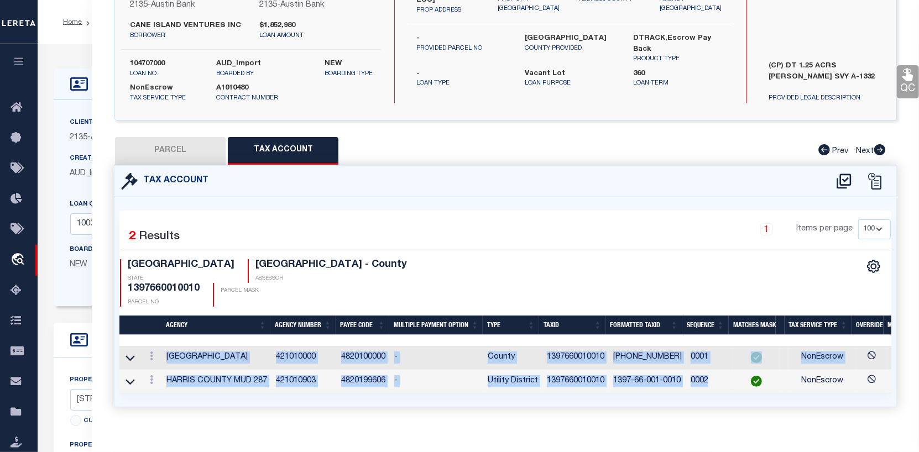
drag, startPoint x: 727, startPoint y: 377, endPoint x: 830, endPoint y: 386, distance: 103.2
click at [830, 386] on div "Selected 2 Results 1 Items per page 10 25 50 100 TX STATE" at bounding box center [505, 301] width 782 height 209
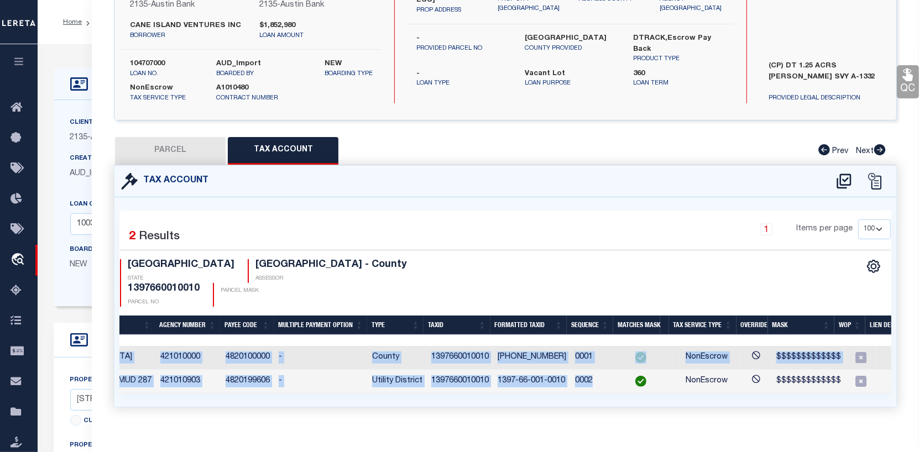
scroll to position [0, 0]
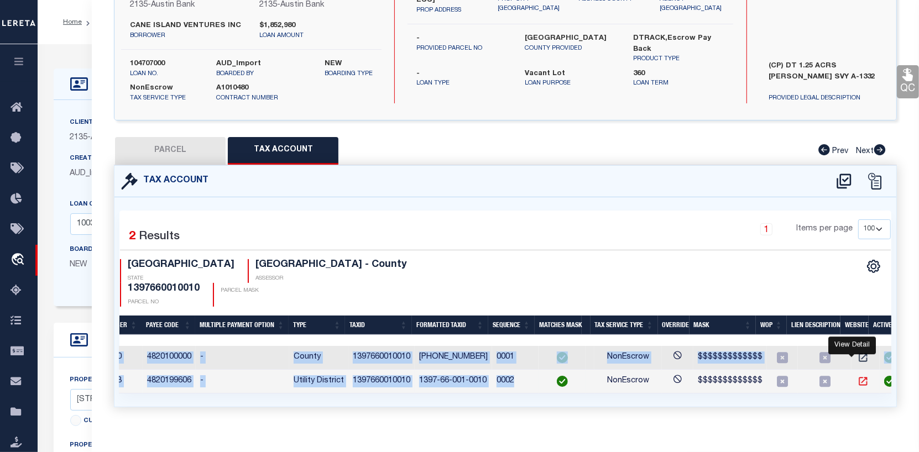
click at [857, 376] on icon "" at bounding box center [862, 381] width 11 height 11
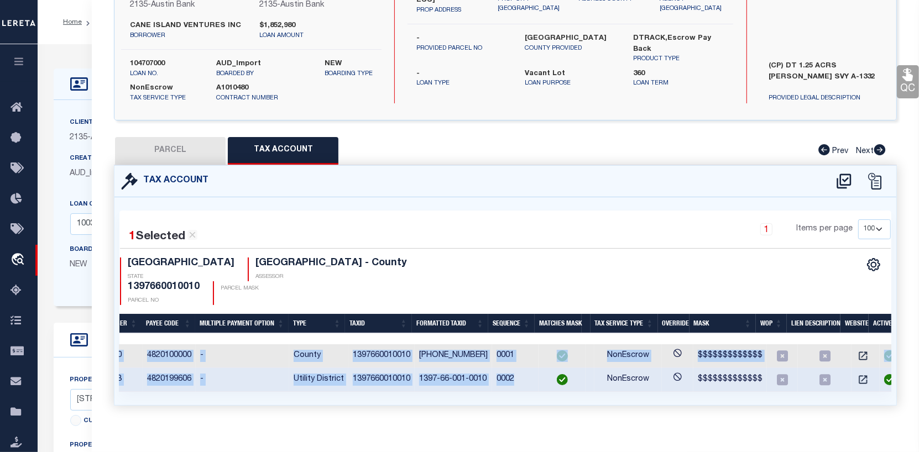
click at [596, 368] on td "NonEscrow" at bounding box center [627, 380] width 67 height 24
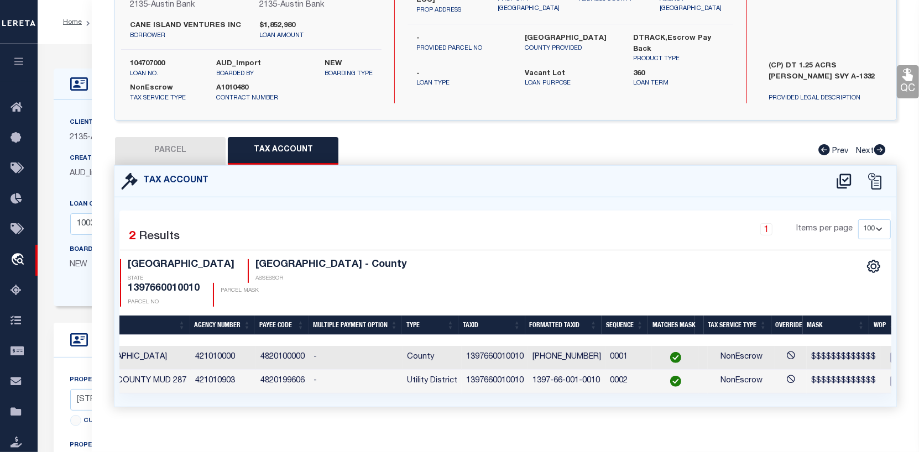
scroll to position [0, 62]
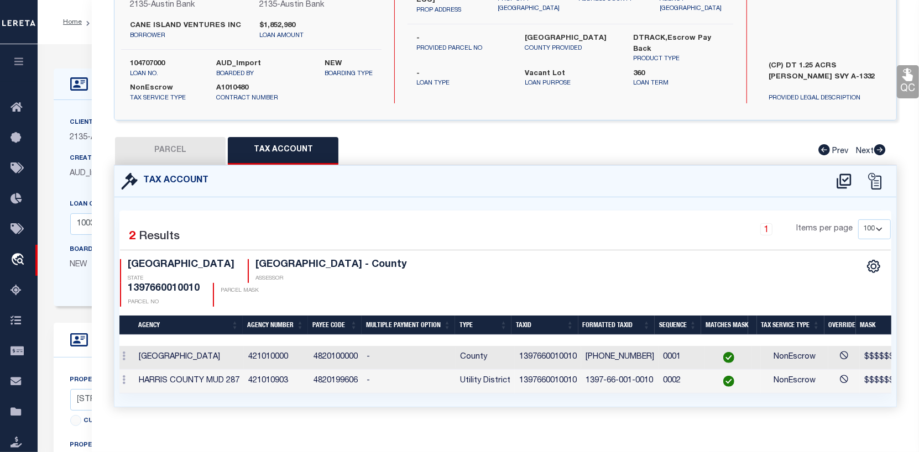
click at [184, 159] on button "PARCEL" at bounding box center [170, 151] width 111 height 28
select select "AS"
select select
checkbox input "false"
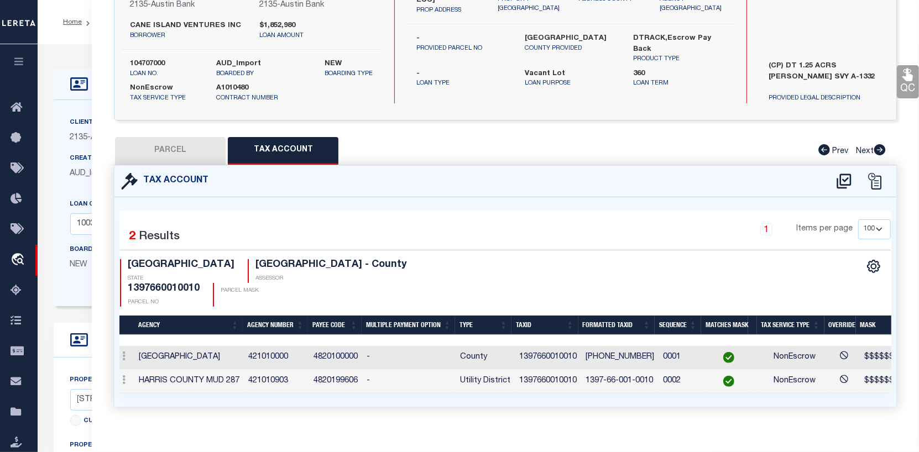
checkbox input "false"
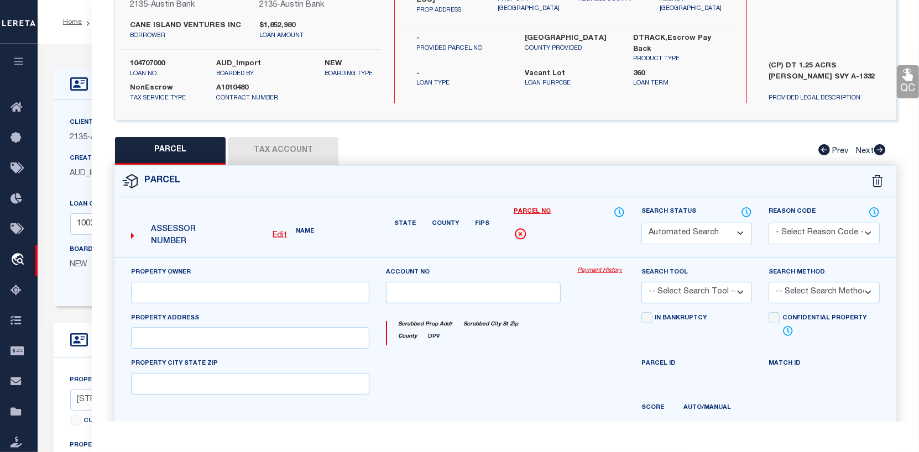
select select "QC"
type input "CANE ISLAND VENTURES INC"
select select "AGW"
select select "LEG"
type input "[STREET_ADDRESS]"
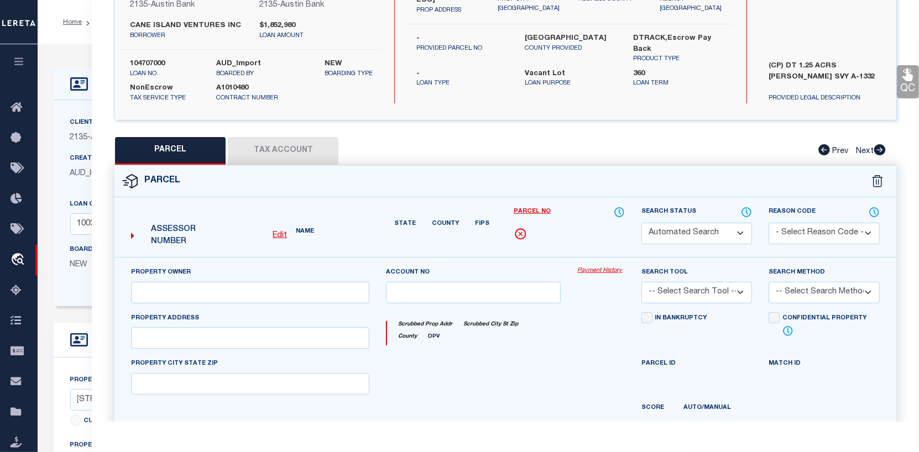
type input "[GEOGRAPHIC_DATA]"
type textarea "RES A5-C BLK 1 WATERSTONE WEST SEC 3"
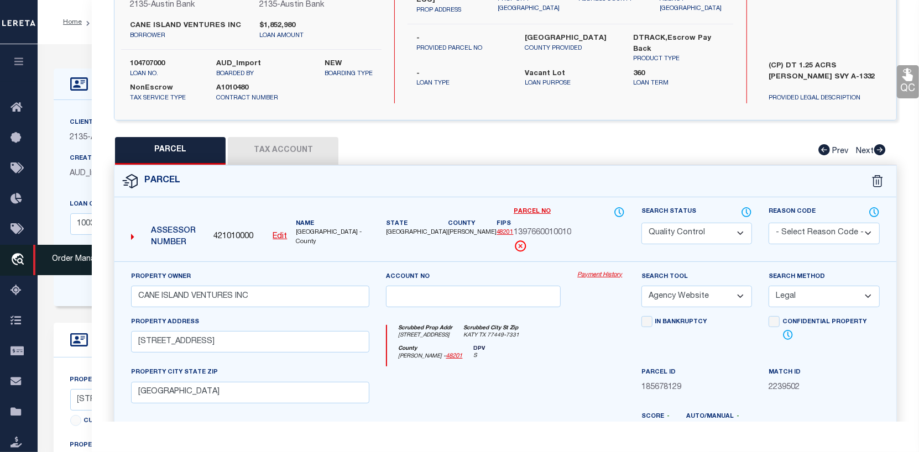
click at [16, 255] on icon "travel_explore" at bounding box center [20, 260] width 18 height 14
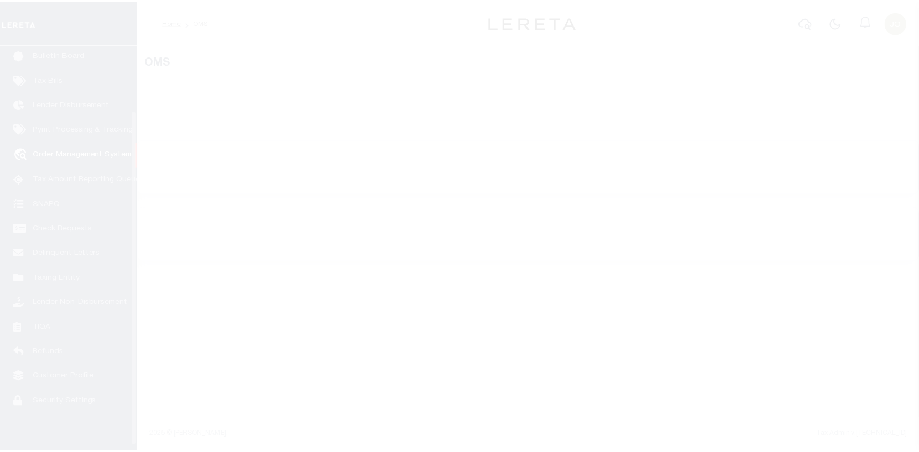
scroll to position [80, 0]
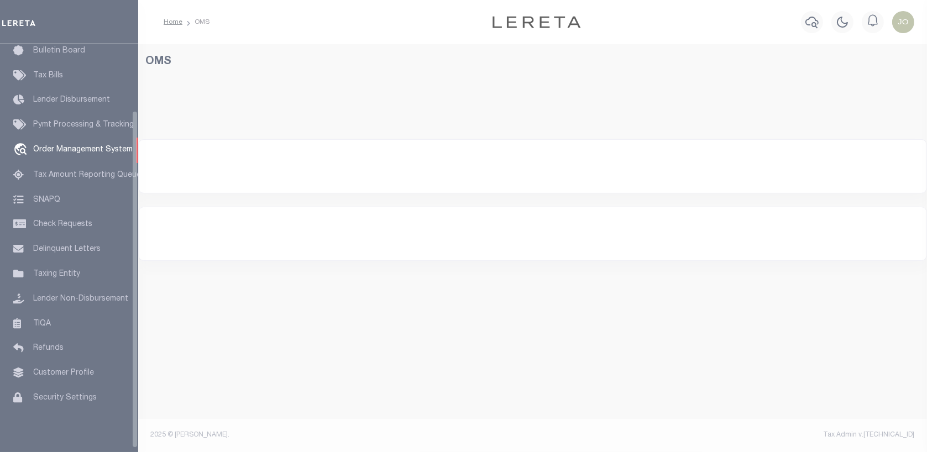
select select "200"
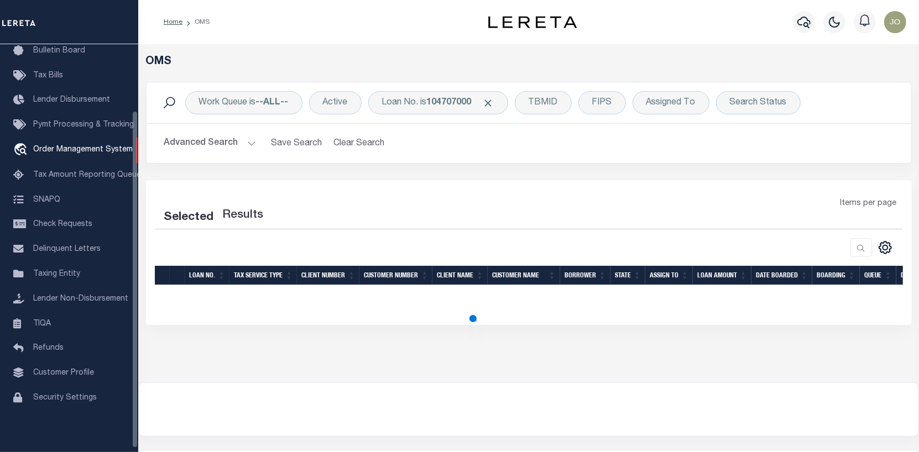
select select "200"
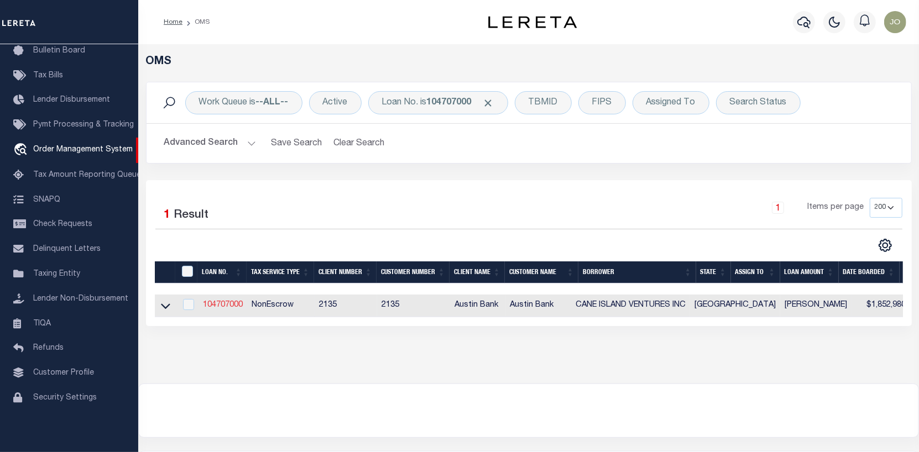
click at [230, 302] on link "104707000" at bounding box center [223, 305] width 40 height 8
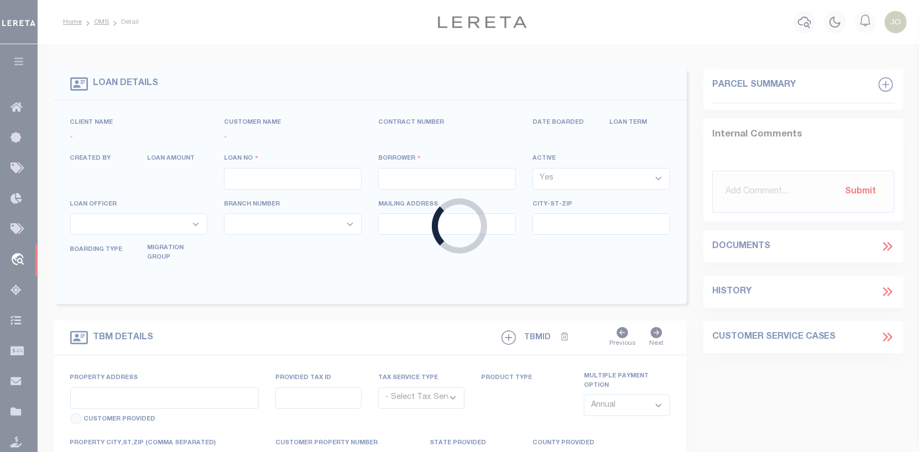
type input "104707000"
type input "CANE ISLAND VENTURES INC"
select select
type input "[STREET_ADDRESS]"
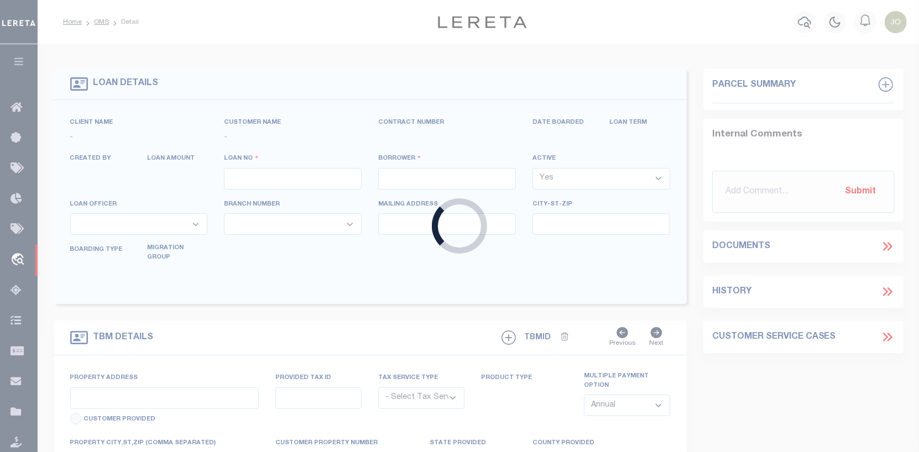
type input "[GEOGRAPHIC_DATA]"
select select "400"
select select "NonEscrow"
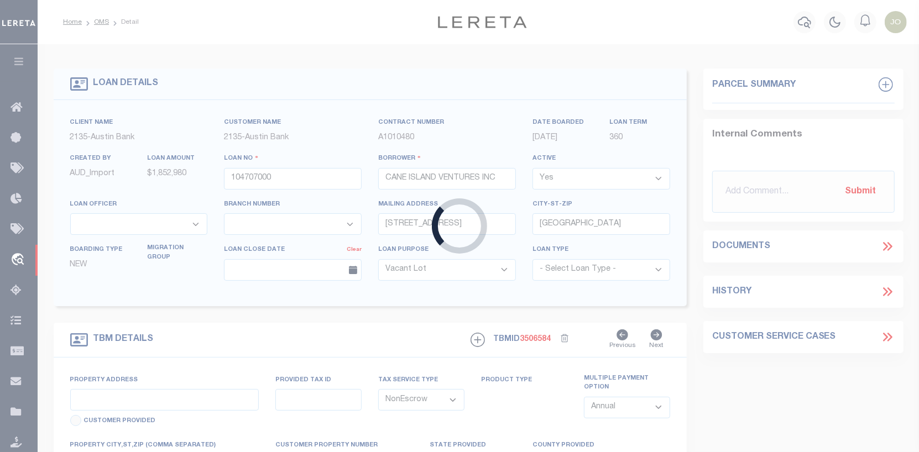
select select "166772"
select select "22686"
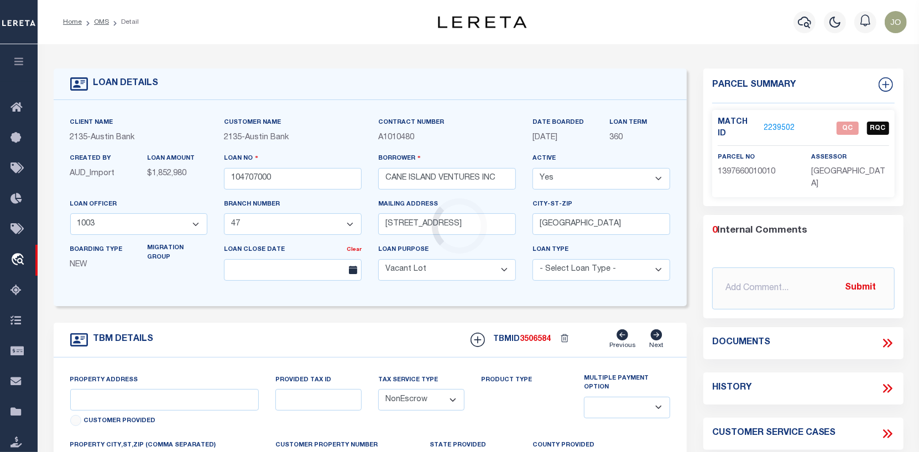
type input "[STREET_ADDRESS]"
select select
type input "KATY TX 77499"
type input "[GEOGRAPHIC_DATA]"
select select
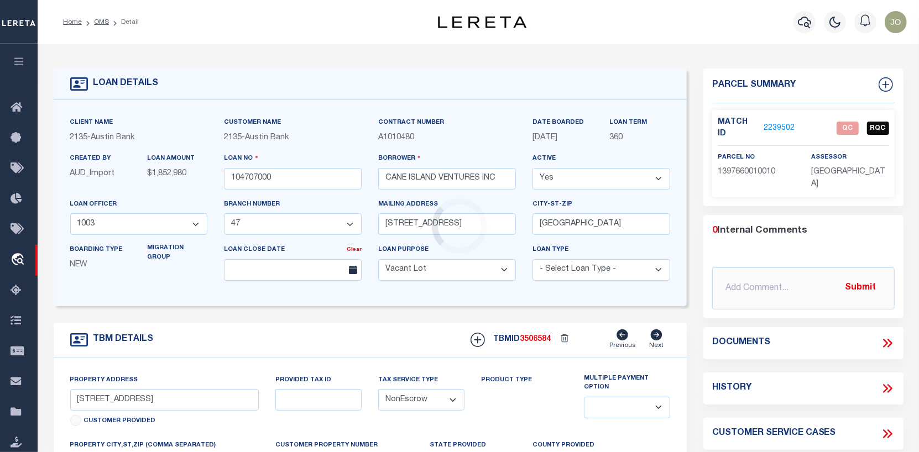
type textarea "(CP) DT 1.25 ACRS [PERSON_NAME] SVY A-1332"
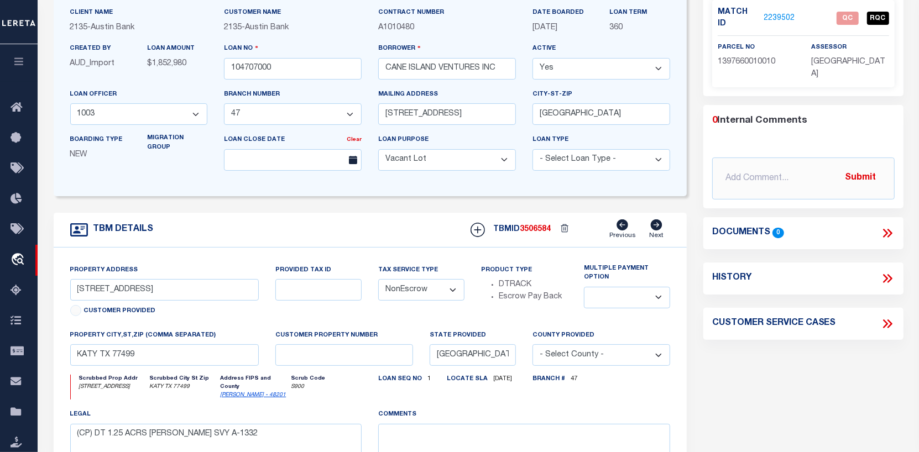
scroll to position [111, 0]
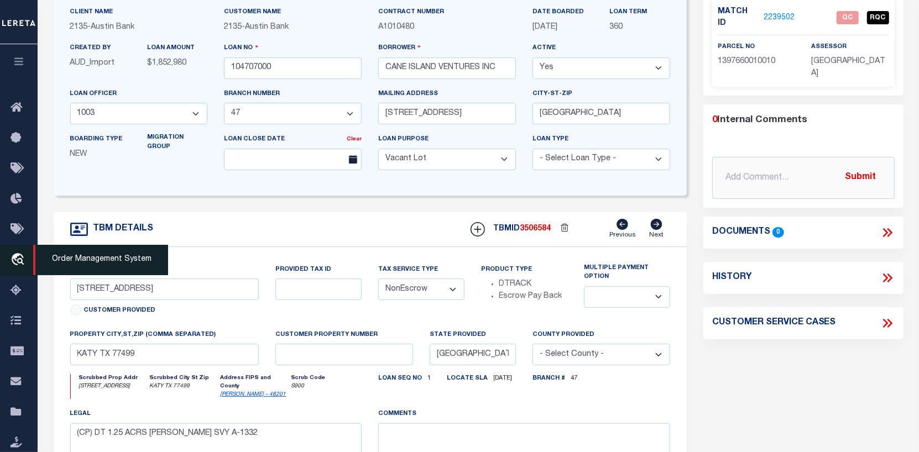
click at [14, 256] on icon "travel_explore" at bounding box center [20, 260] width 18 height 14
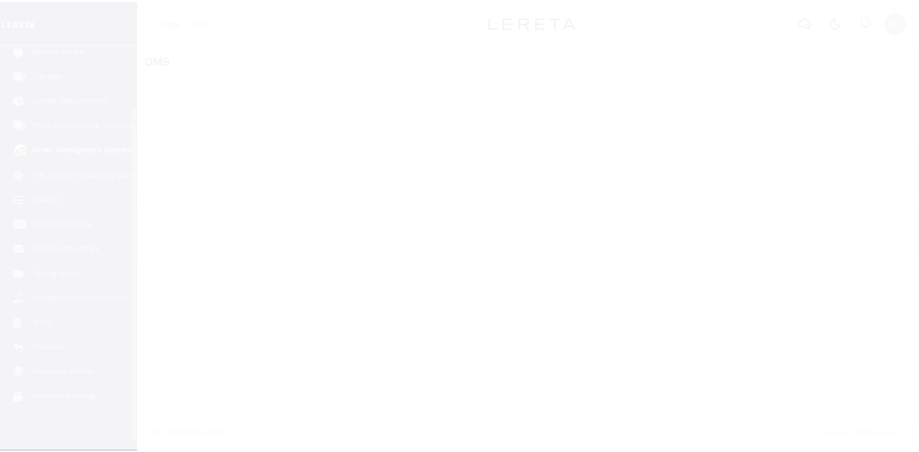
scroll to position [80, 0]
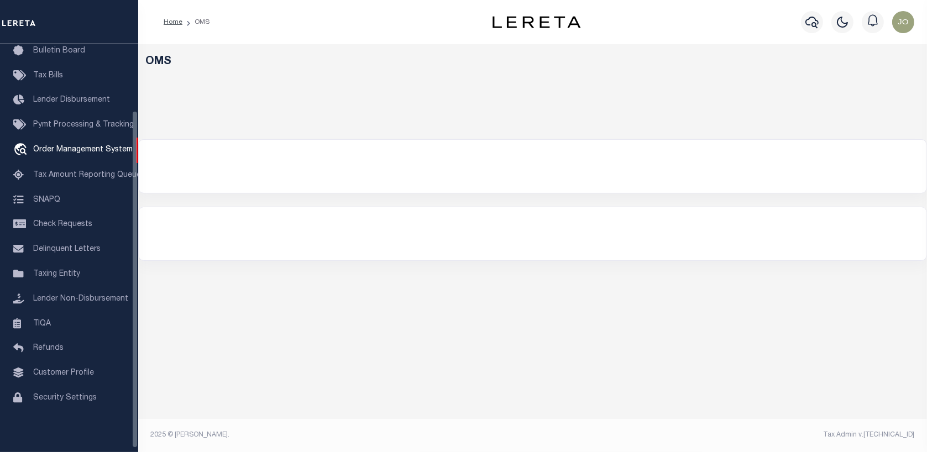
select select "200"
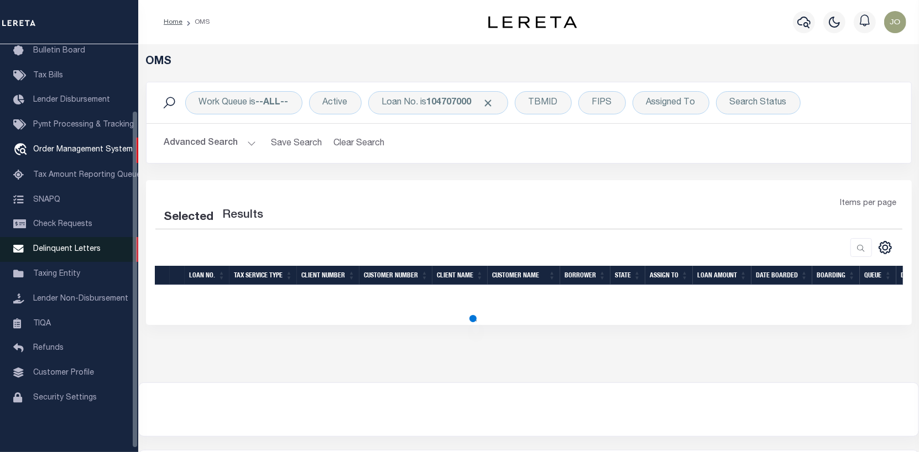
select select "200"
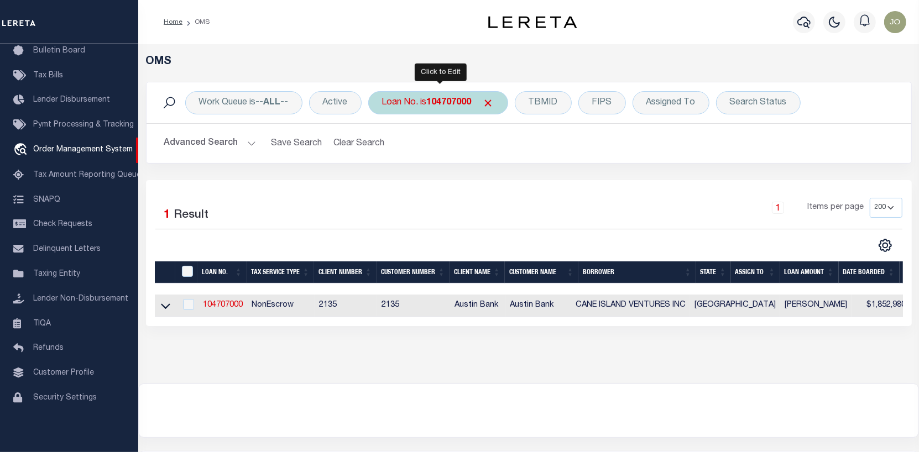
click at [448, 102] on b "104707000" at bounding box center [449, 102] width 45 height 9
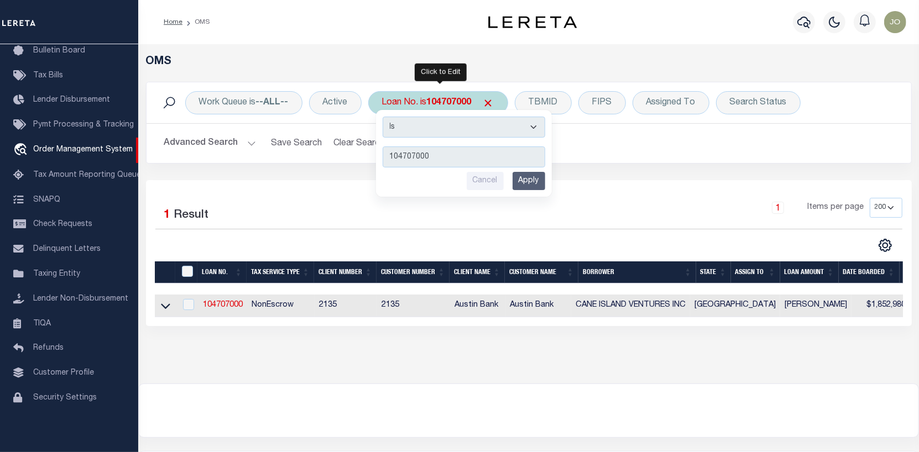
click at [526, 181] on input "Apply" at bounding box center [528, 181] width 33 height 18
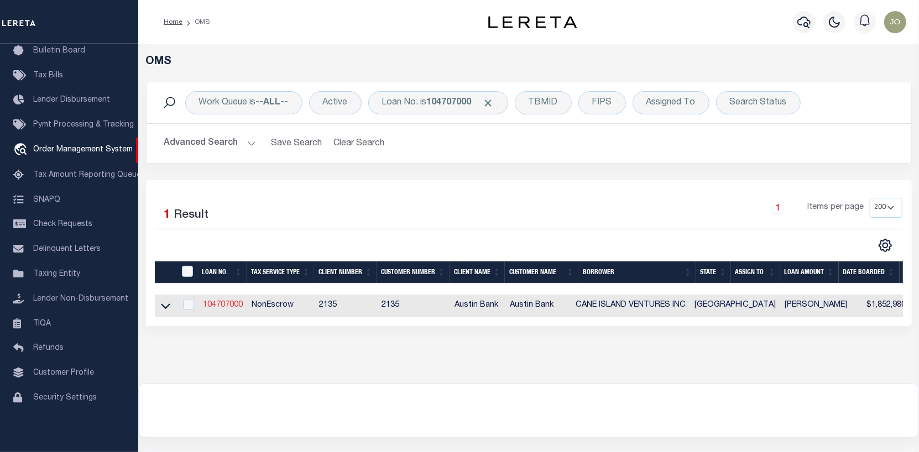
click at [229, 303] on link "104707000" at bounding box center [223, 305] width 40 height 8
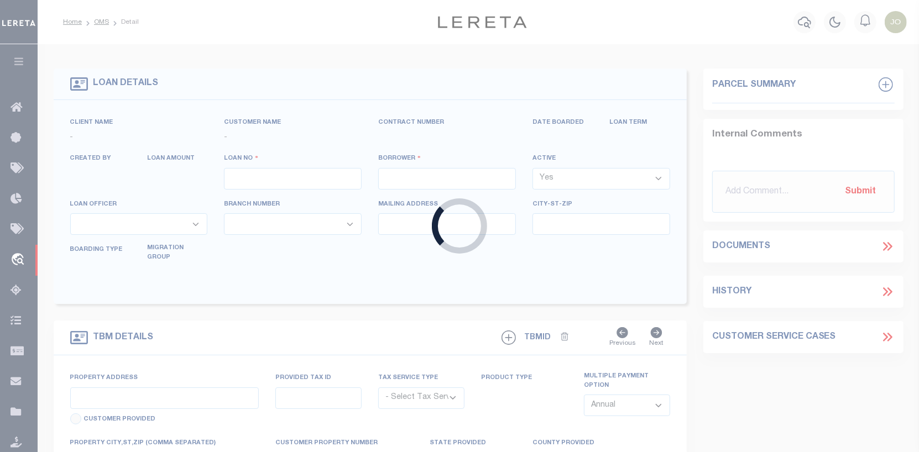
type input "104707000"
type input "CANE ISLAND VENTURES INC"
select select
type input "[STREET_ADDRESS]"
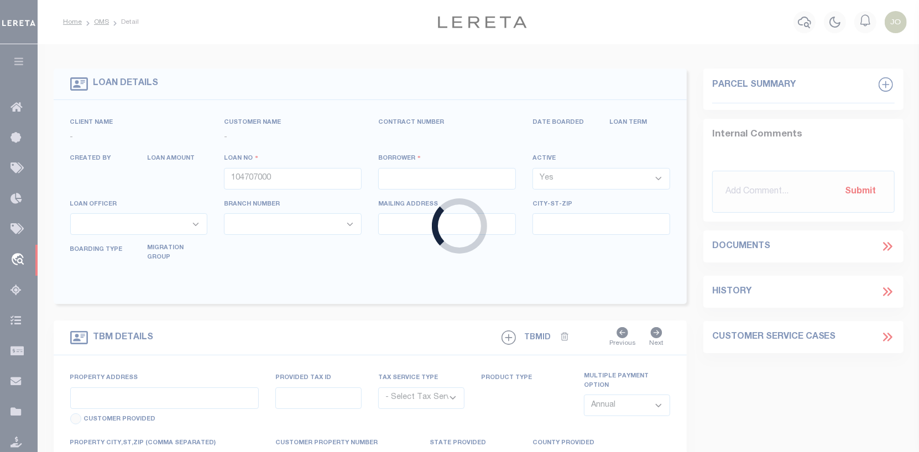
type input "[GEOGRAPHIC_DATA]"
select select "400"
select select "NonEscrow"
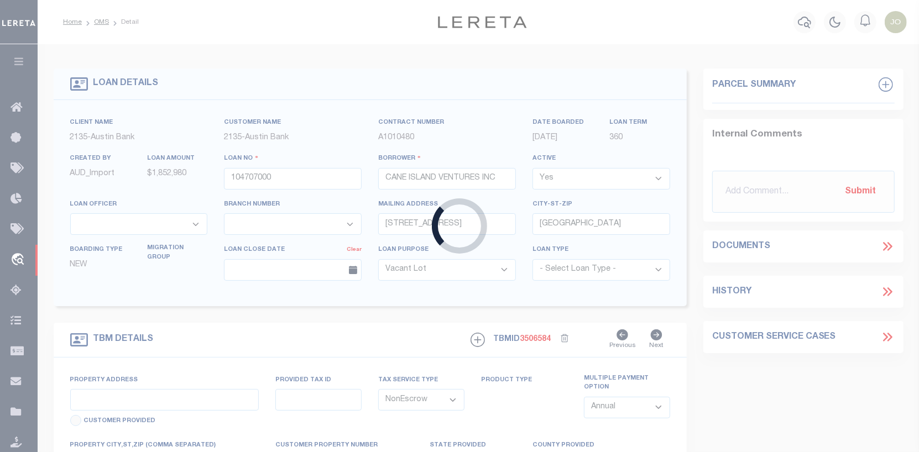
type input "[STREET_ADDRESS]"
select select
type input "KATY TX 77499"
type input "[GEOGRAPHIC_DATA]"
select select
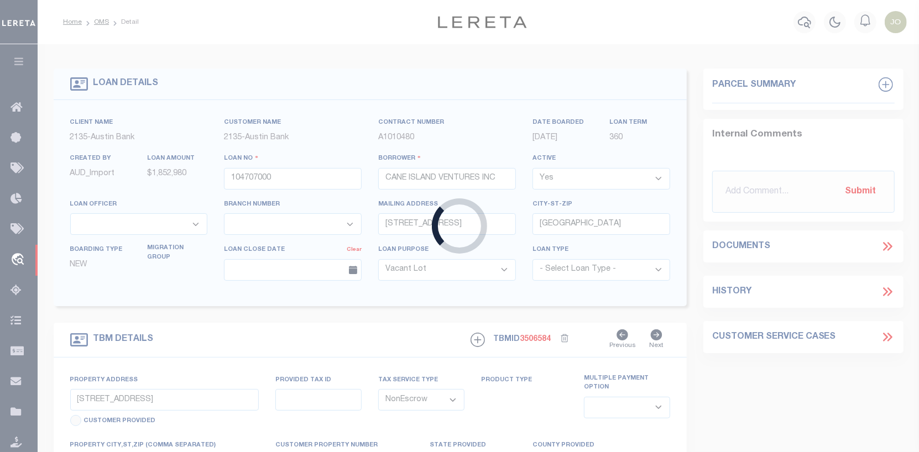
type textarea "(CP) DT 1.25 ACRS [PERSON_NAME] SVY A-1332"
select select "166772"
select select "22686"
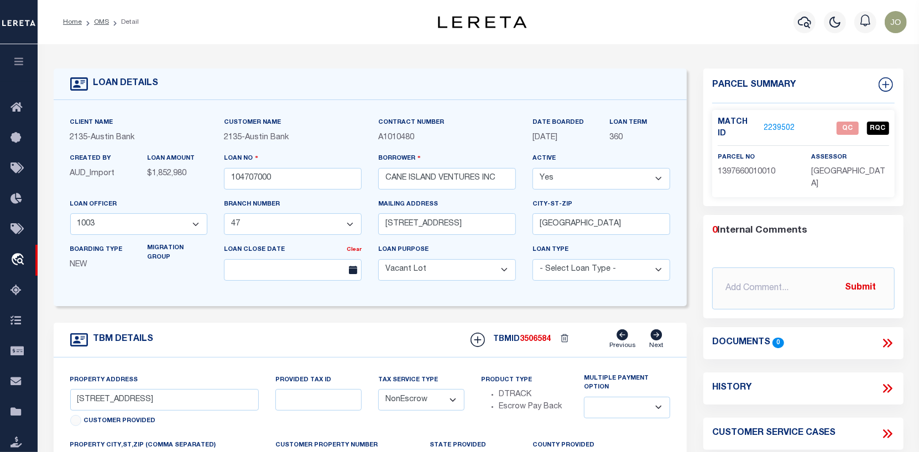
click at [771, 123] on link "2239502" at bounding box center [779, 129] width 31 height 12
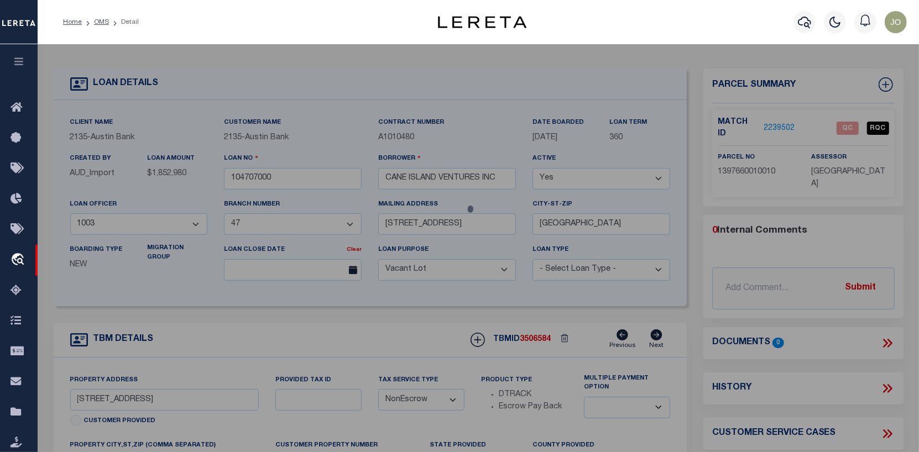
checkbox input "false"
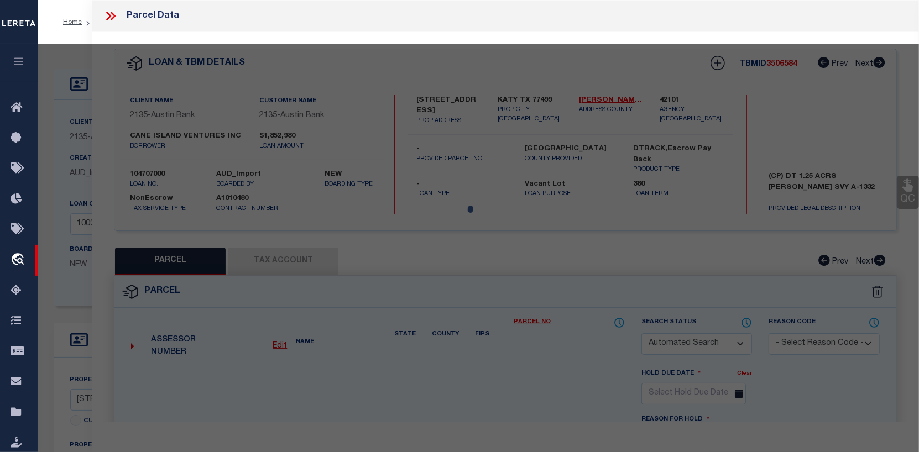
select select "QC"
type input "CANE ISLAND VENTURES INC"
select select "AGW"
select select "LEG"
type input "[STREET_ADDRESS]"
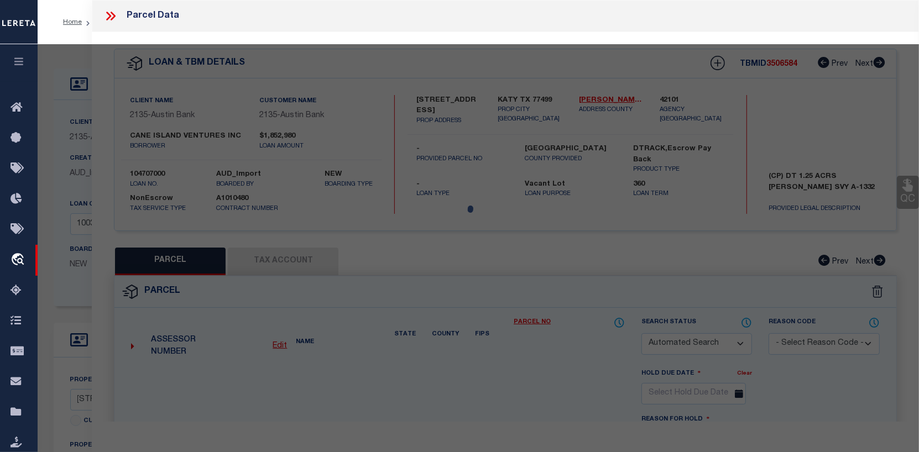
type input "[GEOGRAPHIC_DATA]"
type textarea "RES A5-C BLK 1 WATERSTONE WEST SEC 3"
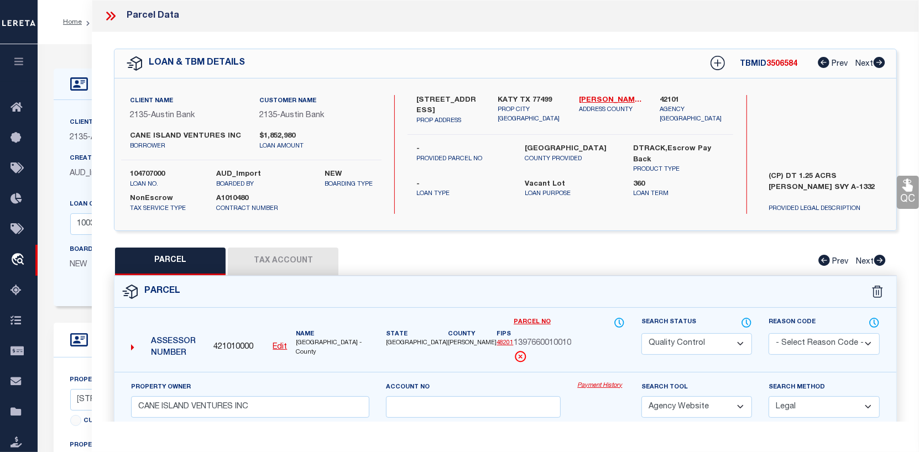
click at [603, 391] on link "Payment History" at bounding box center [600, 385] width 47 height 9
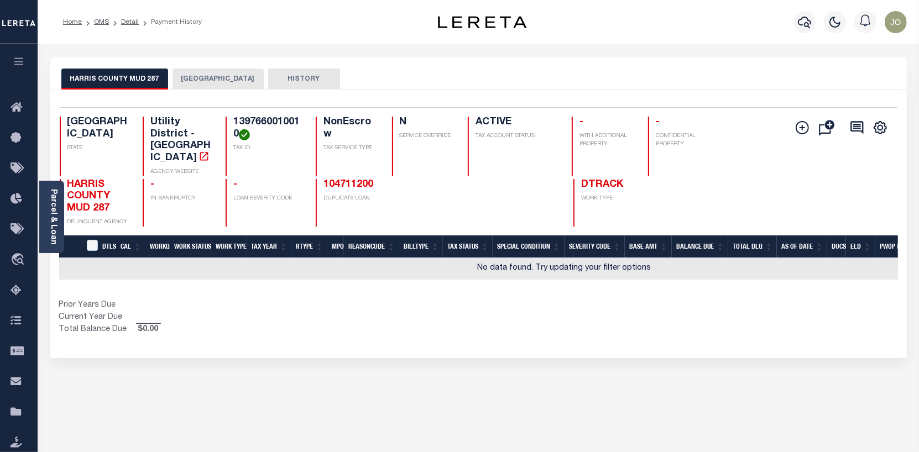
click at [197, 76] on button "[GEOGRAPHIC_DATA]" at bounding box center [217, 79] width 91 height 21
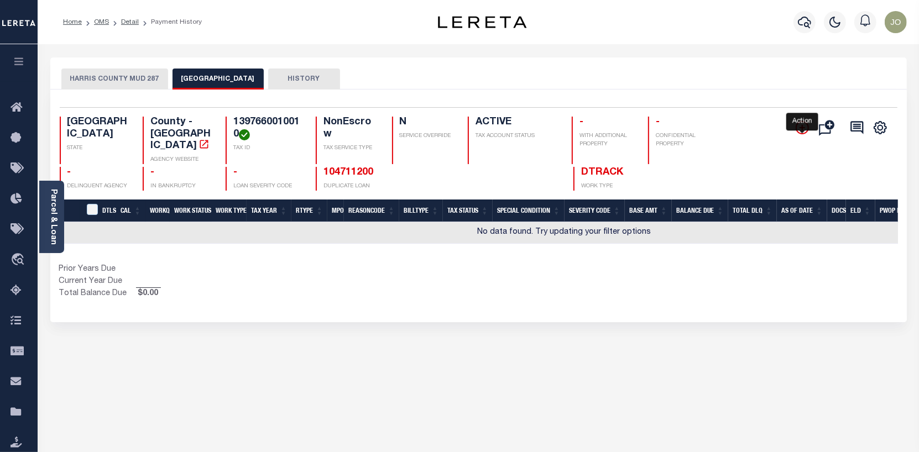
click at [803, 124] on icon "" at bounding box center [801, 127] width 13 height 13
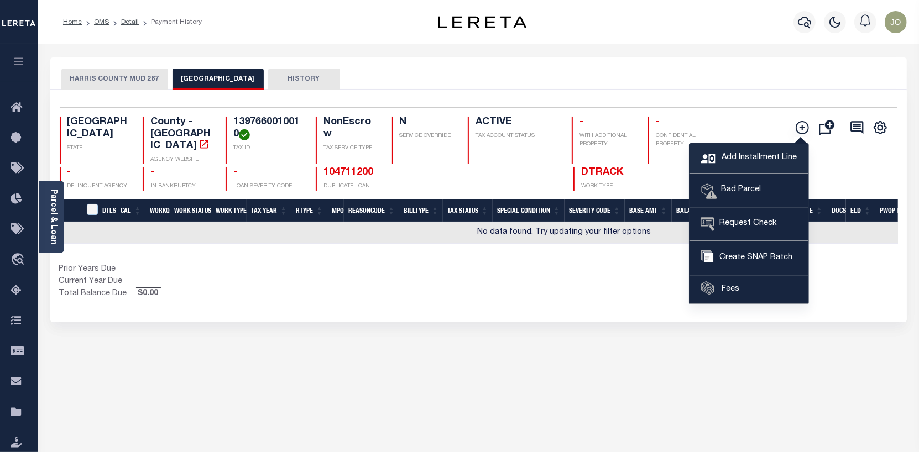
click at [731, 157] on span "Add Installment Line" at bounding box center [758, 158] width 78 height 12
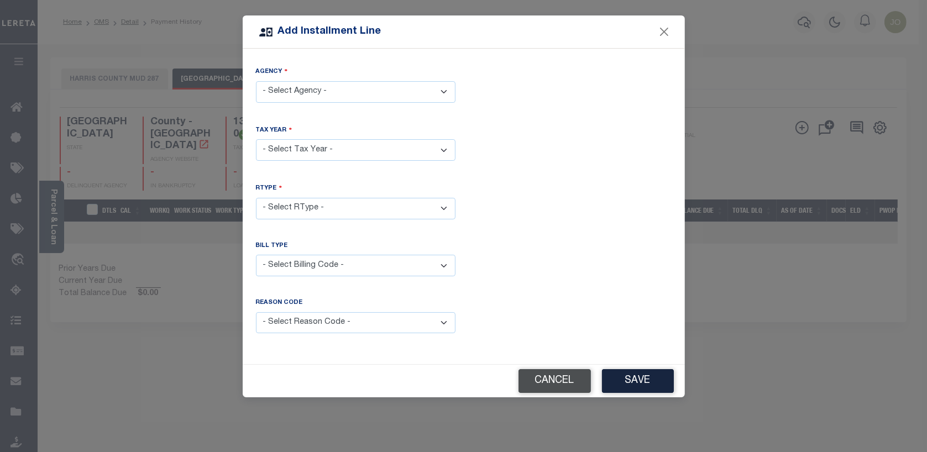
click at [571, 373] on button "Cancel" at bounding box center [554, 381] width 72 height 24
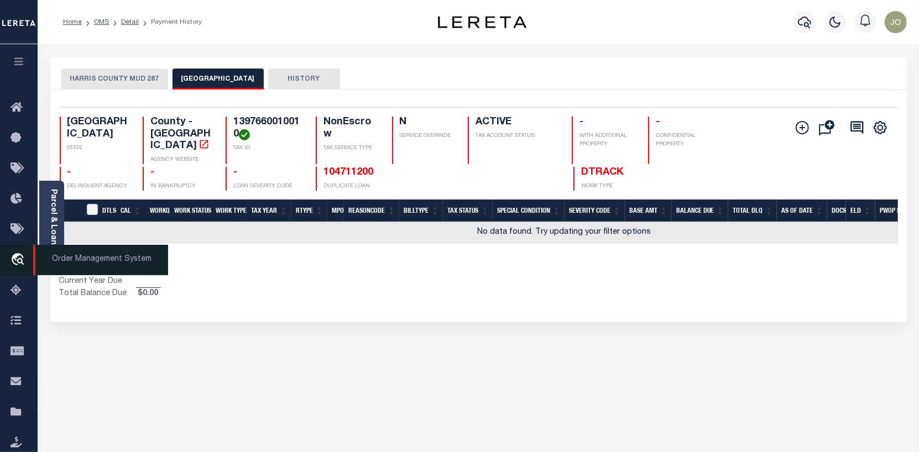
click at [13, 254] on icon "travel_explore" at bounding box center [20, 260] width 18 height 14
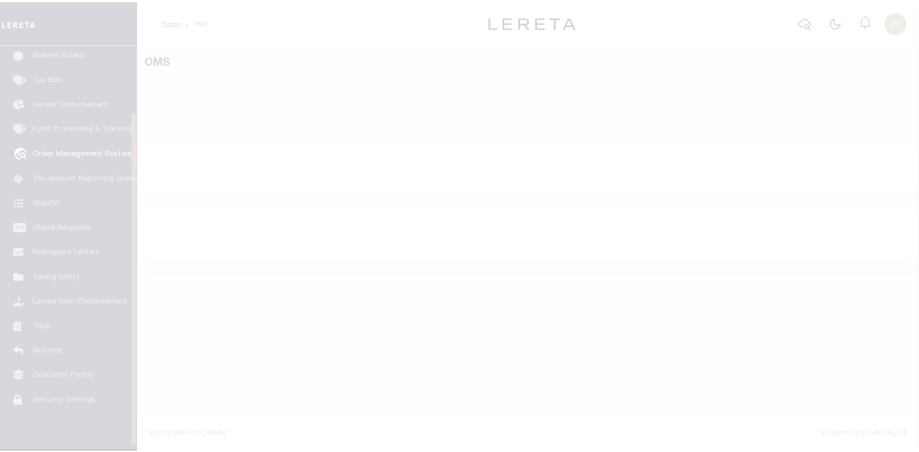
scroll to position [80, 0]
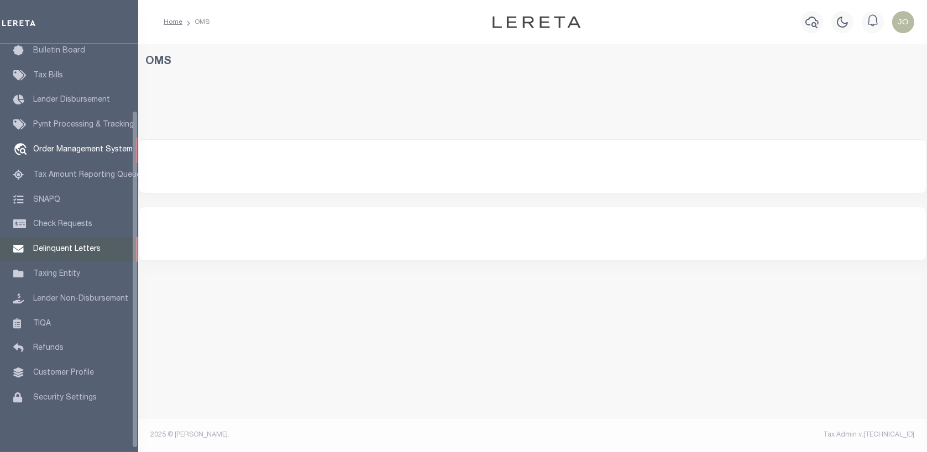
select select "200"
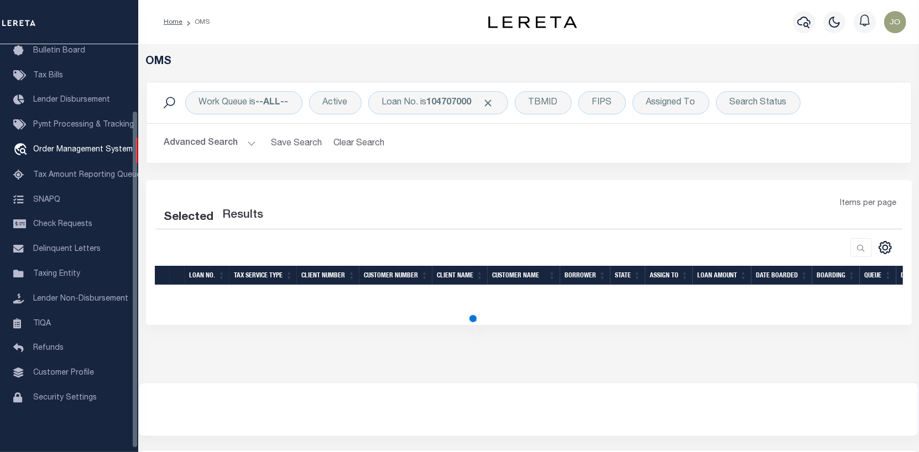
select select "200"
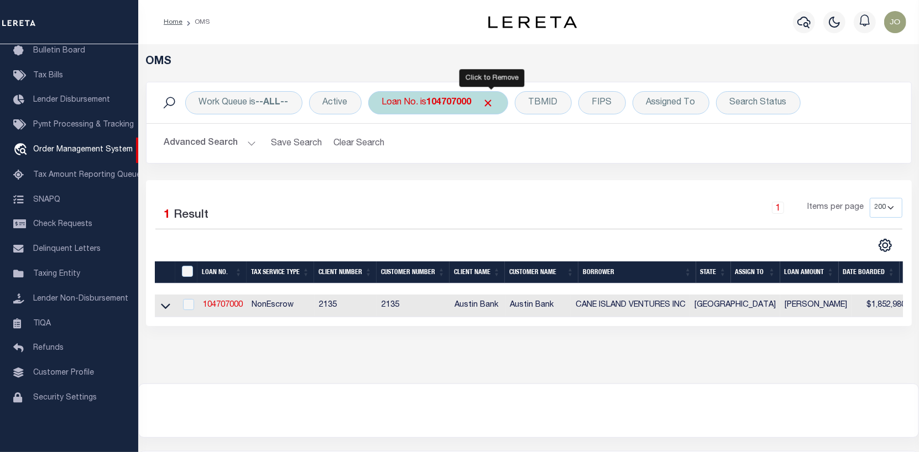
click at [490, 98] on span "Click to Remove" at bounding box center [489, 103] width 12 height 12
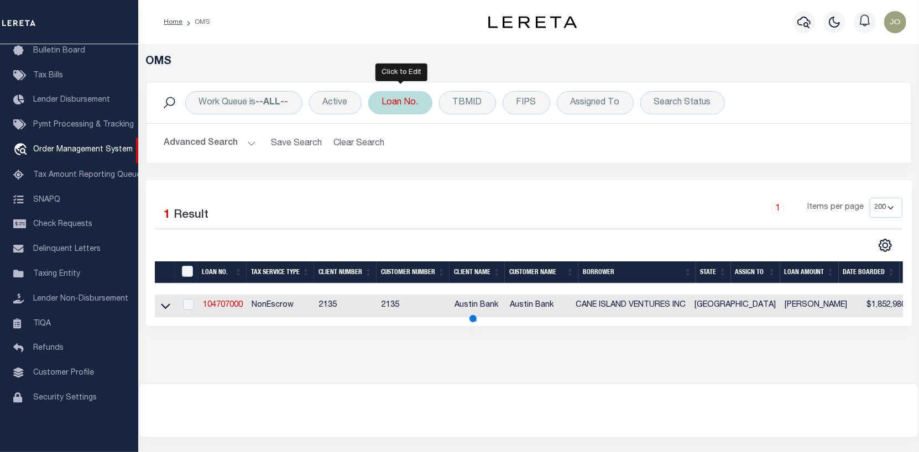
click at [397, 98] on div "Loan No." at bounding box center [400, 102] width 64 height 23
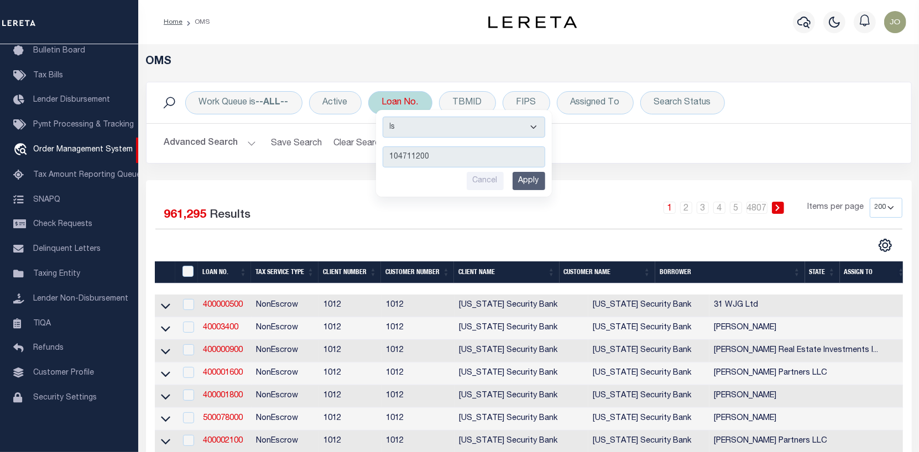
type input "104711200"
click at [530, 177] on input "Apply" at bounding box center [528, 181] width 33 height 18
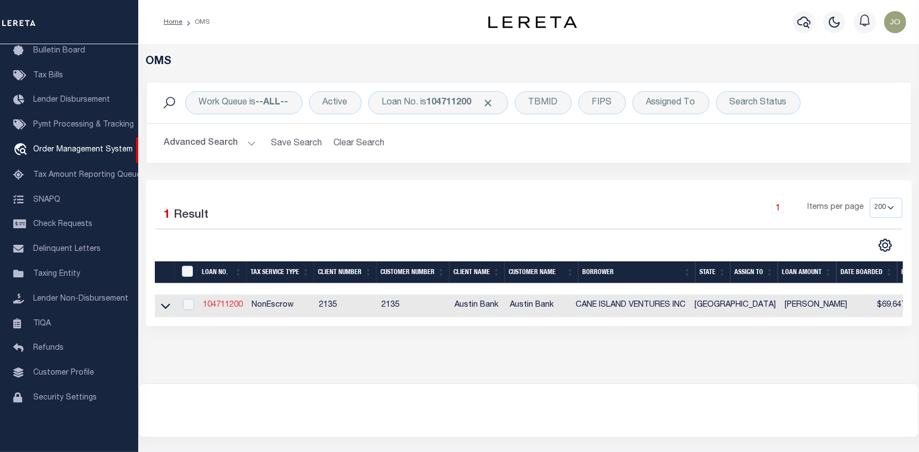
click at [218, 303] on link "104711200" at bounding box center [223, 305] width 40 height 8
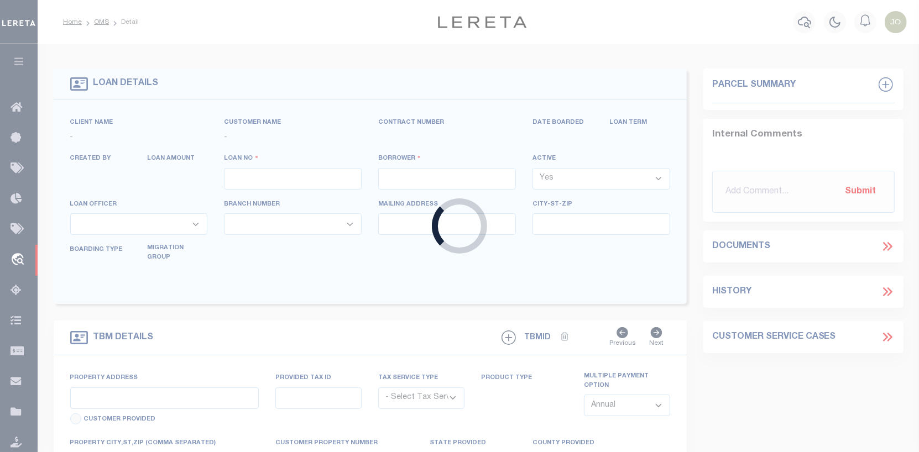
type input "104711200"
type input "CANE ISLAND VENTURES INC"
select select
type input "[STREET_ADDRESS]"
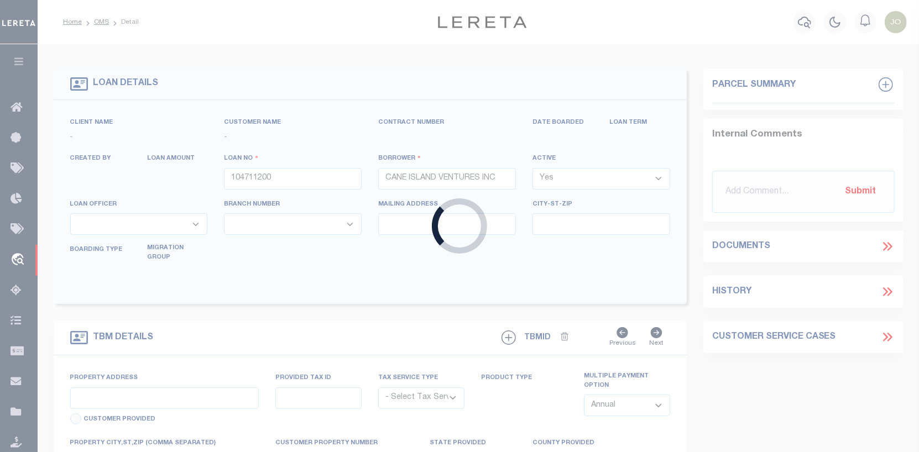
type input "[GEOGRAPHIC_DATA]"
select select "400"
select select "NonEscrow"
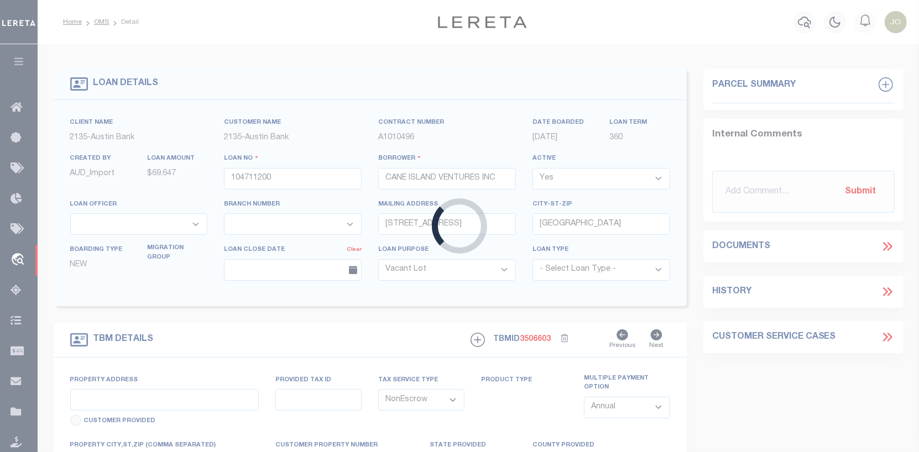
type input "[STREET_ADDRESS]"
select select
type input "KATY TX 77499"
type input "[GEOGRAPHIC_DATA]"
select select
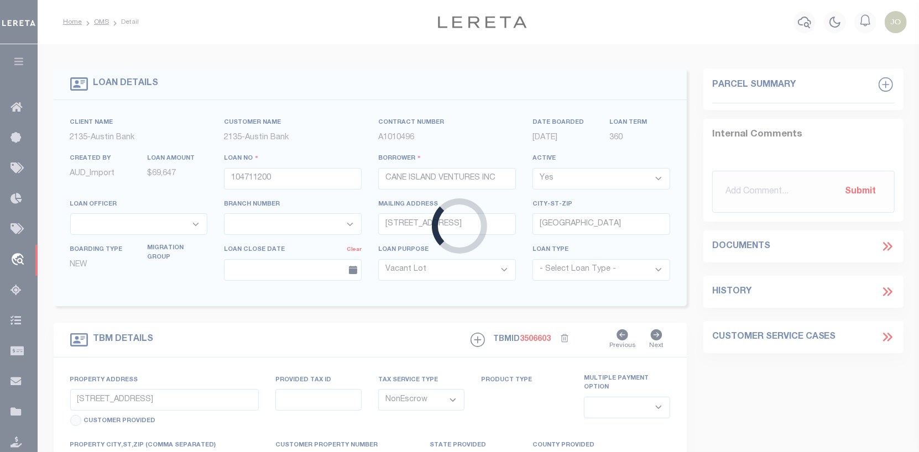
type textarea "(CP) DT 1.25 ACRS [PERSON_NAME] SVY A-1332"
select select "166772"
select select "22686"
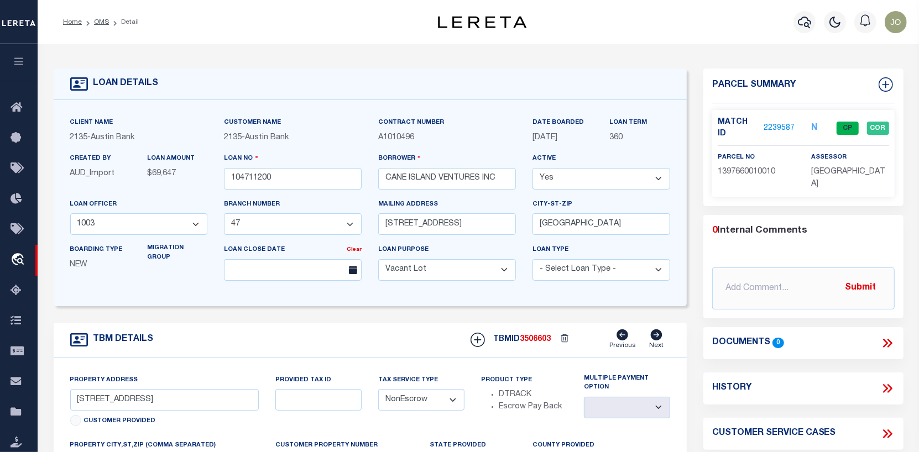
click at [778, 123] on link "2239587" at bounding box center [779, 129] width 31 height 12
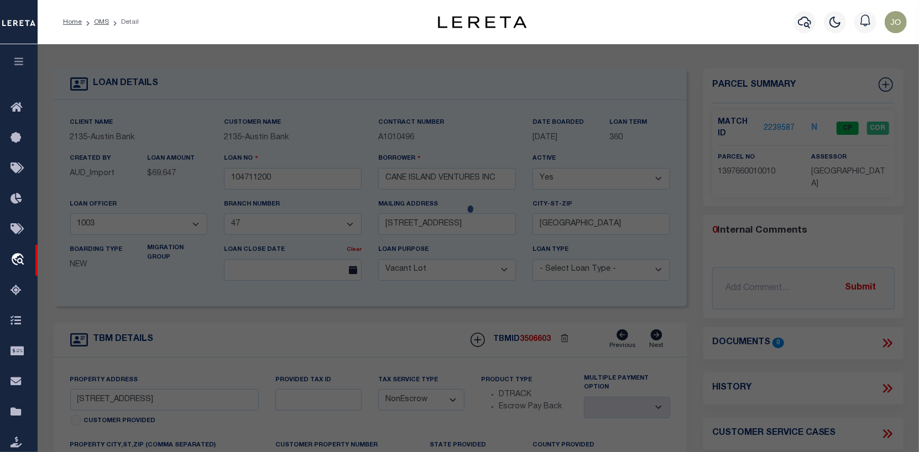
checkbox input "false"
select select "CP"
type input "CANE ISLAND VENTURES INC"
select select "AGW"
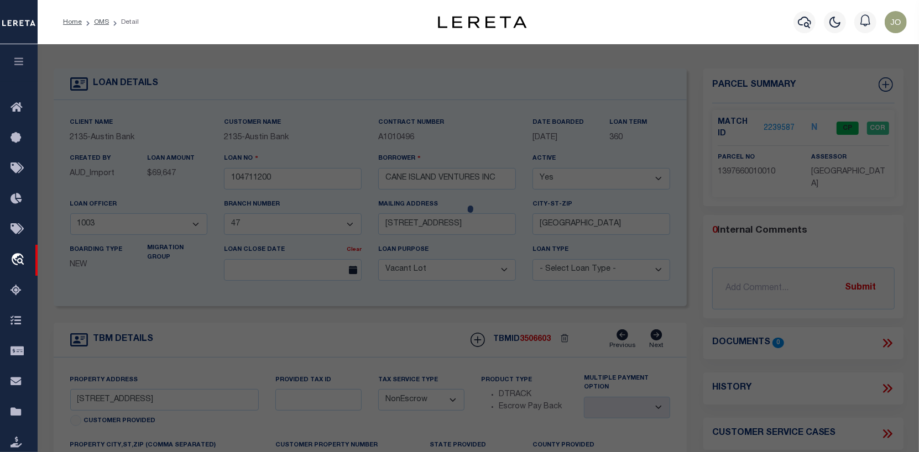
select select
type input "[STREET_ADDRESS]"
type input "KATY, TX 77449"
type textarea "RES A5-C BLK 1 WATERSTONE WEST SEC 3"
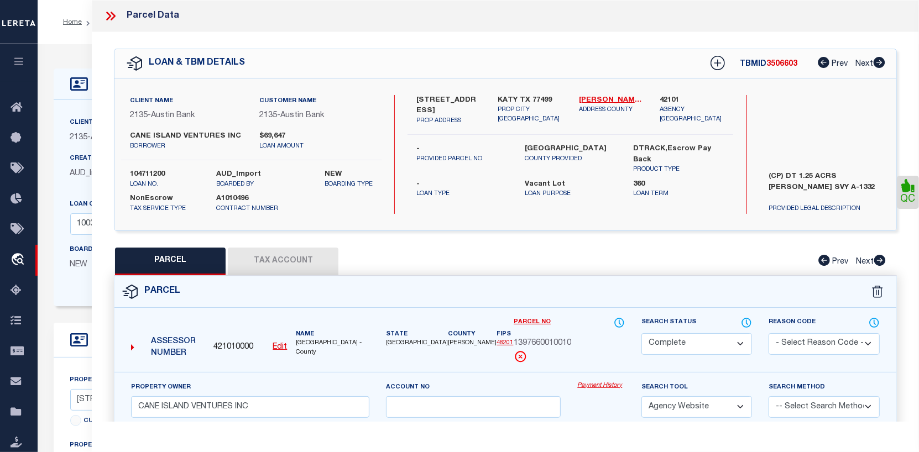
click at [601, 391] on link "Payment History" at bounding box center [600, 385] width 47 height 9
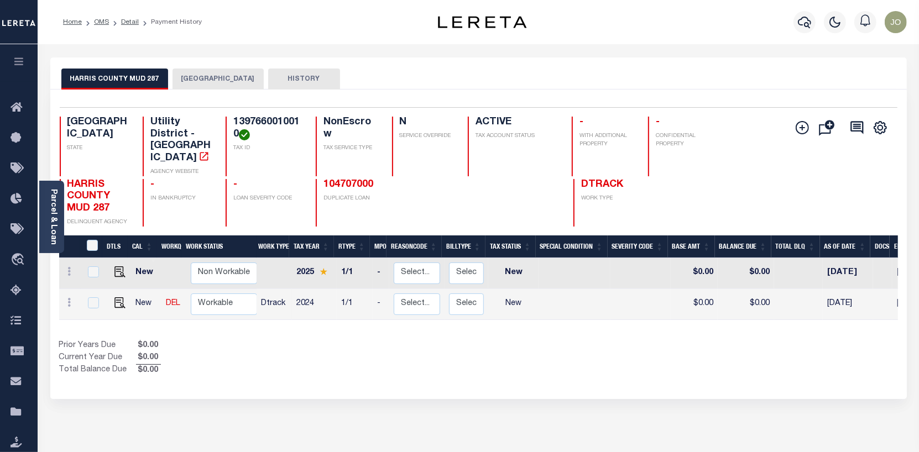
click at [205, 77] on button "[GEOGRAPHIC_DATA]" at bounding box center [217, 79] width 91 height 21
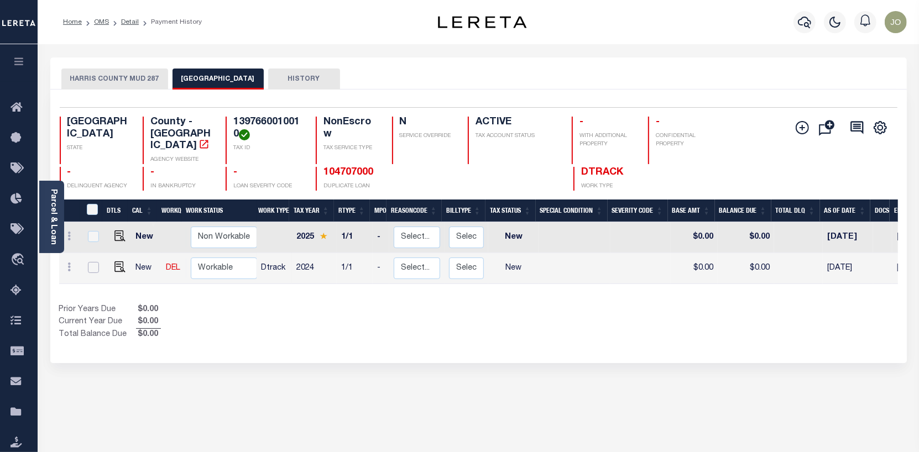
click at [88, 262] on input "checkbox" at bounding box center [93, 267] width 11 height 11
checkbox input "true"
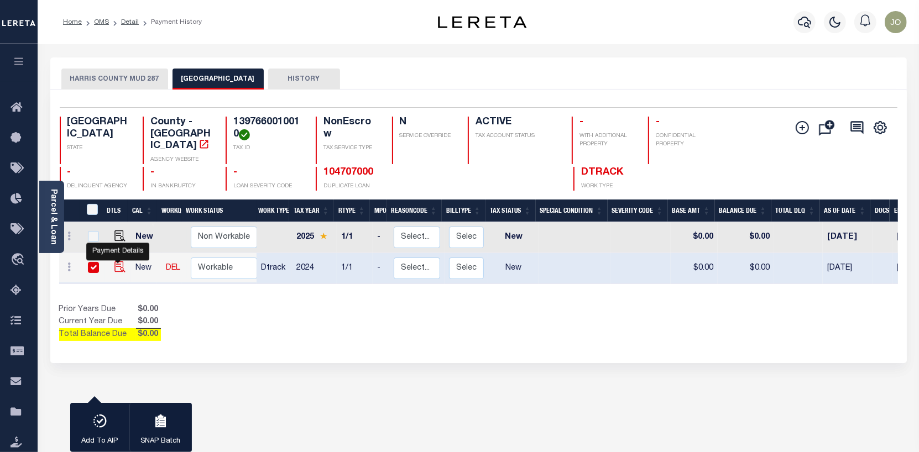
click at [116, 261] on img "" at bounding box center [119, 266] width 11 height 11
checkbox input "false"
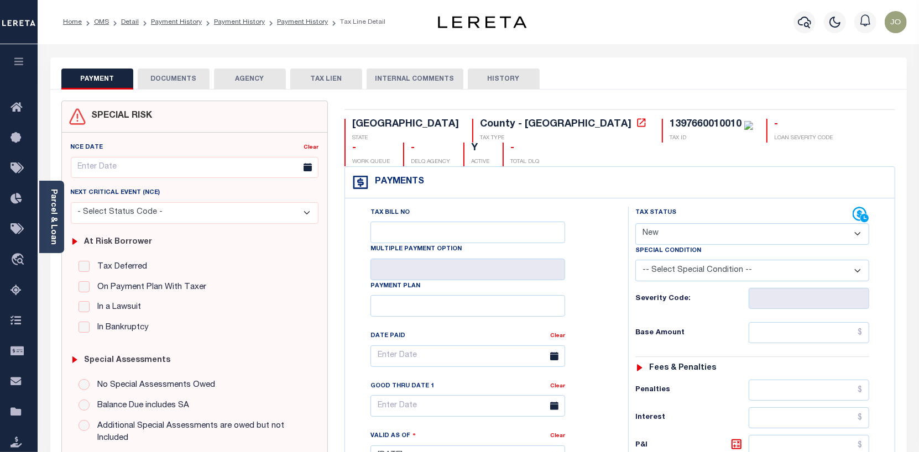
click at [860, 223] on select "- Select Status Code - Open Due/Unpaid Paid Incomplete No Tax Due Internal Refu…" at bounding box center [752, 234] width 234 height 22
select select "PYD"
click at [635, 223] on select "- Select Status Code - Open Due/Unpaid Paid Incomplete No Tax Due Internal Refu…" at bounding box center [752, 234] width 234 height 22
type input "[DATE]"
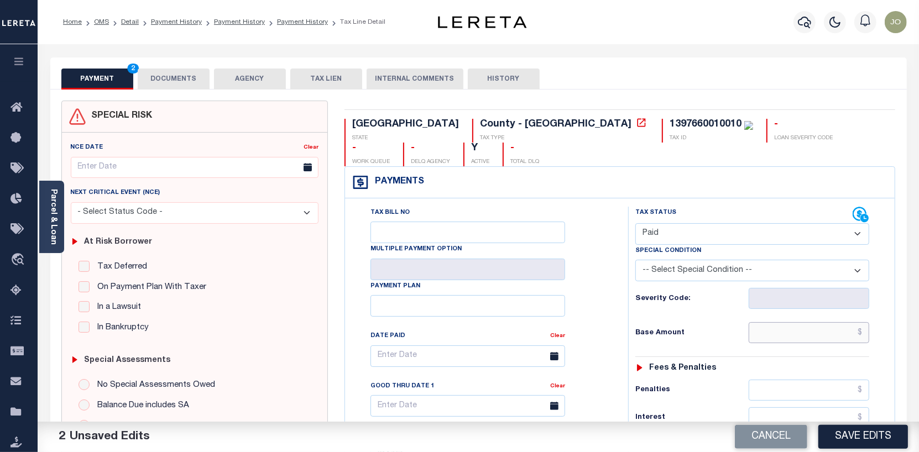
click at [862, 322] on input "text" at bounding box center [808, 332] width 121 height 21
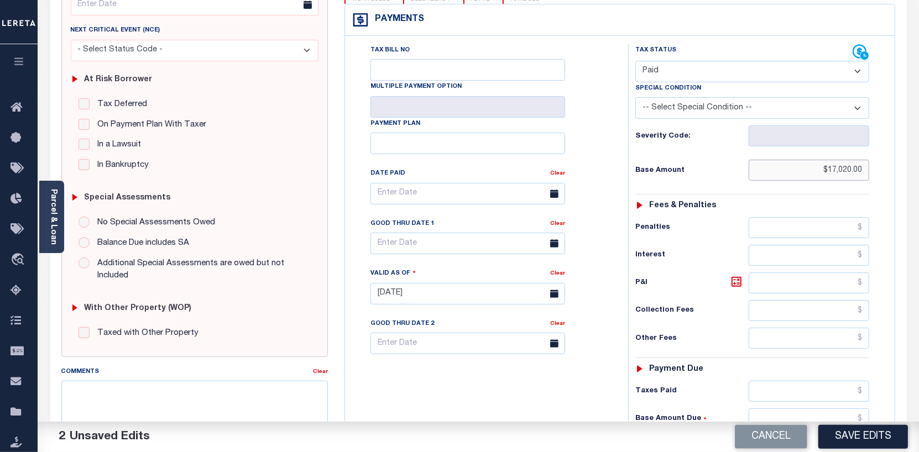
scroll to position [166, 0]
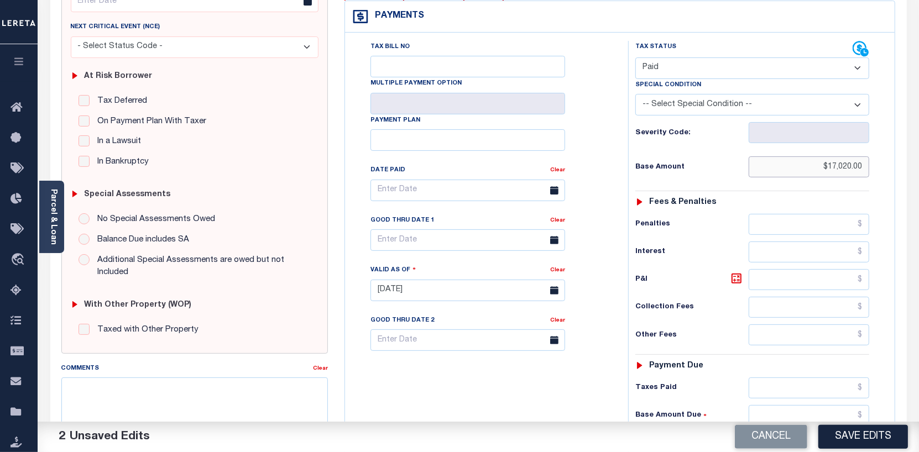
type input "$17,020.00"
click at [862, 378] on input "text" at bounding box center [808, 388] width 121 height 21
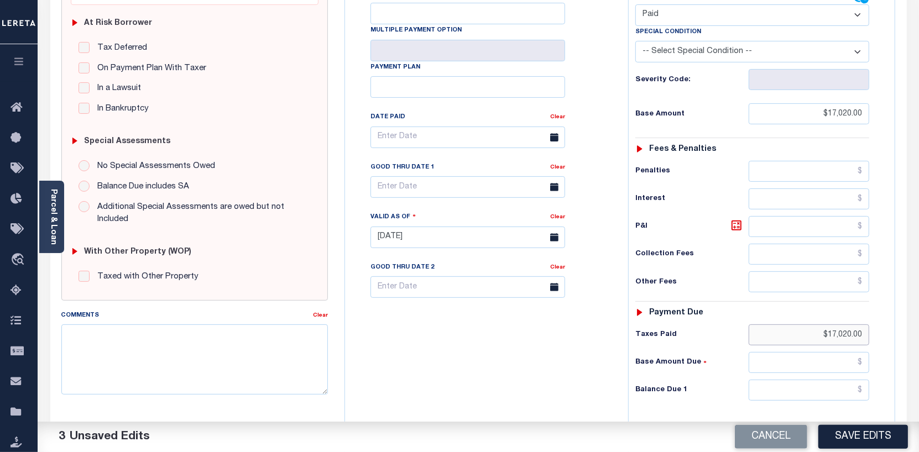
scroll to position [221, 0]
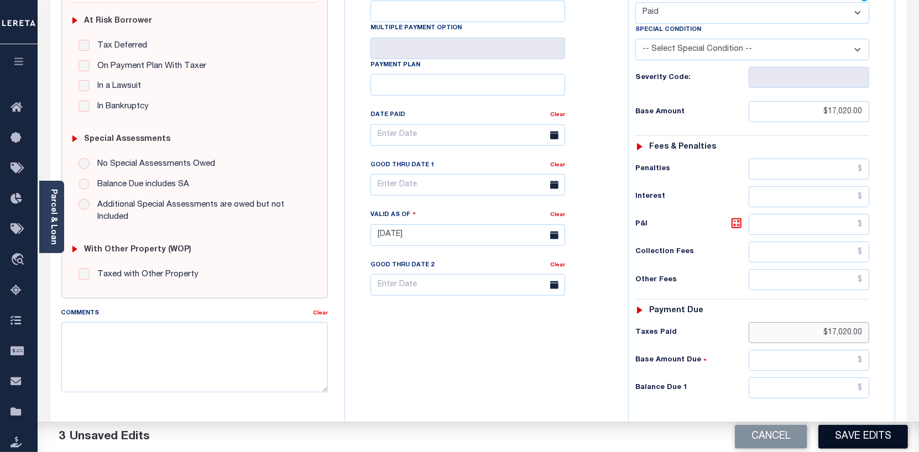
type input "$17,020.00"
click at [846, 433] on button "Save Edits" at bounding box center [863, 437] width 90 height 24
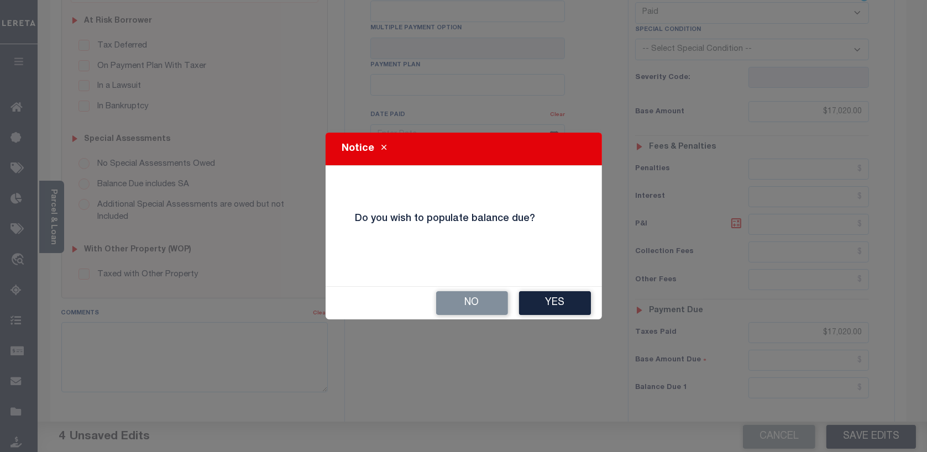
click at [485, 306] on button "No" at bounding box center [472, 303] width 72 height 24
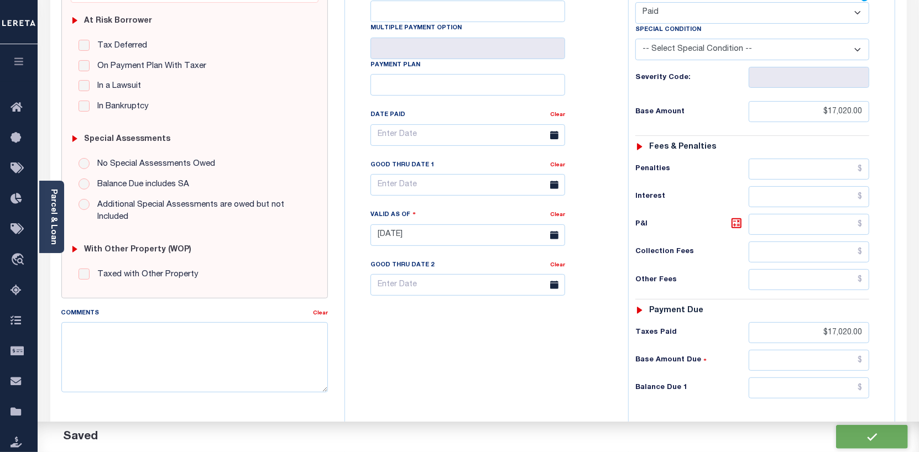
checkbox input "false"
type input "$17,020"
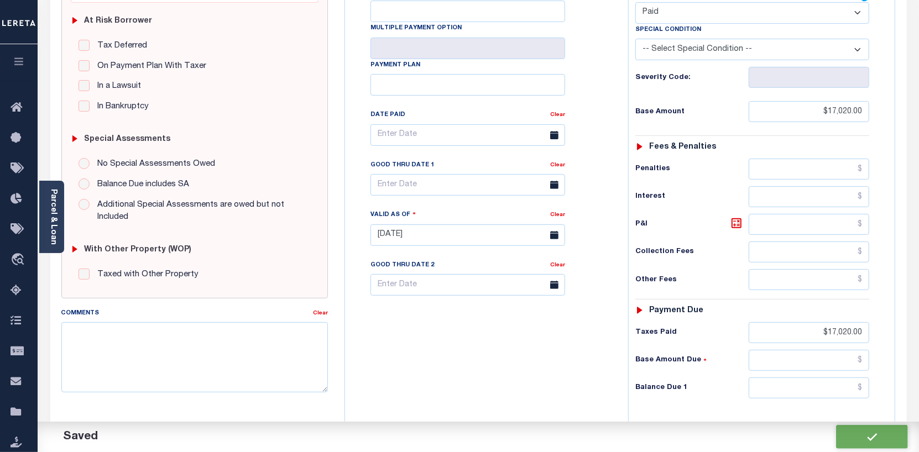
type input "$17,020"
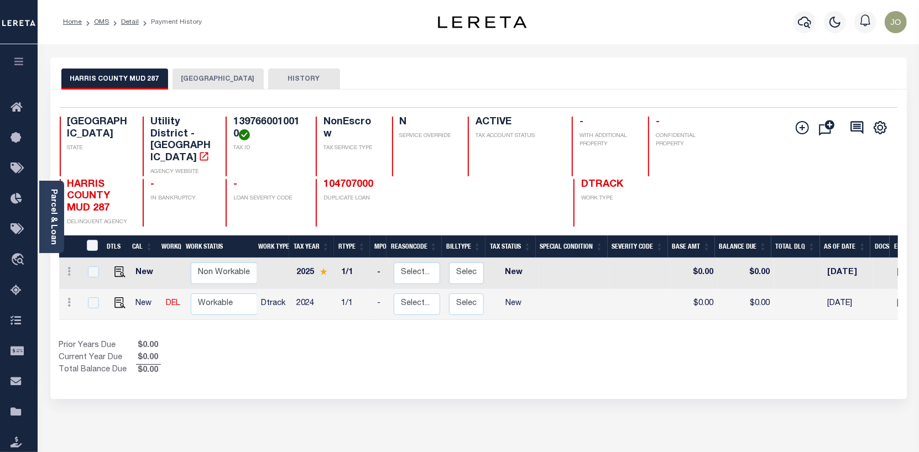
click at [201, 72] on button "[GEOGRAPHIC_DATA]" at bounding box center [217, 79] width 91 height 21
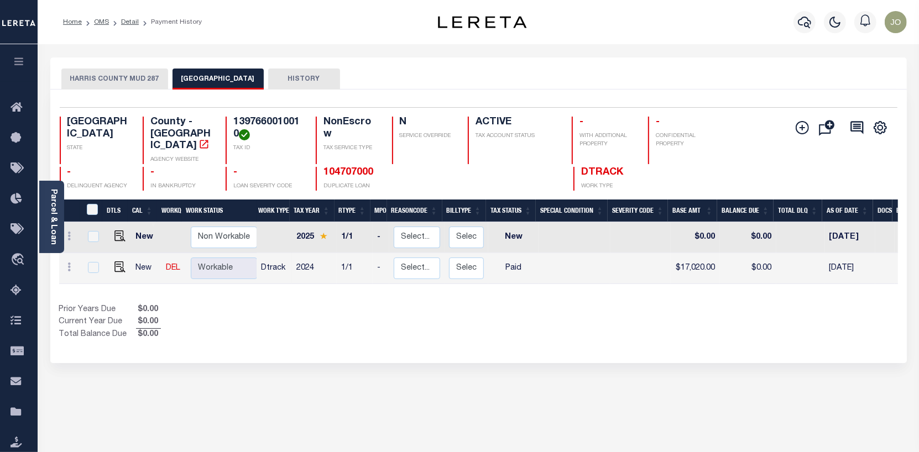
click at [118, 70] on button "HARRIS COUNTY MUD 287" at bounding box center [114, 79] width 107 height 21
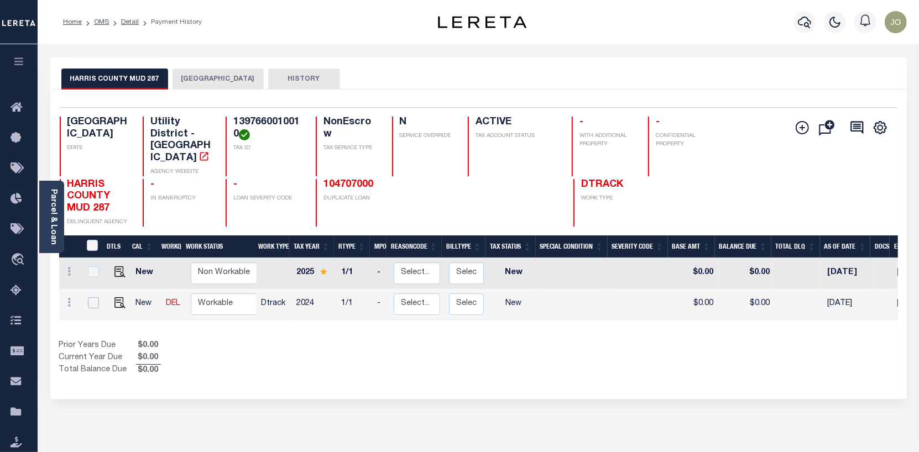
click at [93, 297] on input "checkbox" at bounding box center [93, 302] width 11 height 11
checkbox input "true"
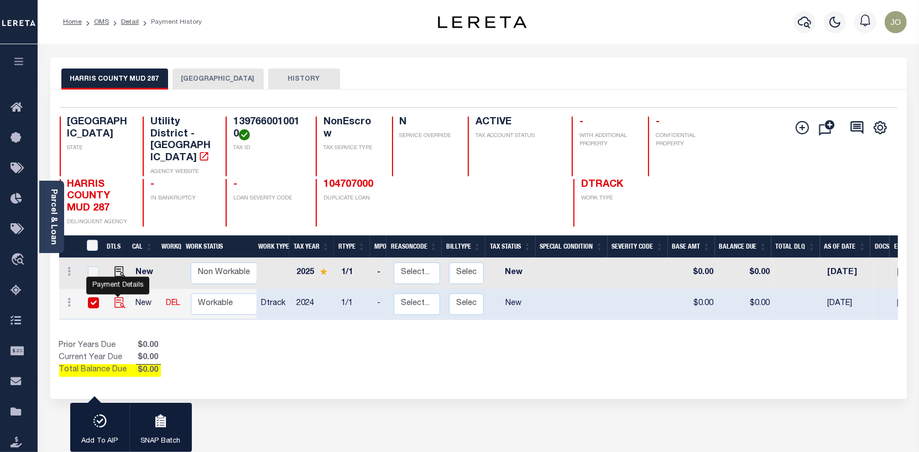
click at [117, 297] on img "" at bounding box center [119, 302] width 11 height 11
checkbox input "false"
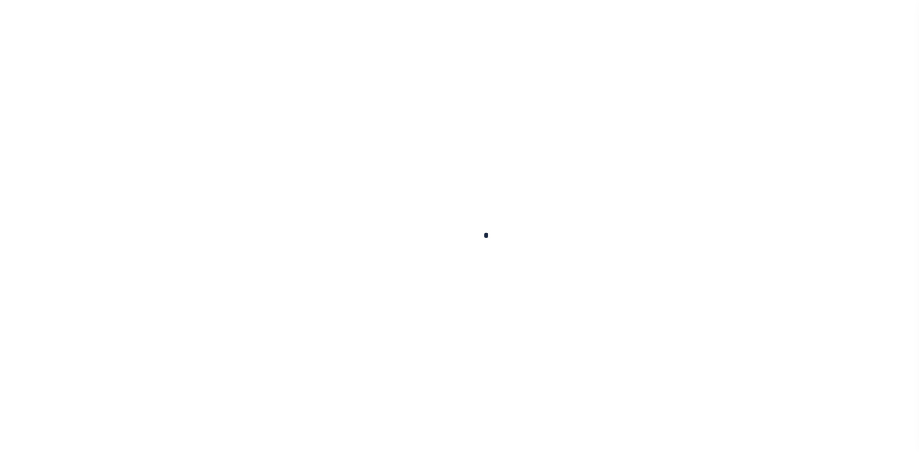
checkbox input "false"
type input "[DATE]"
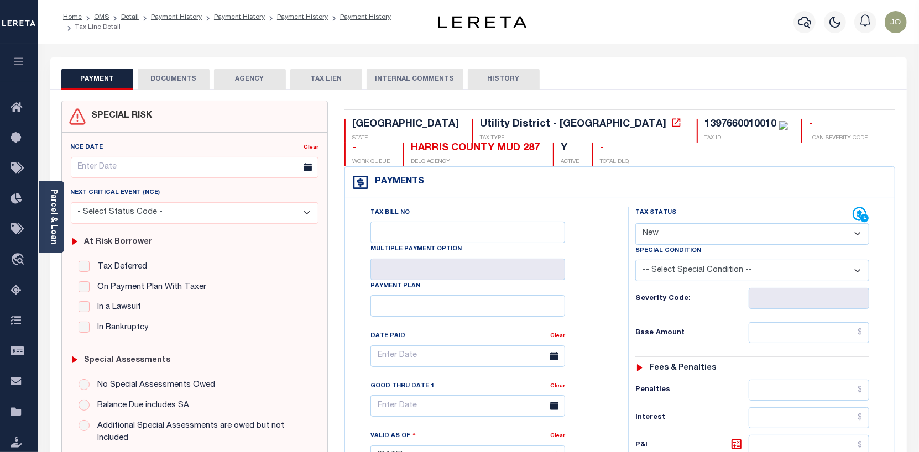
click at [858, 234] on select "- Select Status Code - Open Due/Unpaid Paid Incomplete No Tax Due Internal Refu…" at bounding box center [752, 234] width 234 height 22
select select "PYD"
click at [635, 224] on select "- Select Status Code - Open Due/Unpaid Paid Incomplete No Tax Due Internal Refu…" at bounding box center [752, 234] width 234 height 22
type input "[DATE]"
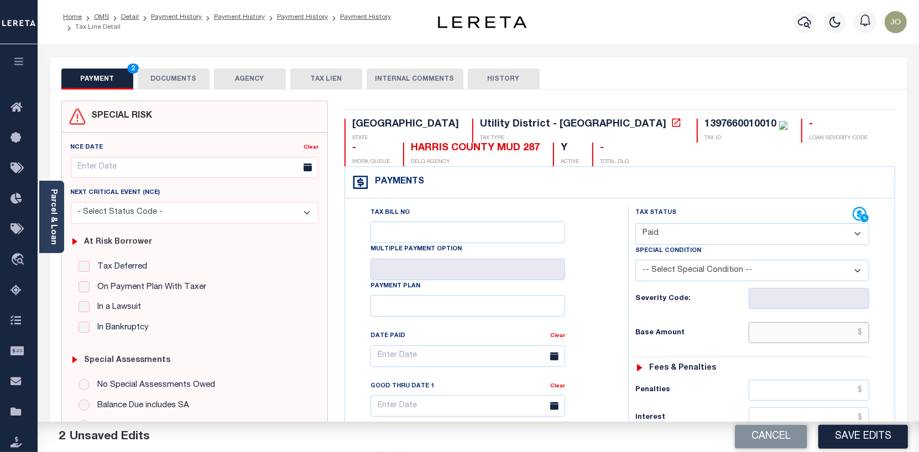
click at [862, 333] on input "text" at bounding box center [808, 332] width 121 height 21
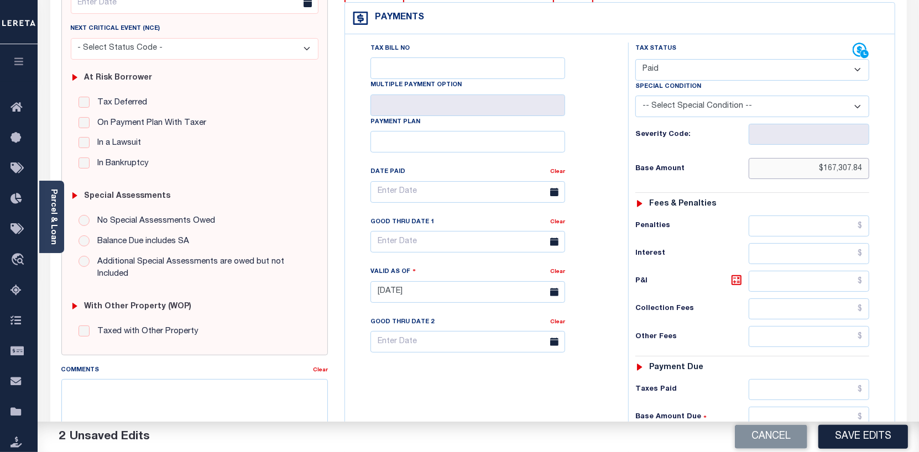
scroll to position [166, 0]
type input "$167,307.84"
click at [861, 385] on input "text" at bounding box center [808, 388] width 121 height 21
type input "$"
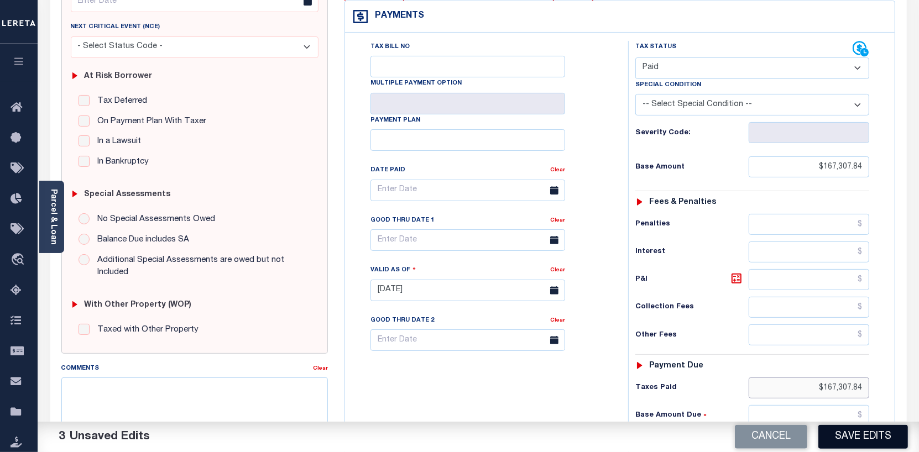
type input "$167,307.84"
click at [857, 435] on button "Save Edits" at bounding box center [863, 437] width 90 height 24
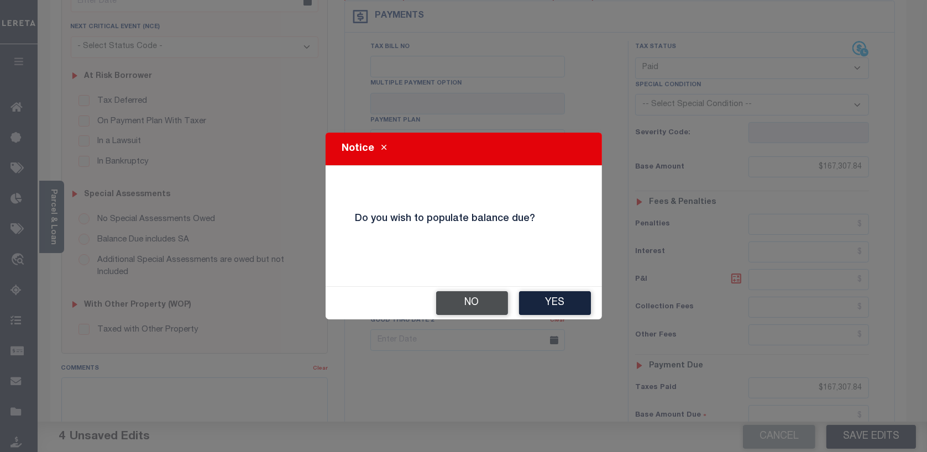
click at [482, 303] on button "No" at bounding box center [472, 303] width 72 height 24
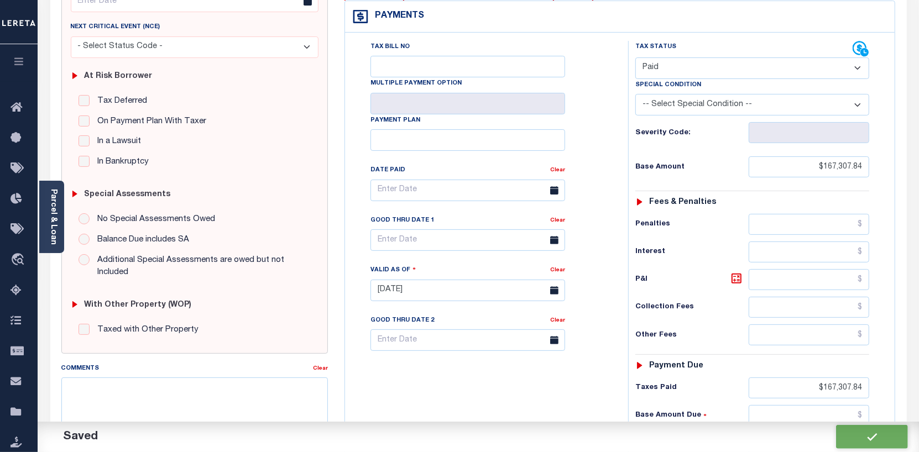
checkbox input "false"
type input "$167,307.84"
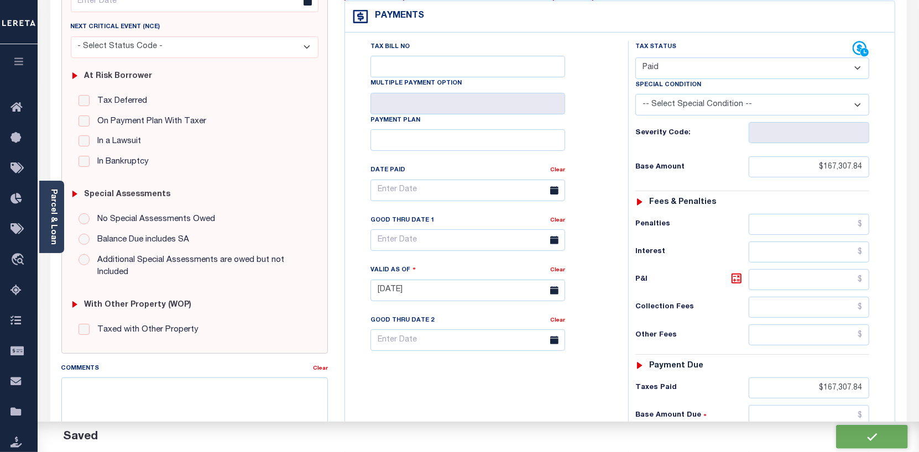
type input "$167,307.84"
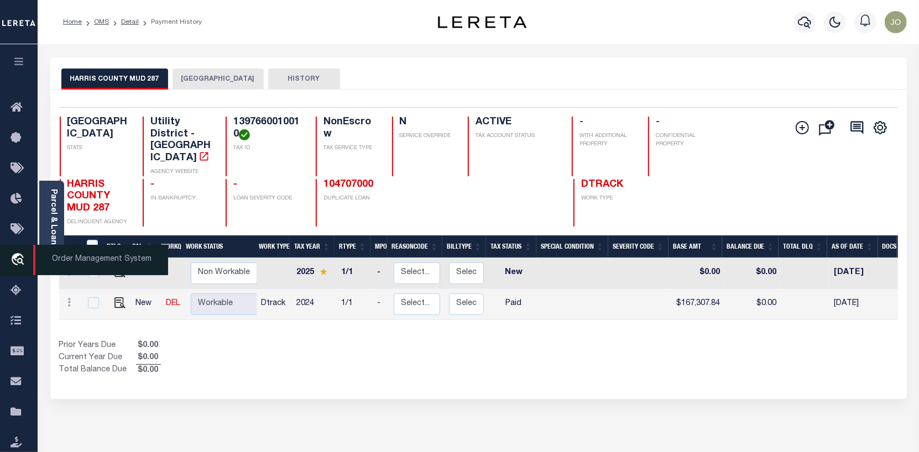
click at [15, 257] on icon "travel_explore" at bounding box center [20, 260] width 18 height 14
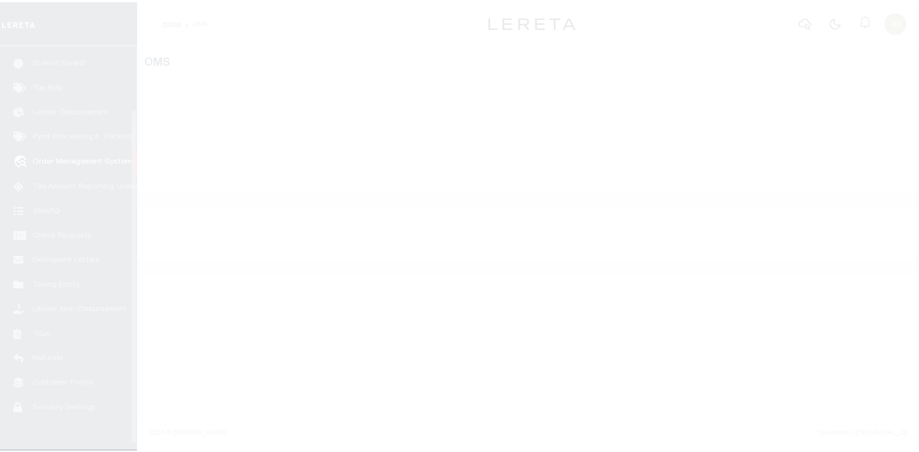
scroll to position [80, 0]
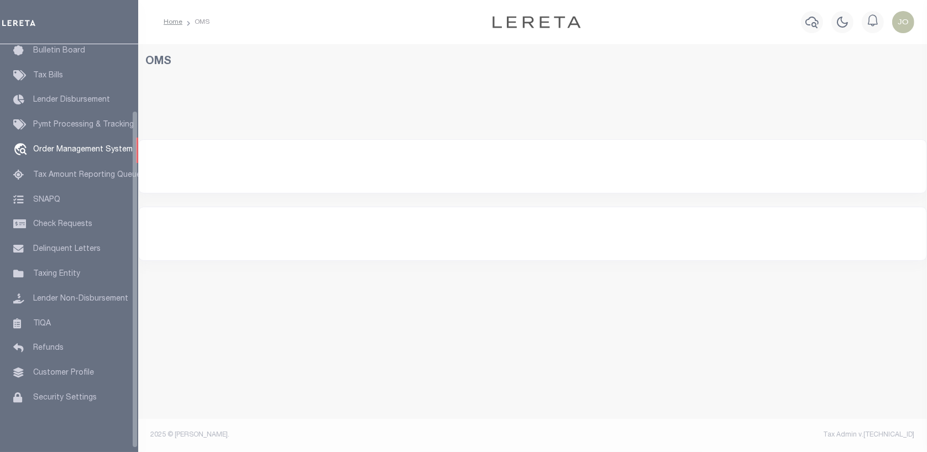
select select "200"
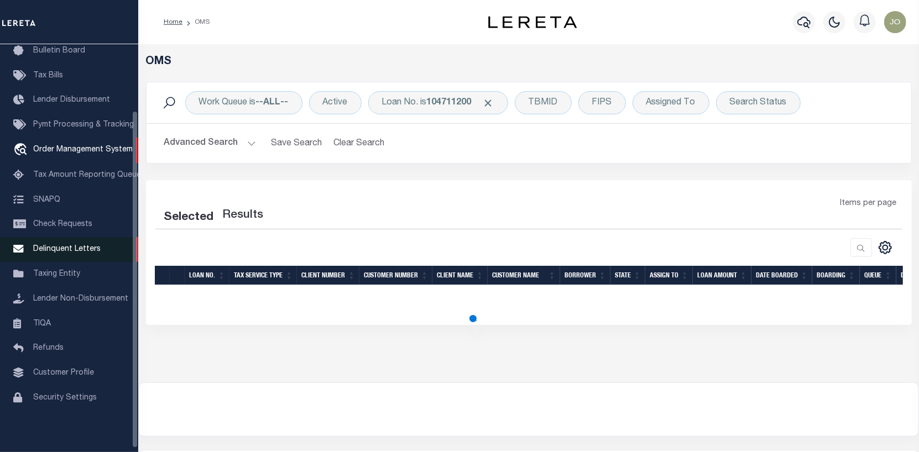
select select "200"
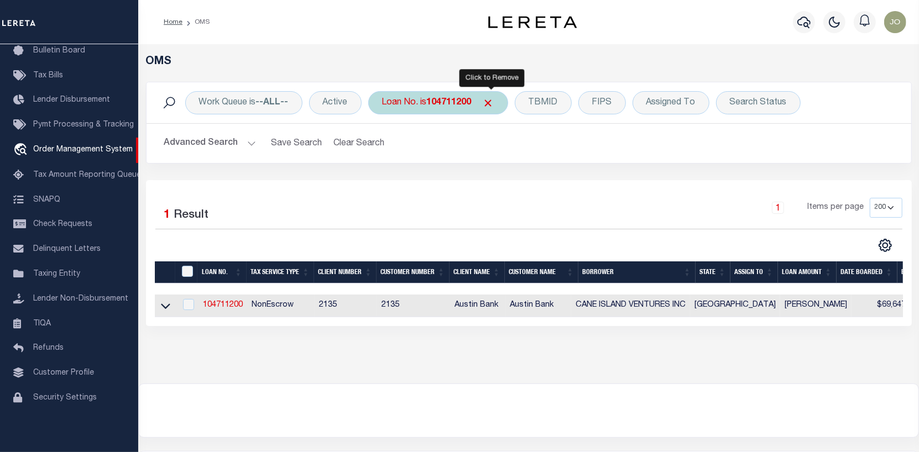
click at [492, 101] on span "Click to Remove" at bounding box center [489, 103] width 12 height 12
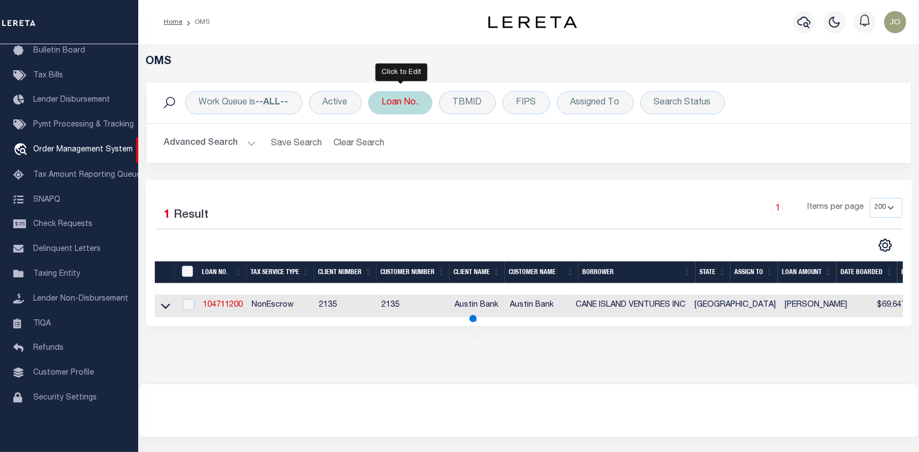
click at [422, 101] on div "Loan No." at bounding box center [400, 102] width 64 height 23
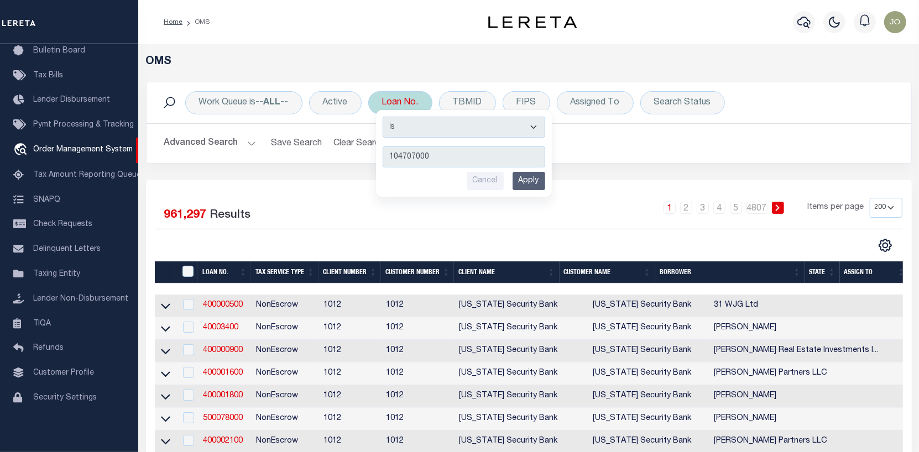
type input "104707000"
click at [527, 174] on input "Apply" at bounding box center [528, 181] width 33 height 18
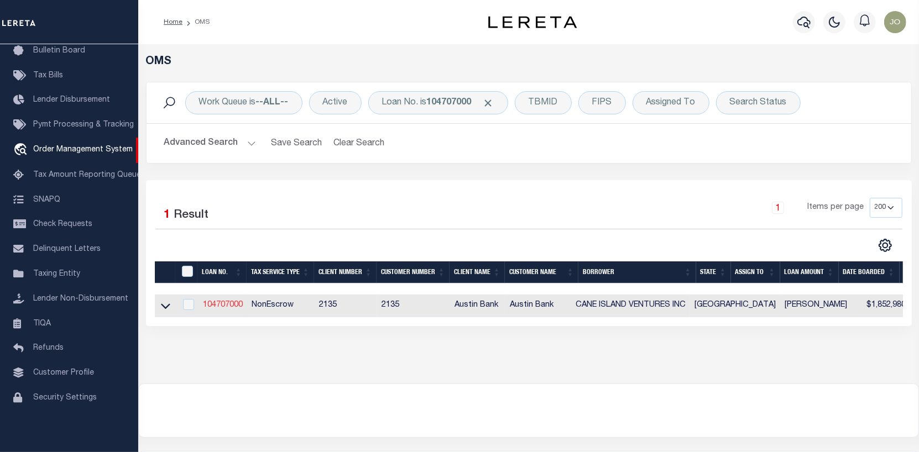
click at [228, 305] on link "104707000" at bounding box center [223, 305] width 40 height 8
type input "104707000"
type input "CANE ISLAND VENTURES INC"
select select
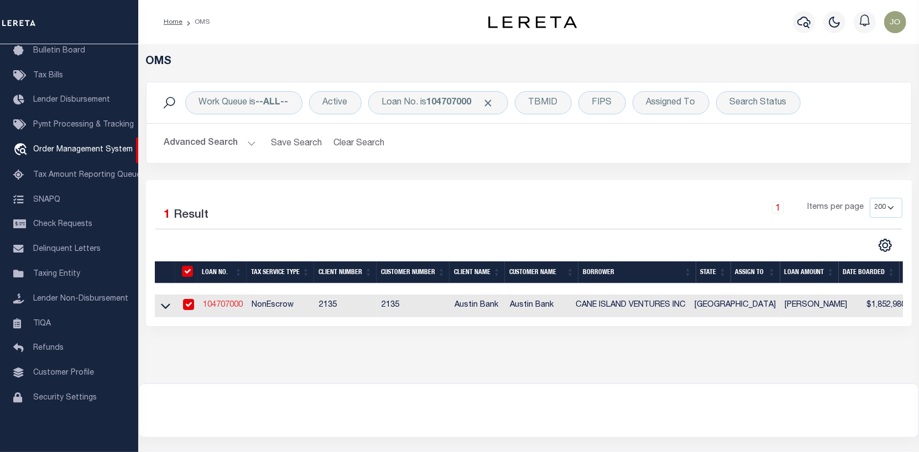
type input "[STREET_ADDRESS]"
type input "[GEOGRAPHIC_DATA]"
select select "400"
select select "NonEscrow"
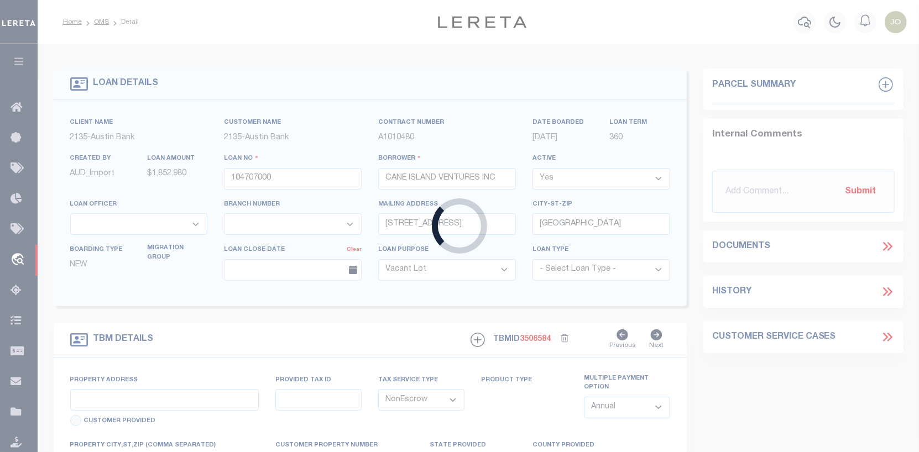
select select "166772"
select select "22686"
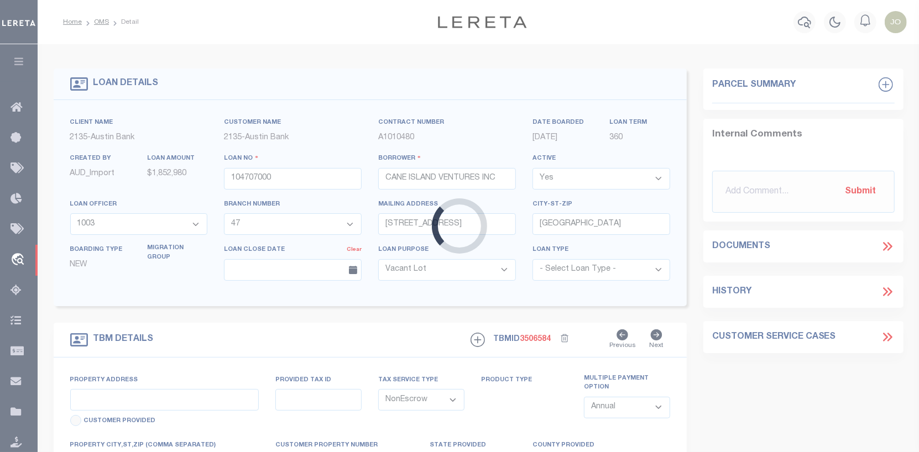
type input "[STREET_ADDRESS]"
select select
type input "KATY TX 77499"
type input "[GEOGRAPHIC_DATA]"
select select
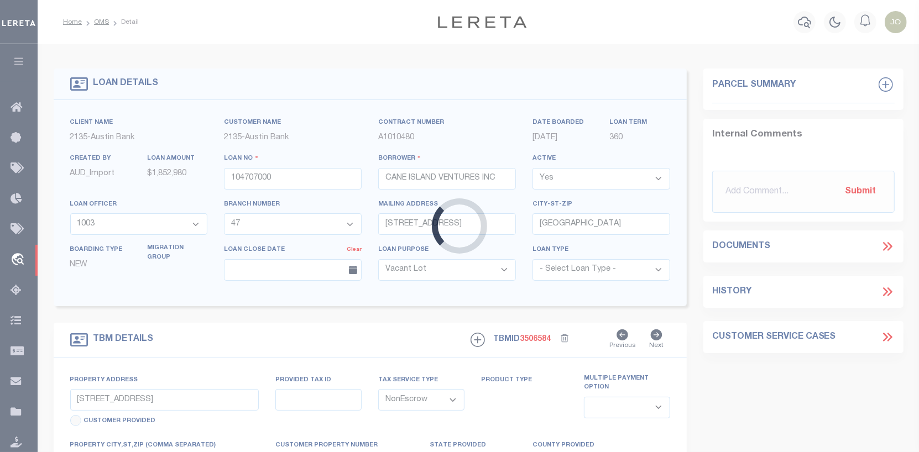
type textarea "(CP) DT 1.25 ACRS [PERSON_NAME] SVY A-1332"
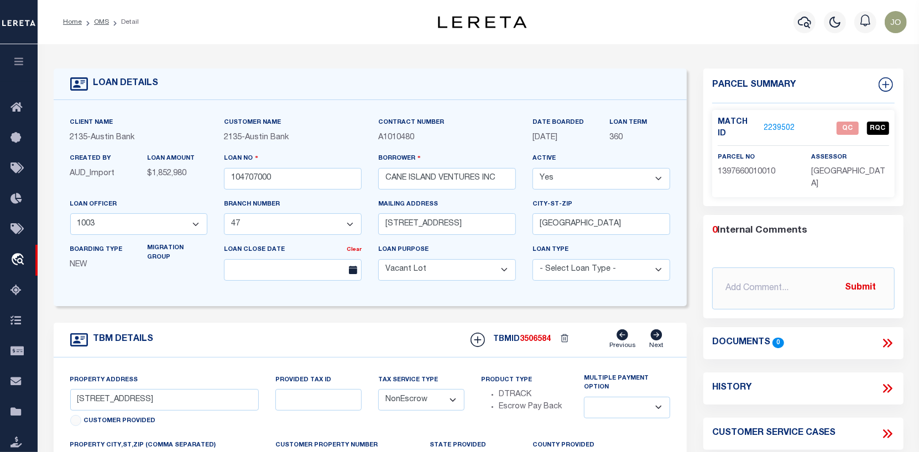
click at [777, 123] on link "2239502" at bounding box center [779, 129] width 31 height 12
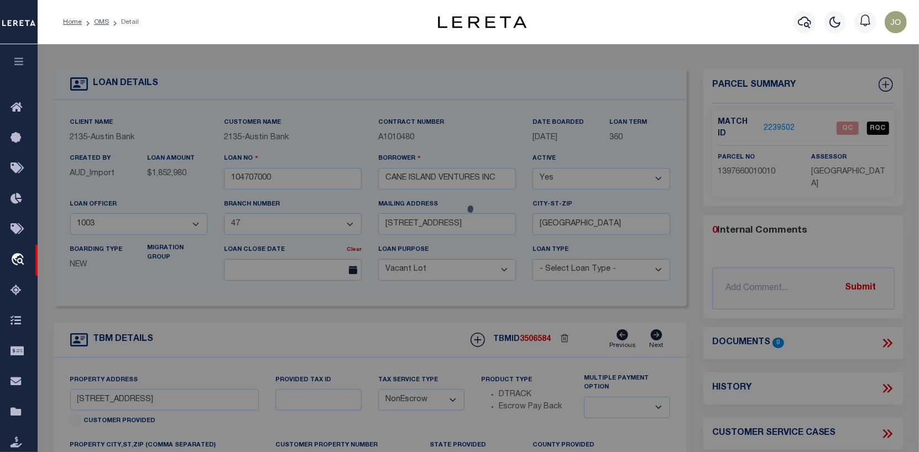
checkbox input "false"
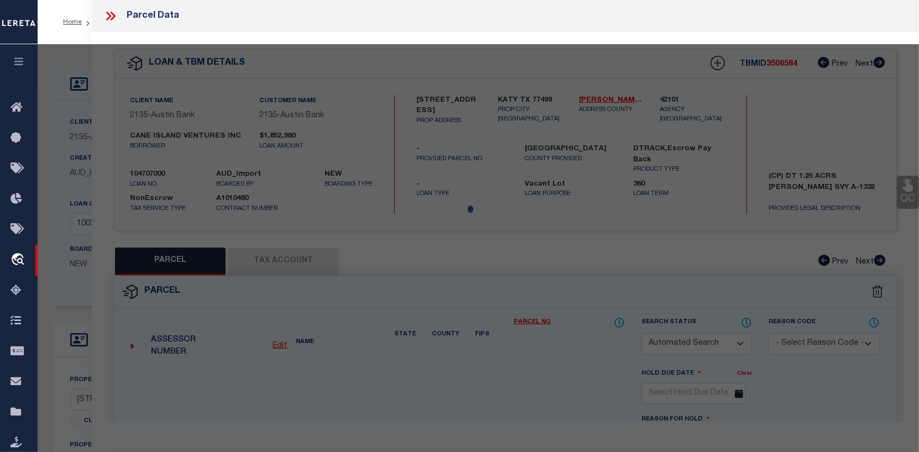
select select "QC"
type input "CANE ISLAND VENTURES INC"
select select "AGW"
select select "LEG"
type input "[STREET_ADDRESS]"
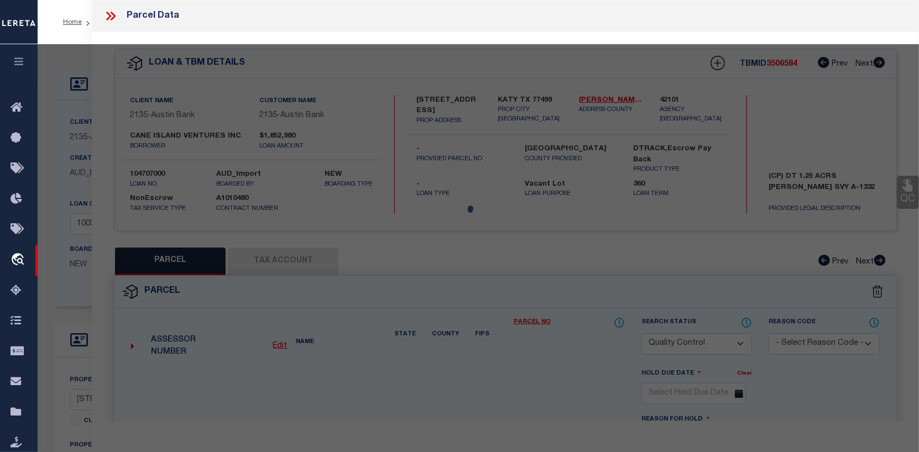
checkbox input "false"
type input "[GEOGRAPHIC_DATA]"
type textarea "RES A5-C BLK 1 WATERSTONE WEST SEC 3"
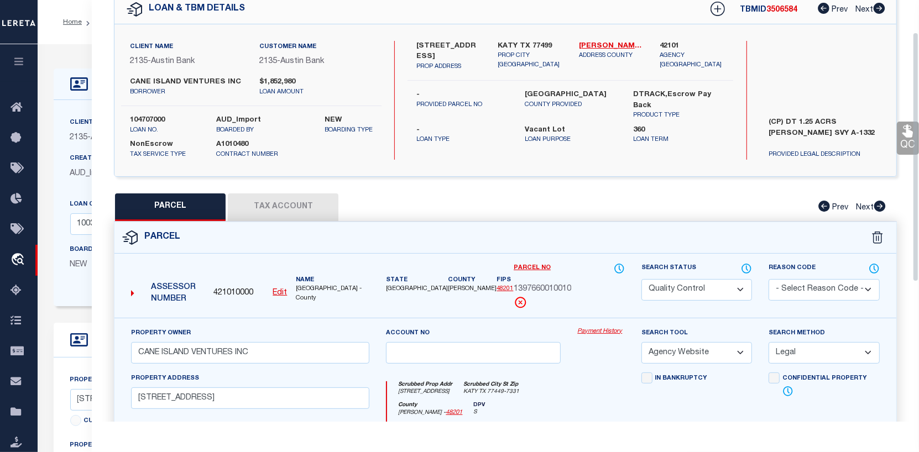
scroll to position [55, 0]
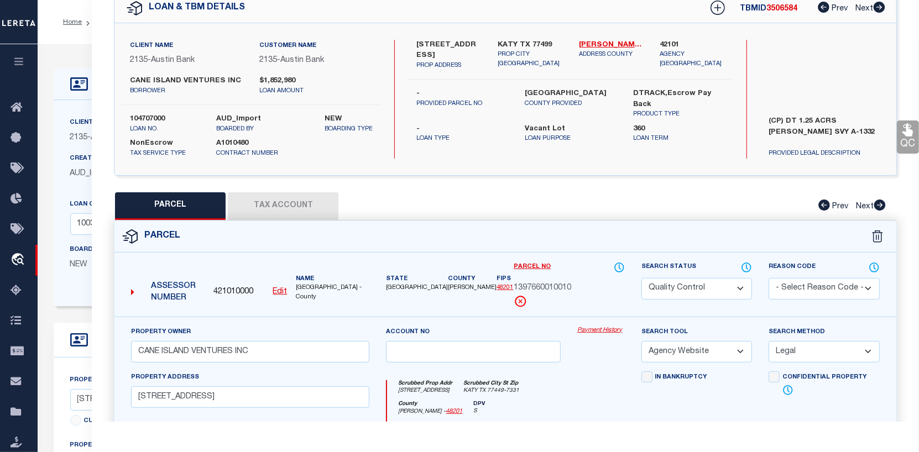
click at [603, 336] on link "Payment History" at bounding box center [600, 330] width 47 height 9
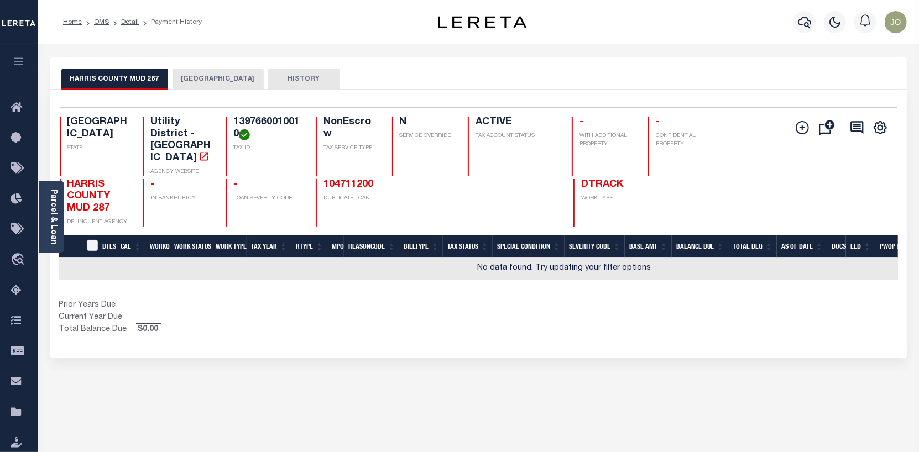
click at [223, 81] on button "[GEOGRAPHIC_DATA]" at bounding box center [217, 79] width 91 height 21
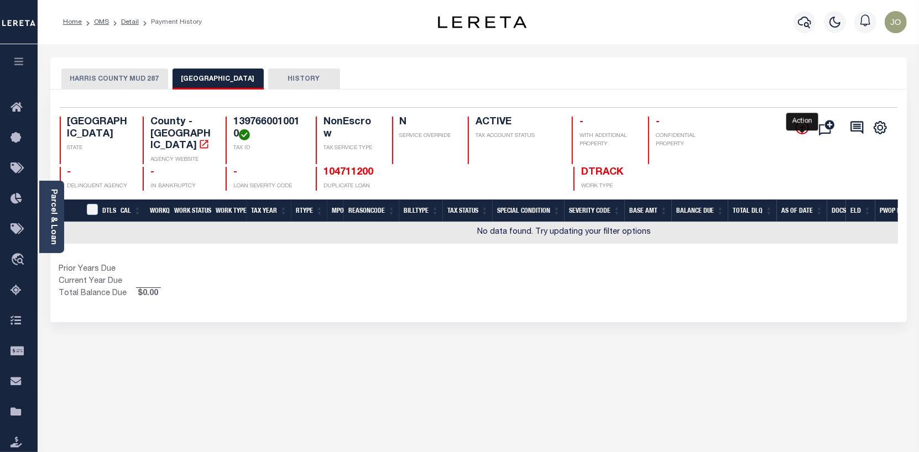
click at [803, 128] on icon "" at bounding box center [802, 128] width 6 height 6
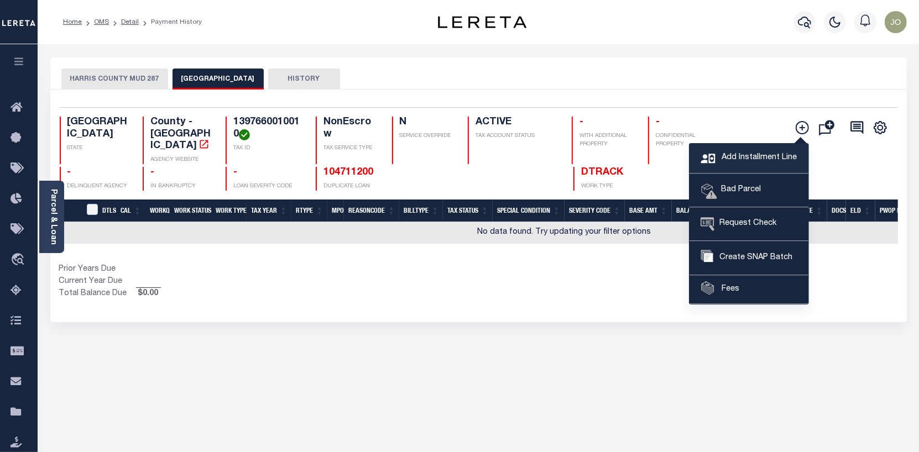
click at [763, 155] on span "Add Installment Line" at bounding box center [758, 158] width 78 height 12
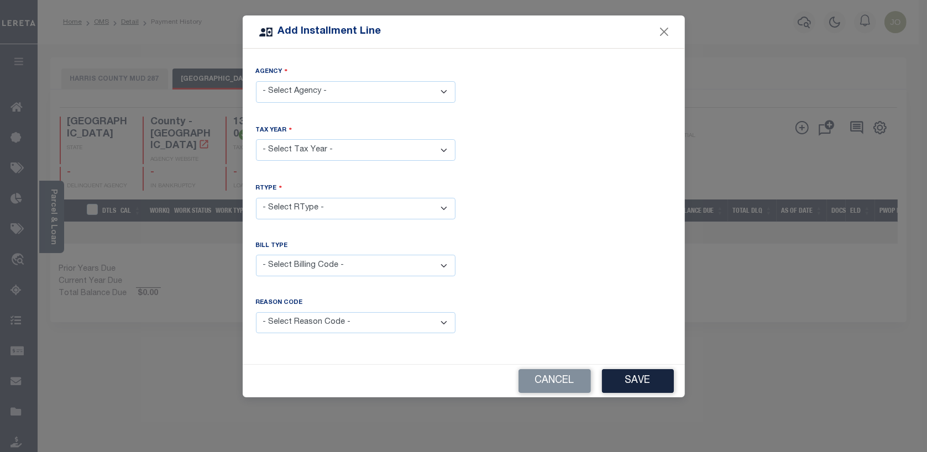
click at [269, 91] on select "- Select Agency - HARRIS COUNTY - County HARRIS COUNTY MUD 287 - Utility Distri…" at bounding box center [356, 92] width 200 height 22
select select "4820100000"
click at [256, 81] on select "- Select Agency - HARRIS COUNTY - County HARRIS COUNTY MUD 287 - Utility Distri…" at bounding box center [356, 92] width 200 height 22
click at [311, 148] on select "- Select Year - 2005 2006 2007 2008 2009 2010 2011 2012 2013 2014 2015 2016 201…" at bounding box center [356, 150] width 200 height 22
select select "2024"
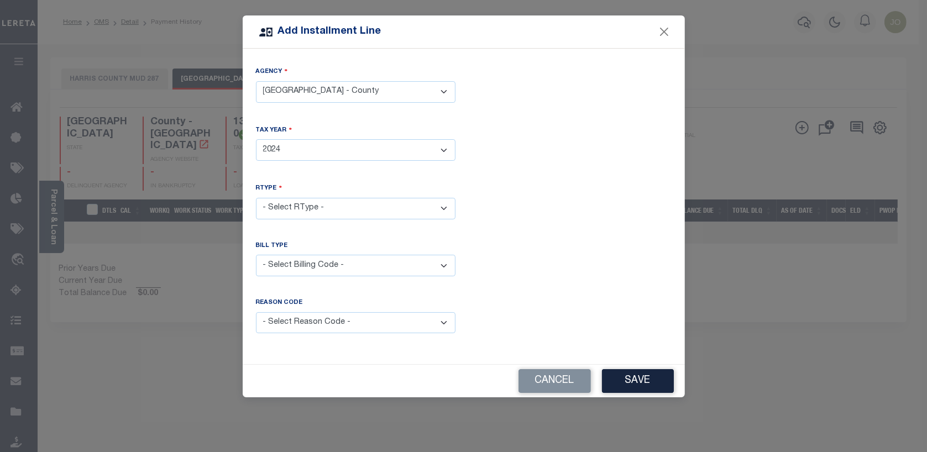
click at [256, 139] on select "- Select Year - 2005 2006 2007 2008 2009 2010 2011 2012 2013 2014 2015 2016 201…" at bounding box center [356, 150] width 200 height 22
click at [446, 204] on select "- Select RType - 1/1" at bounding box center [356, 209] width 200 height 22
select select "0"
click at [256, 198] on select "- Select RType - 1/1" at bounding box center [356, 209] width 200 height 22
click at [673, 256] on div "Bill Type - Select Billing Code - Regular Delinquent Supplemental Corrected/Adj…" at bounding box center [464, 268] width 432 height 53
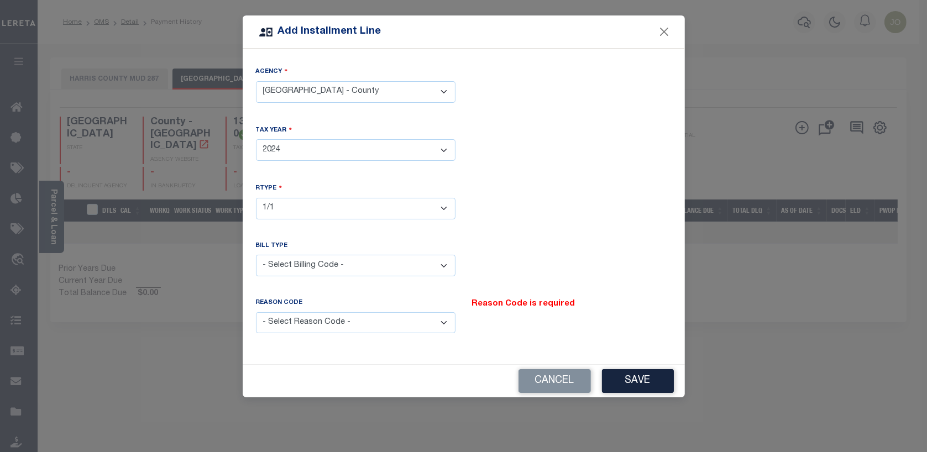
click at [269, 256] on select "- Select Billing Code - Regular Delinquent Supplemental Corrected/Adjusted Bill…" at bounding box center [356, 266] width 200 height 22
select select "1"
click at [256, 255] on select "- Select Billing Code - Regular Delinquent Supplemental Corrected/Adjusted Bill…" at bounding box center [356, 266] width 200 height 22
click at [442, 317] on select "- Select Reason Code - Payment Reversal Taxable Value Change Assessment Change …" at bounding box center [356, 323] width 200 height 22
click at [442, 320] on select "- Select Reason Code - Payment Reversal Taxable Value Change Assessment Change …" at bounding box center [356, 323] width 200 height 22
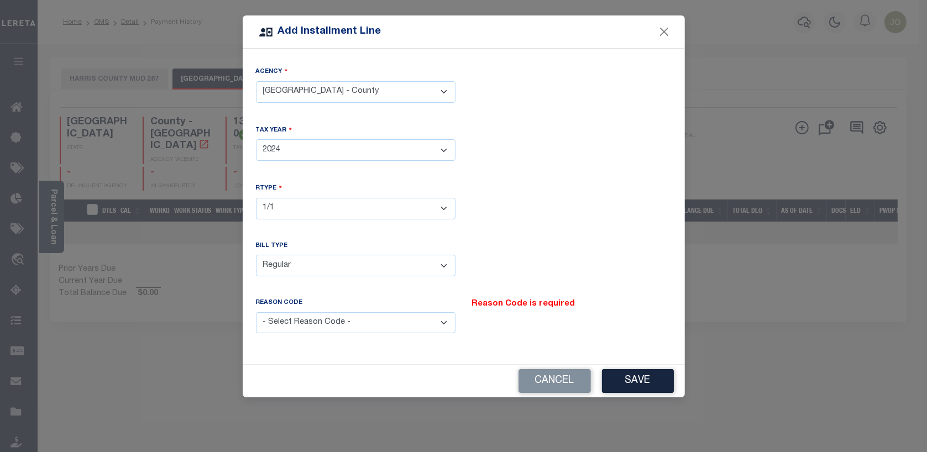
click at [442, 319] on select "- Select Reason Code - Payment Reversal Taxable Value Change Assessment Change …" at bounding box center [356, 323] width 200 height 22
click at [563, 274] on div "Bill Type - Select Billing Code - Regular Delinquent Supplemental Corrected/Adj…" at bounding box center [464, 268] width 432 height 53
click at [651, 375] on button "Save" at bounding box center [638, 381] width 72 height 24
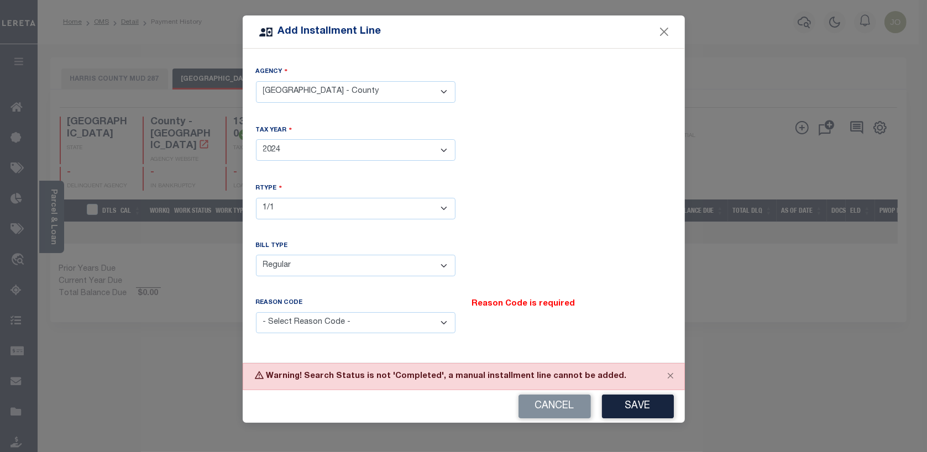
click at [442, 319] on select "- Select Reason Code - Payment Reversal Taxable Value Change Assessment Change …" at bounding box center [356, 323] width 200 height 22
click at [664, 25] on button "Close" at bounding box center [664, 32] width 14 height 14
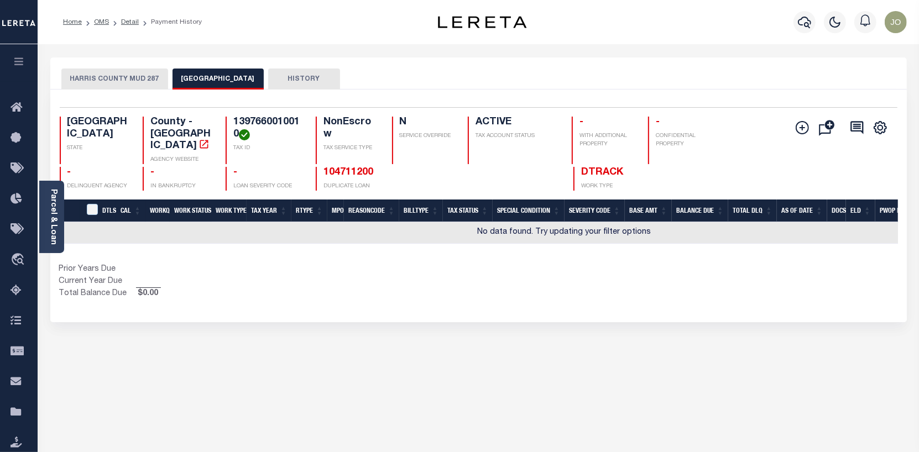
click at [145, 79] on button "HARRIS COUNTY MUD 287" at bounding box center [114, 79] width 107 height 21
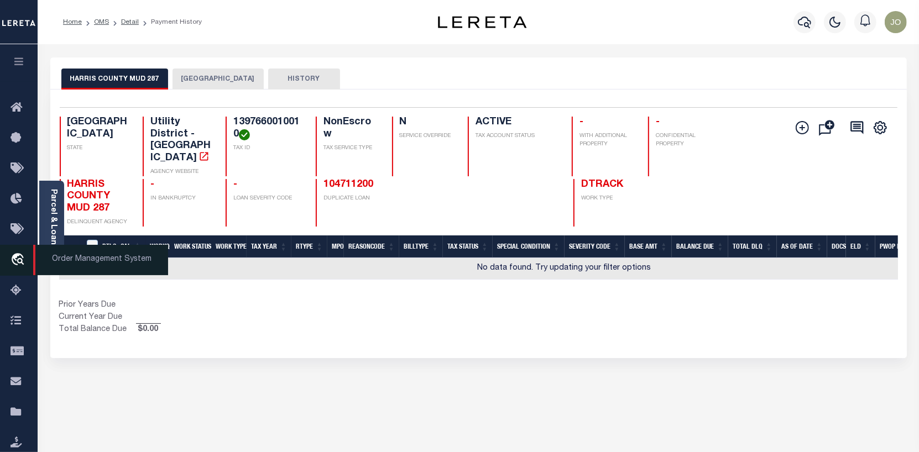
click at [20, 258] on icon "travel_explore" at bounding box center [20, 260] width 18 height 14
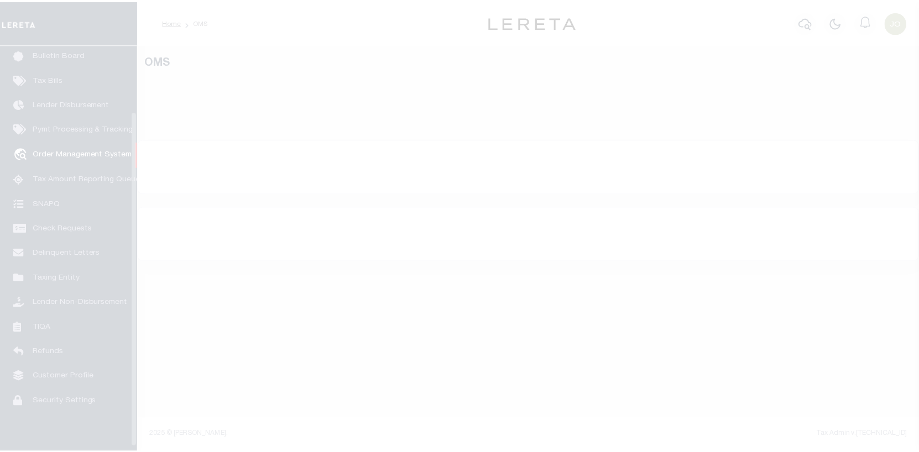
scroll to position [80, 0]
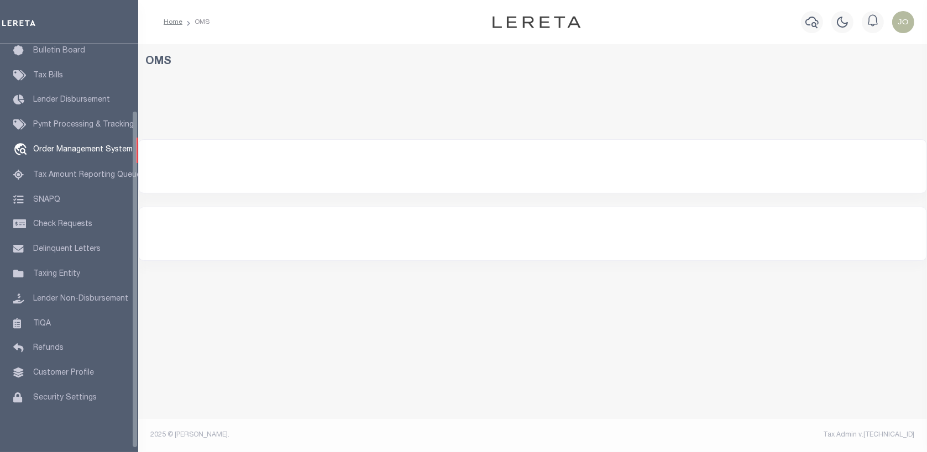
select select "200"
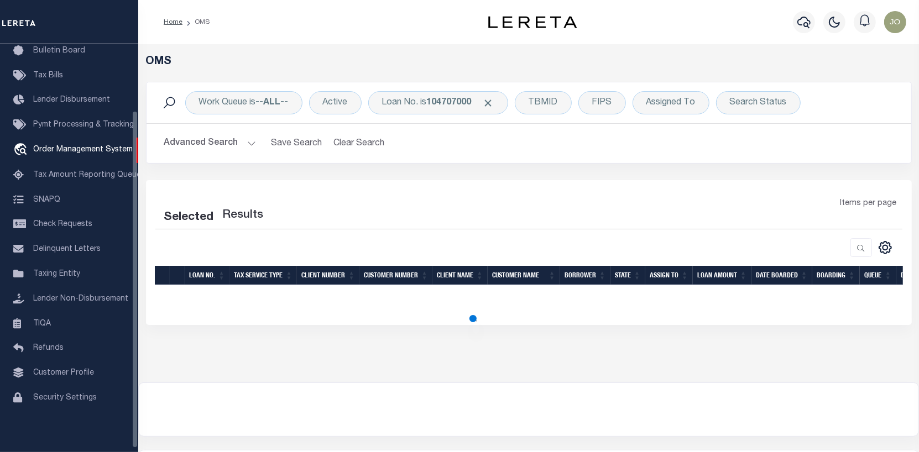
select select "200"
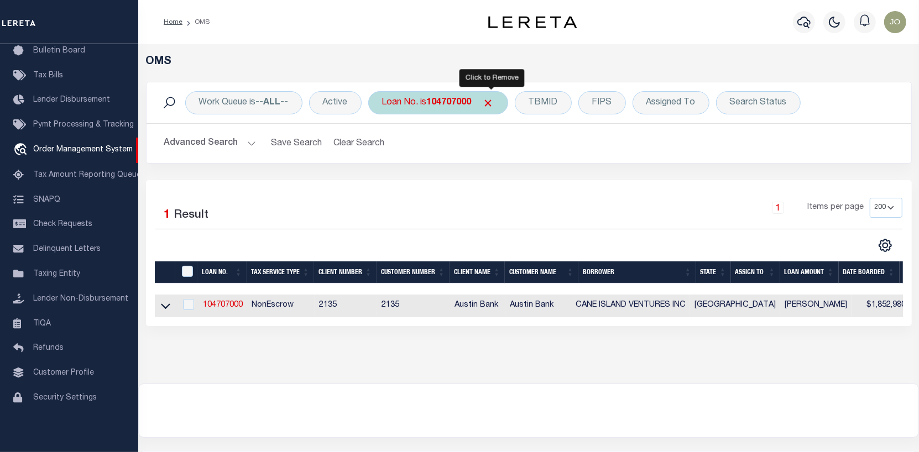
click at [491, 97] on span "Click to Remove" at bounding box center [489, 103] width 12 height 12
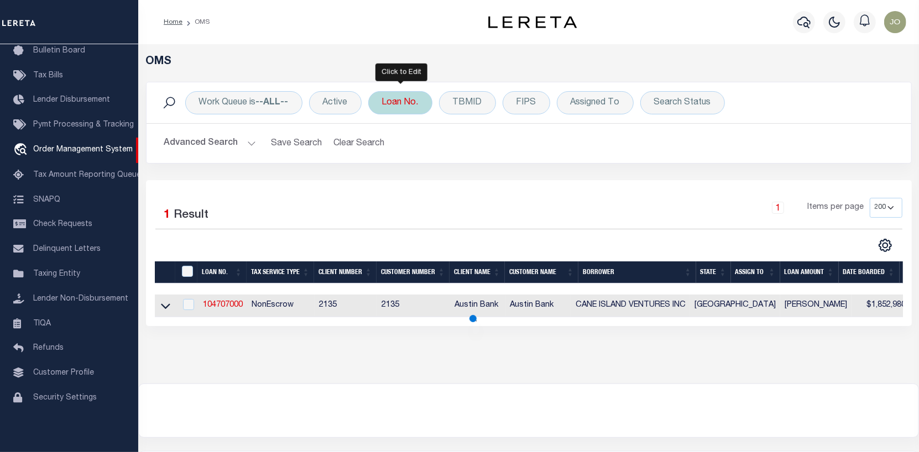
click at [407, 105] on div "Loan No." at bounding box center [400, 102] width 64 height 23
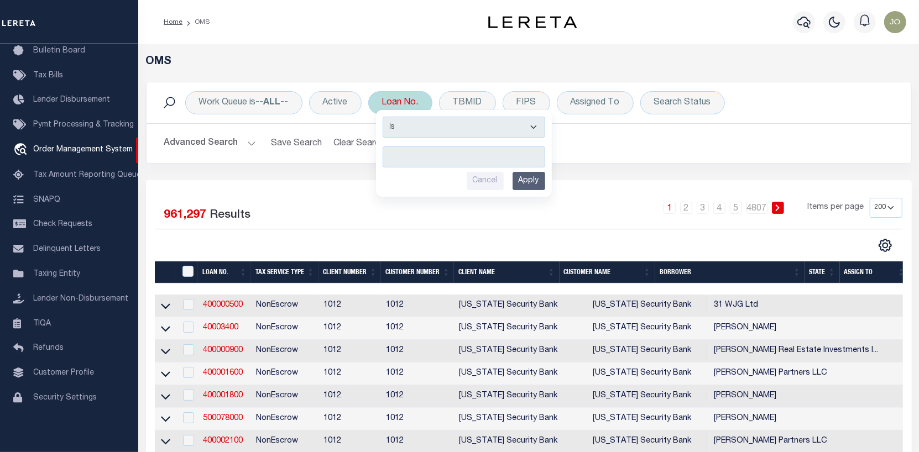
click at [389, 154] on input "text" at bounding box center [464, 156] width 163 height 21
type input "104711200"
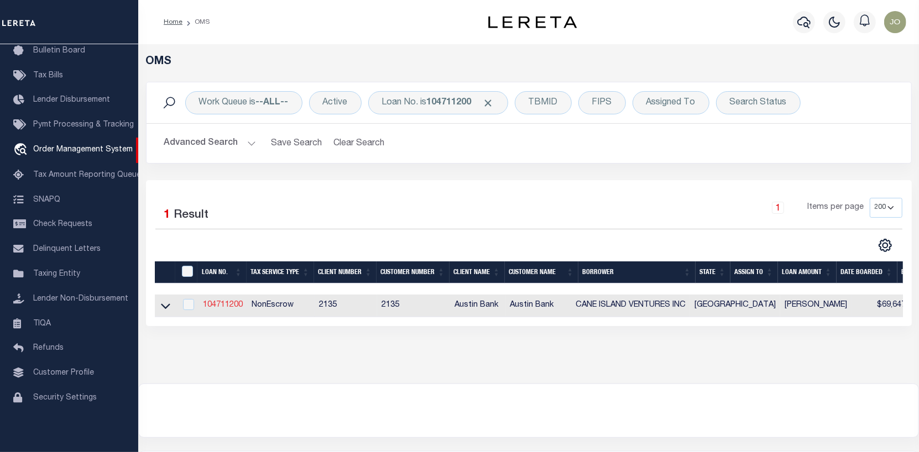
click at [234, 309] on link "104711200" at bounding box center [223, 305] width 40 height 8
type input "104711200"
type input "CANE ISLAND VENTURES INC"
select select
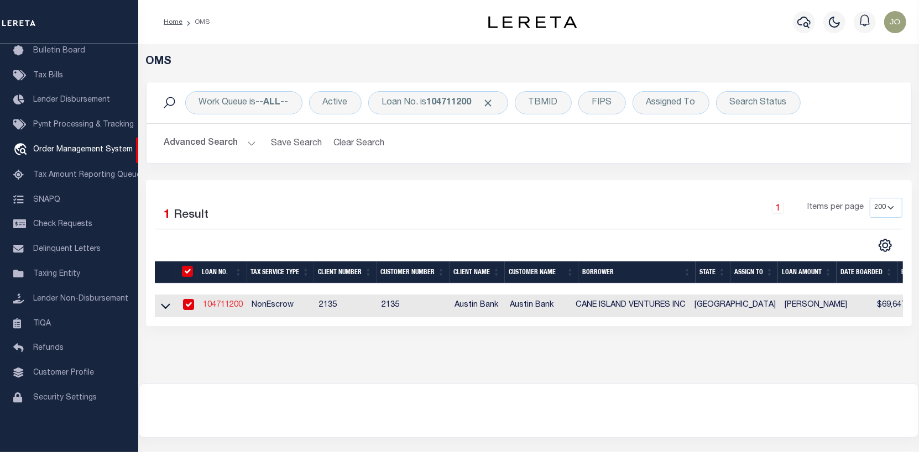
type input "[STREET_ADDRESS]"
type input "[GEOGRAPHIC_DATA]"
select select "400"
select select "NonEscrow"
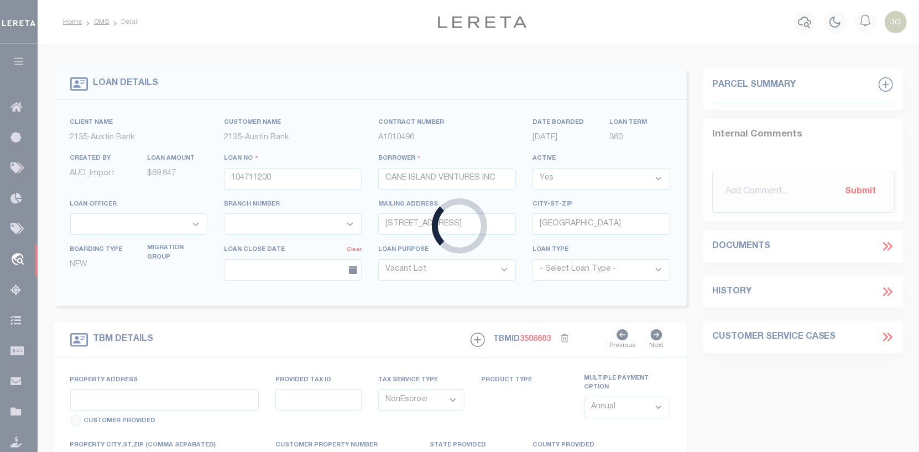
type input "[STREET_ADDRESS]"
select select
type input "KATY TX 77499"
type input "[GEOGRAPHIC_DATA]"
select select
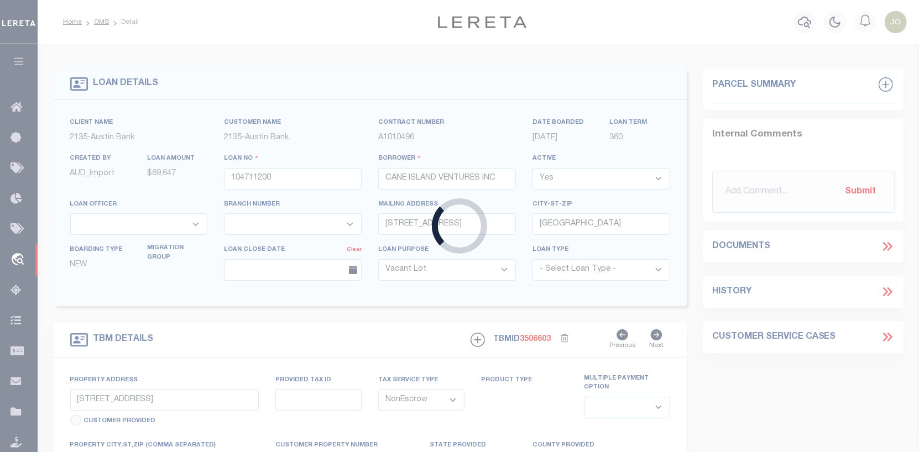
type textarea "(CP) DT 1.25 ACRS [PERSON_NAME] SVY A-1332"
select select "166772"
select select "22686"
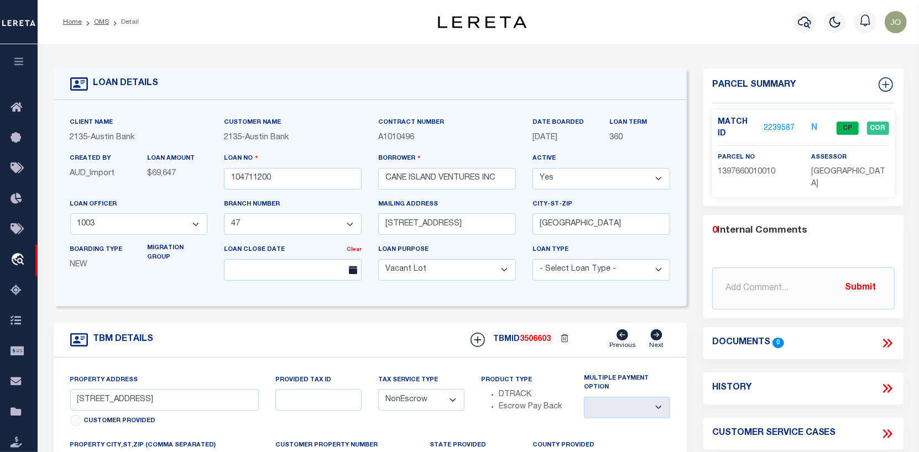
click at [776, 123] on link "2239587" at bounding box center [779, 129] width 31 height 12
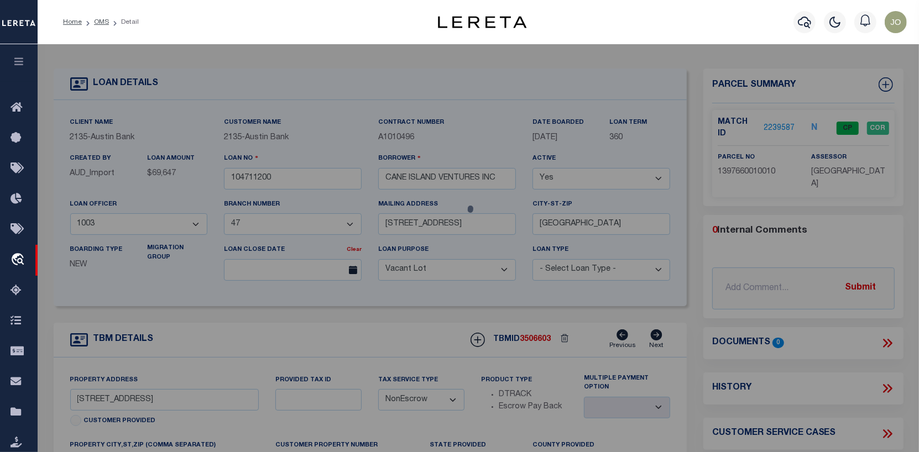
checkbox input "false"
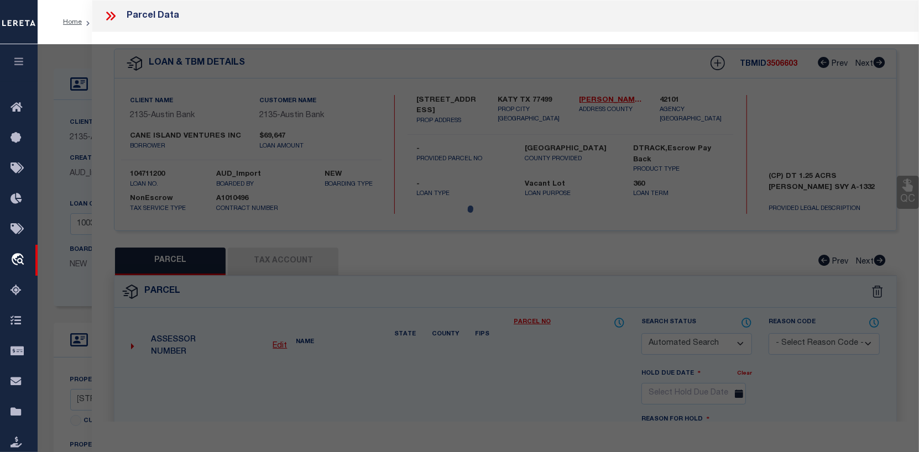
select select "CP"
type input "CANE ISLAND VENTURES INC"
select select "AGW"
select select
type input "[STREET_ADDRESS]"
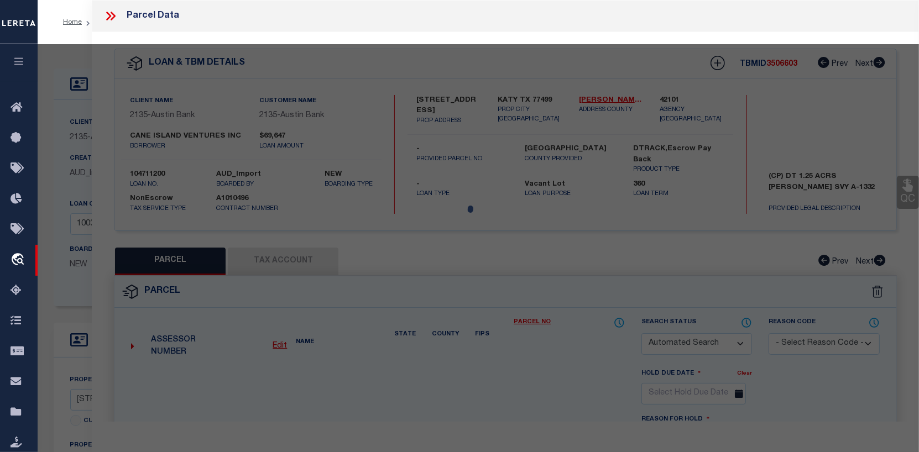
checkbox input "false"
type input "KATY, TX 77449"
type textarea "RES A5-C BLK 1 WATERSTONE WEST SEC 3"
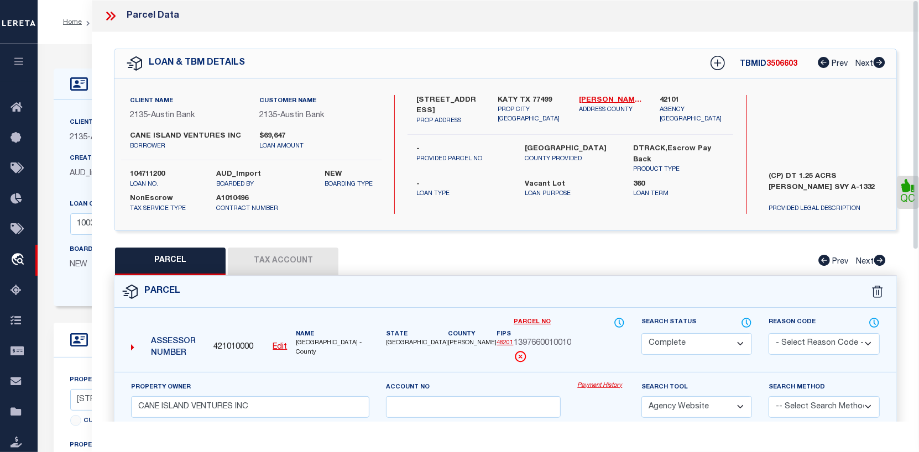
click at [608, 391] on link "Payment History" at bounding box center [600, 385] width 47 height 9
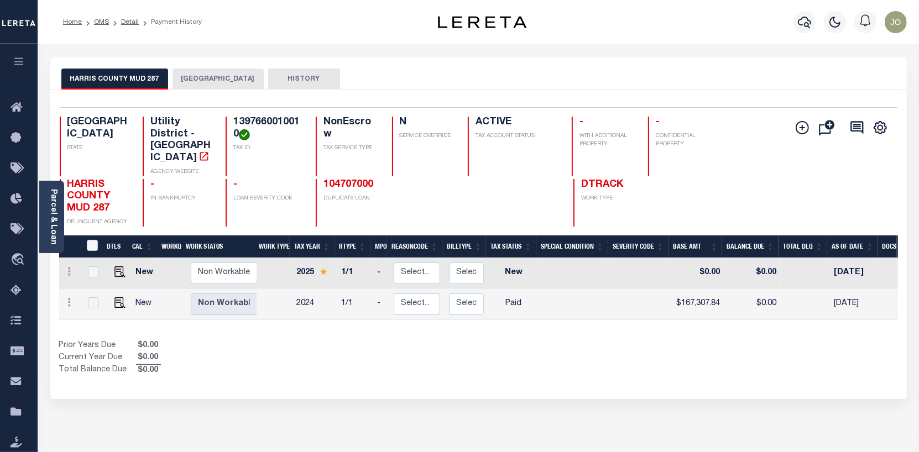
click at [189, 71] on button "[GEOGRAPHIC_DATA]" at bounding box center [217, 79] width 91 height 21
